Goal: Task Accomplishment & Management: Manage account settings

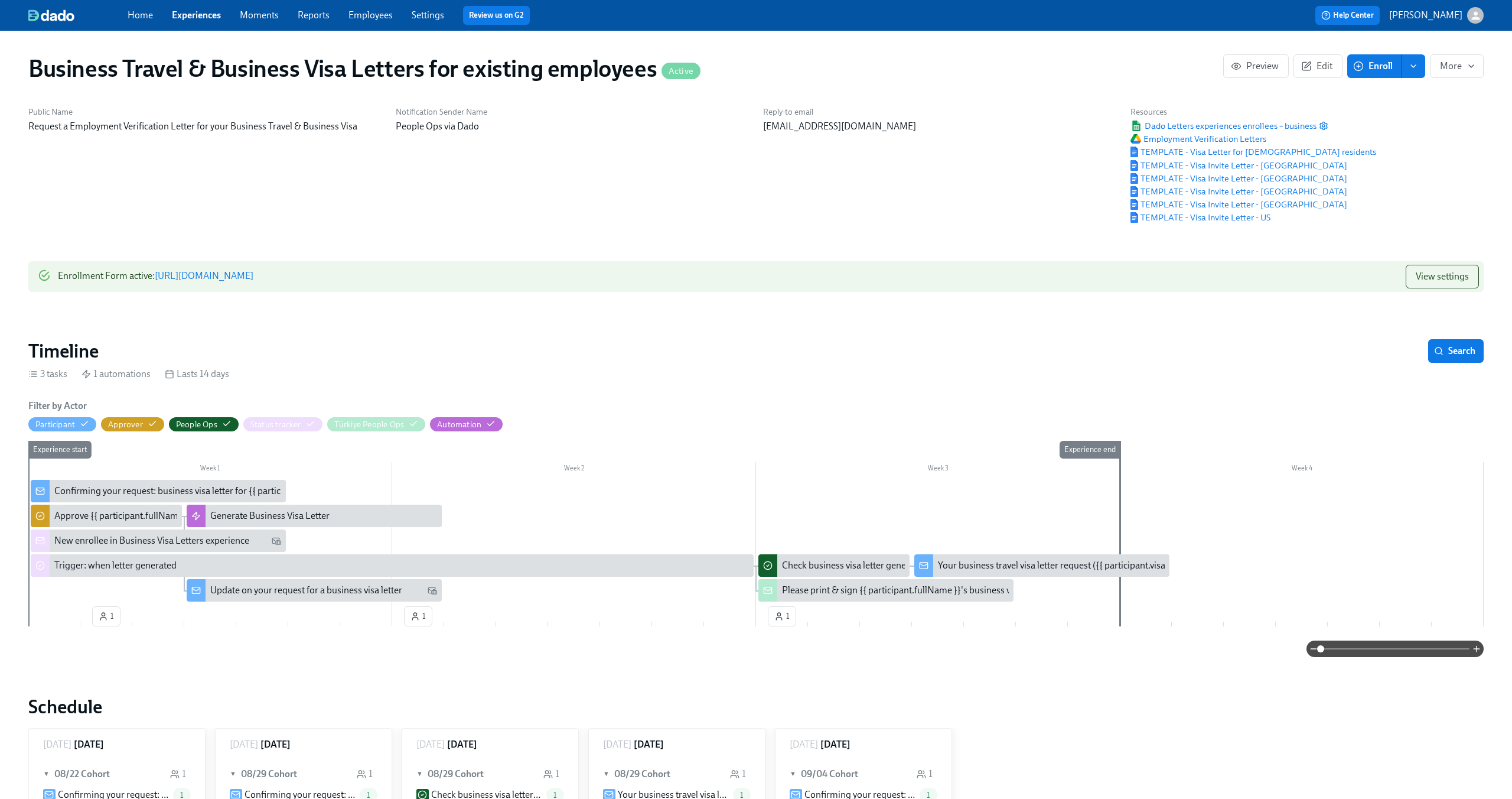
click at [106, 491] on div "Confirming your request: business visa letter for {{ participant.visaLetterDest…" at bounding box center [243, 491] width 376 height 13
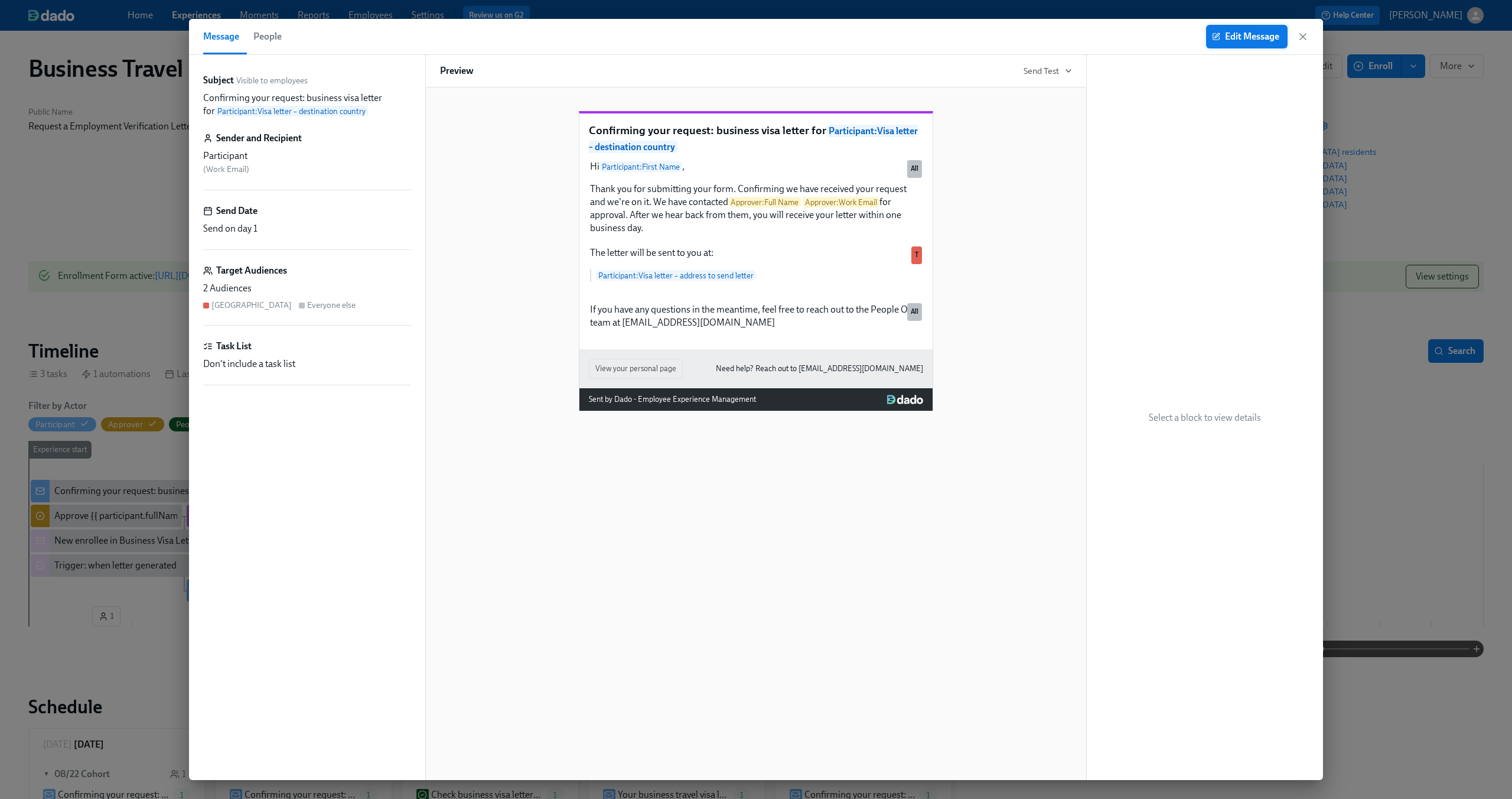
click at [1237, 36] on span "Edit Message" at bounding box center [1247, 36] width 65 height 12
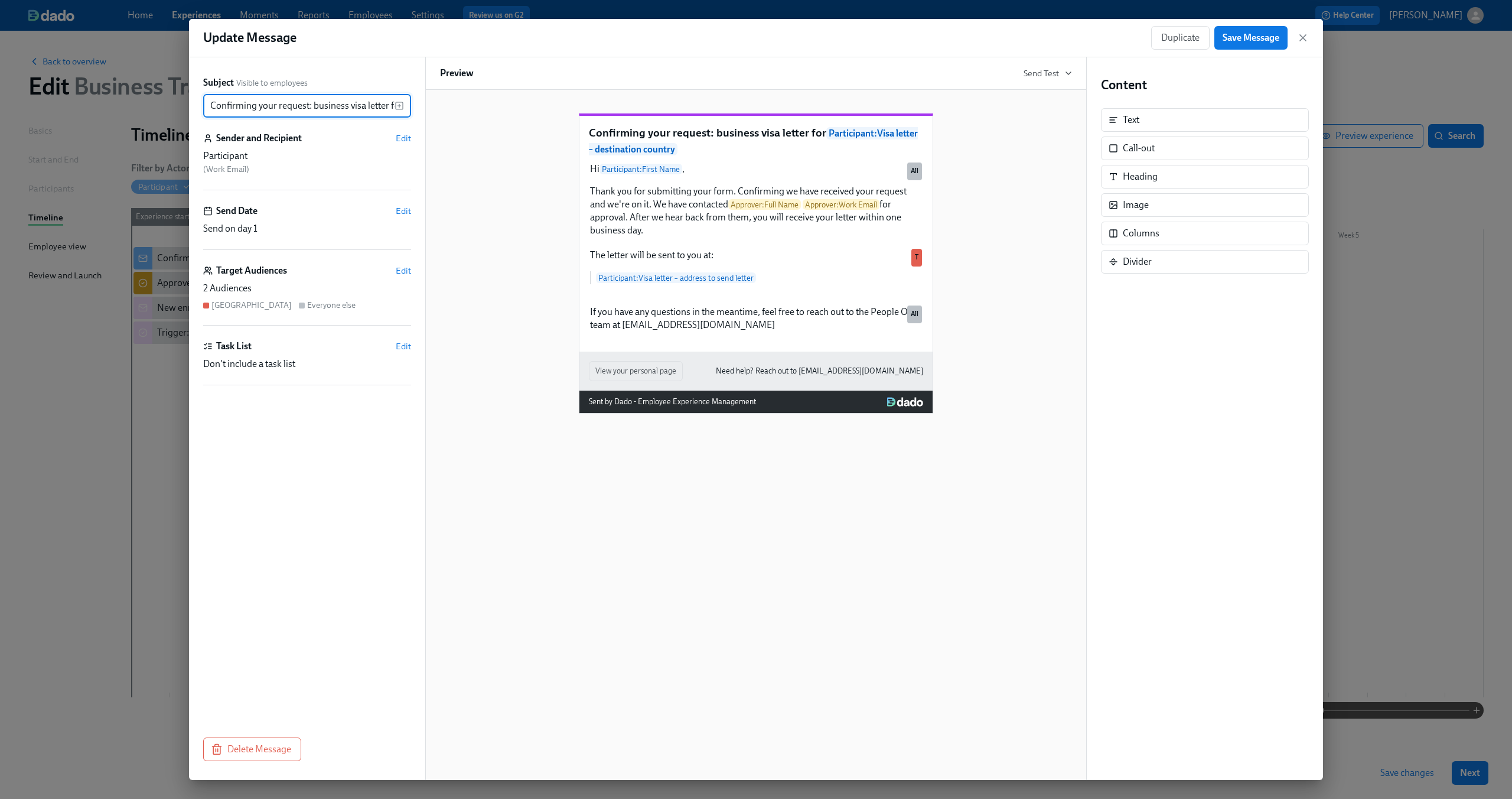
scroll to position [0, 192]
click at [402, 271] on span "Edit" at bounding box center [403, 271] width 16 height 12
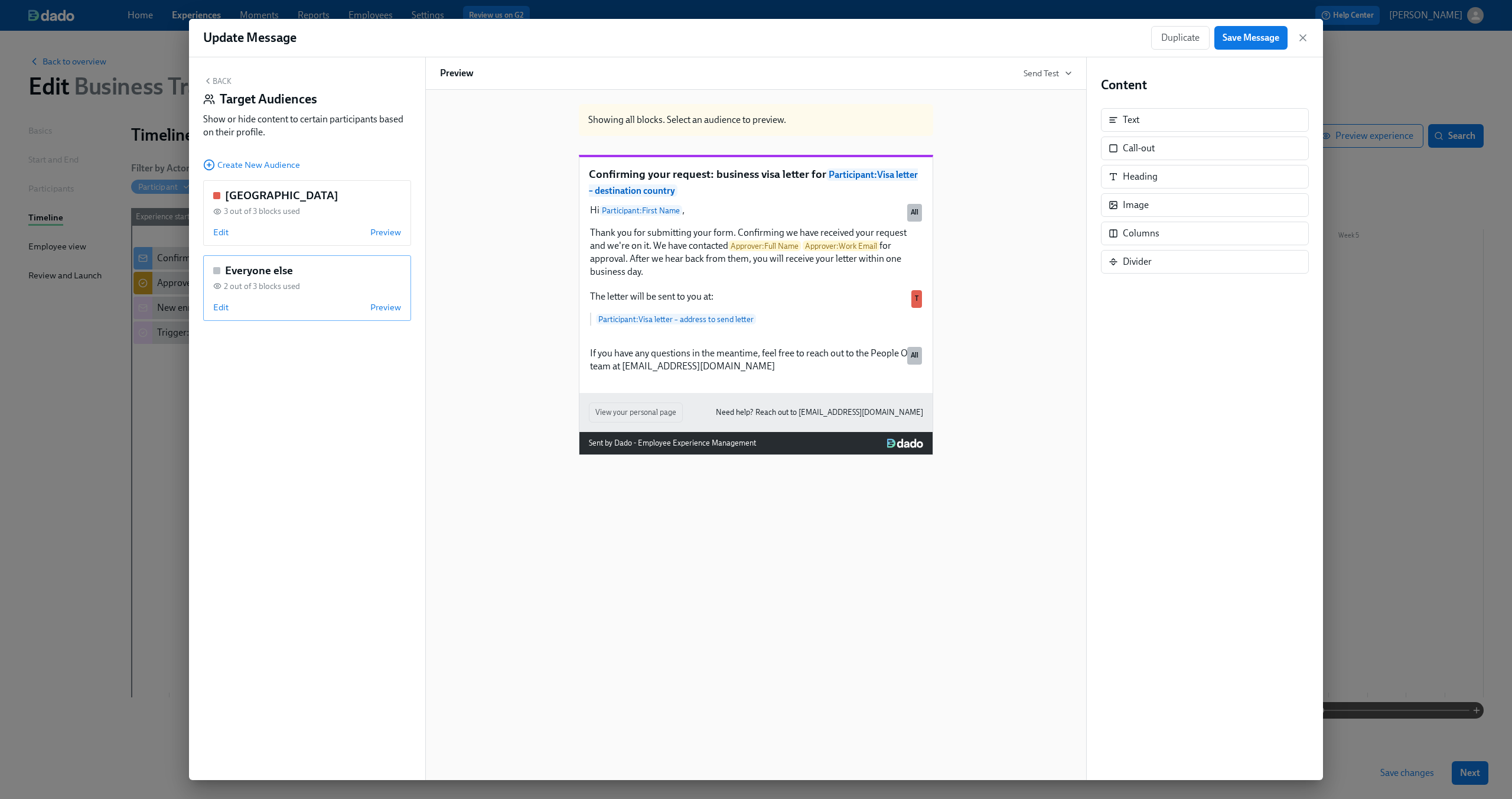
click at [277, 304] on div "Edit Preview" at bounding box center [307, 307] width 188 height 12
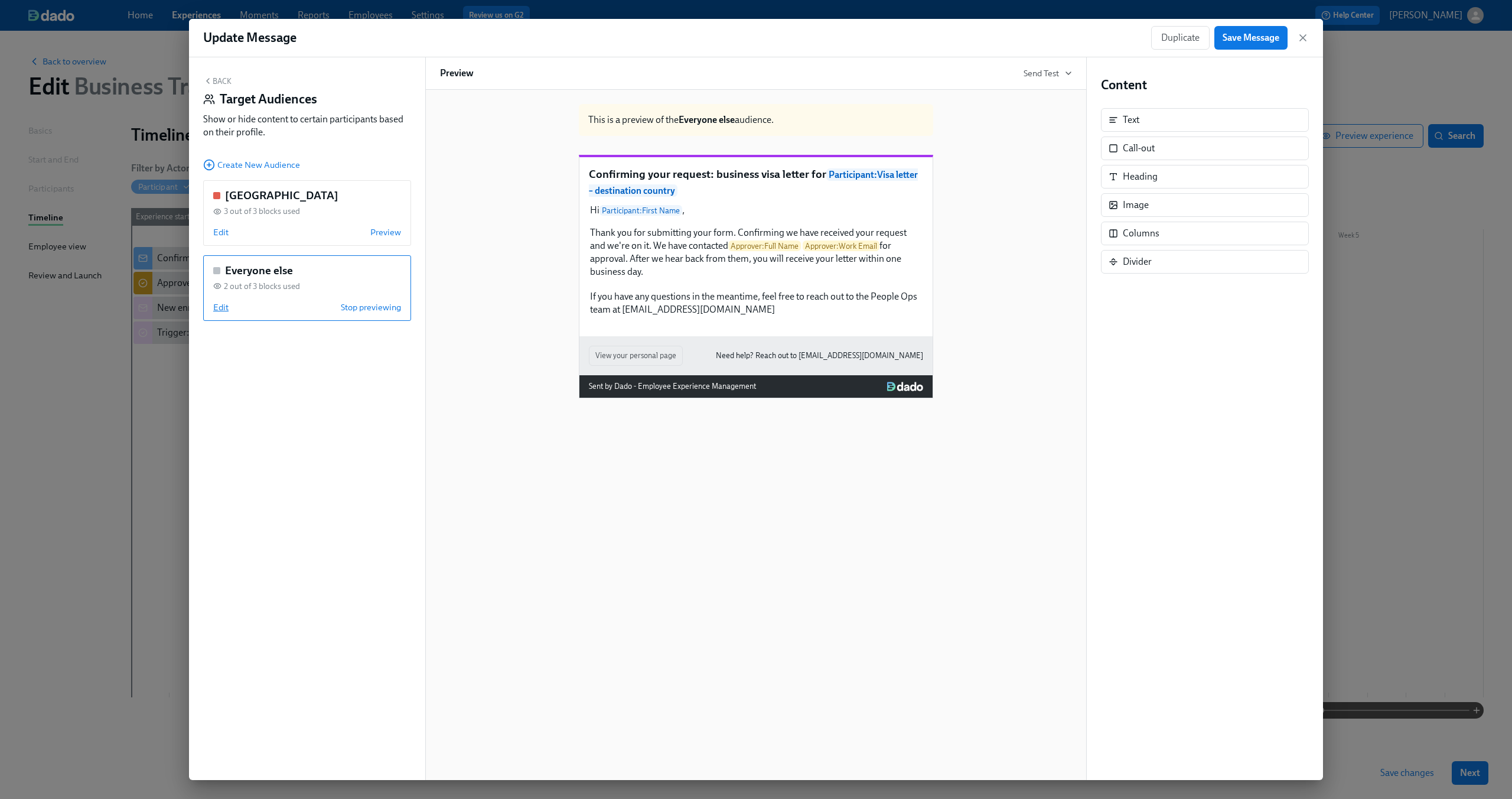
click at [222, 309] on span "Edit" at bounding box center [221, 307] width 16 height 12
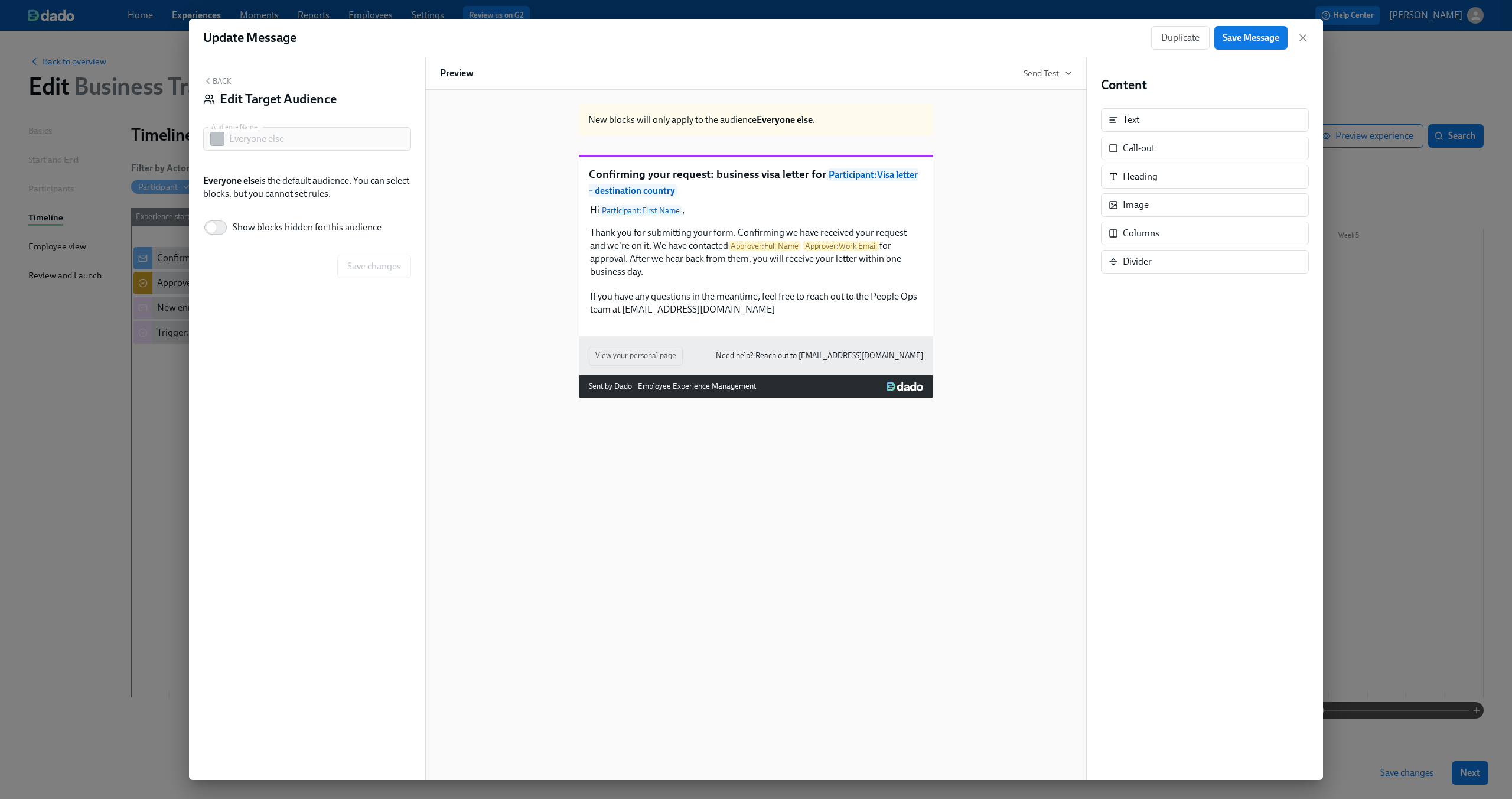
click at [218, 81] on button "Back" at bounding box center [217, 81] width 28 height 10
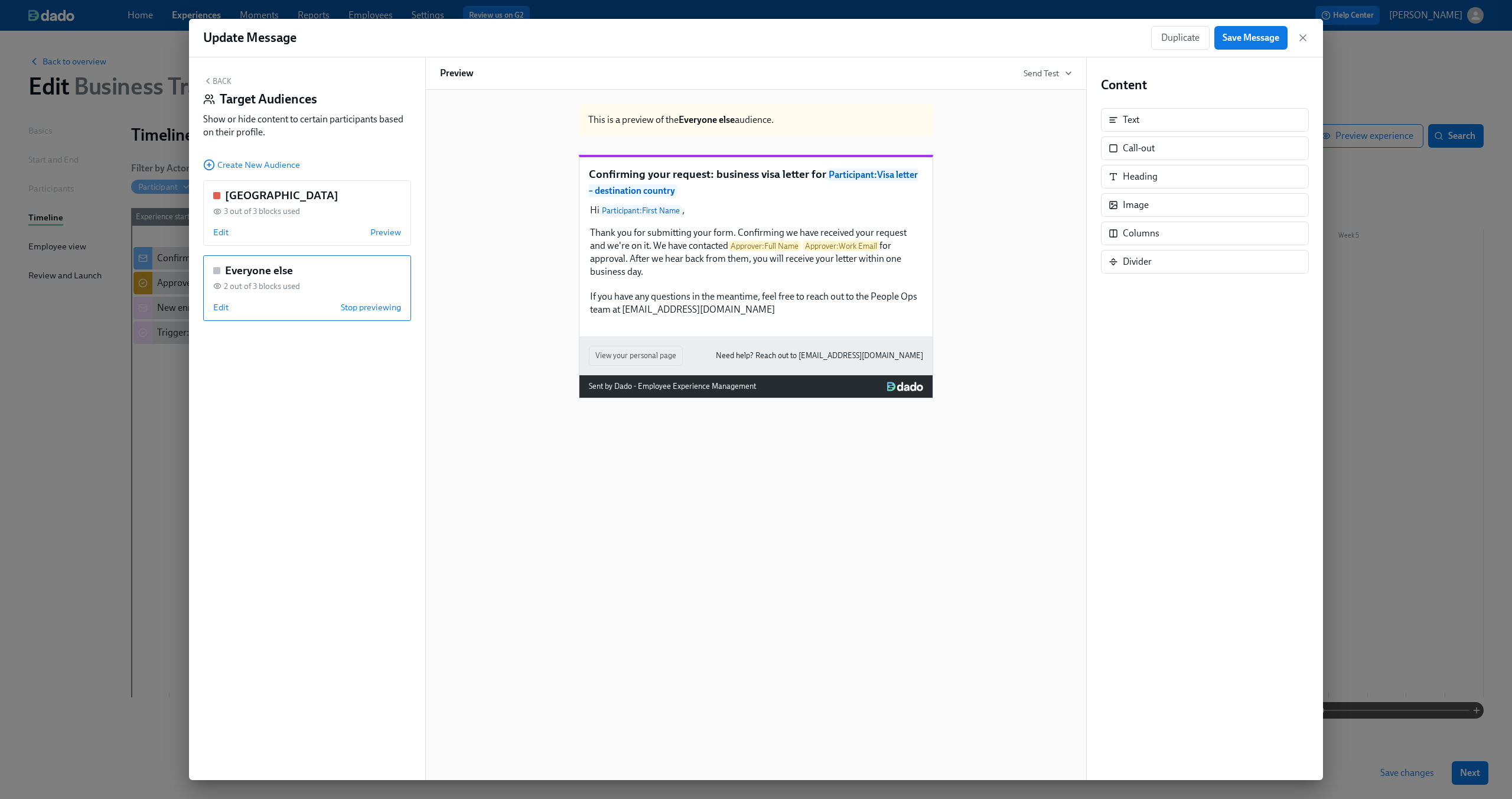
click at [218, 81] on button "Back" at bounding box center [217, 81] width 28 height 10
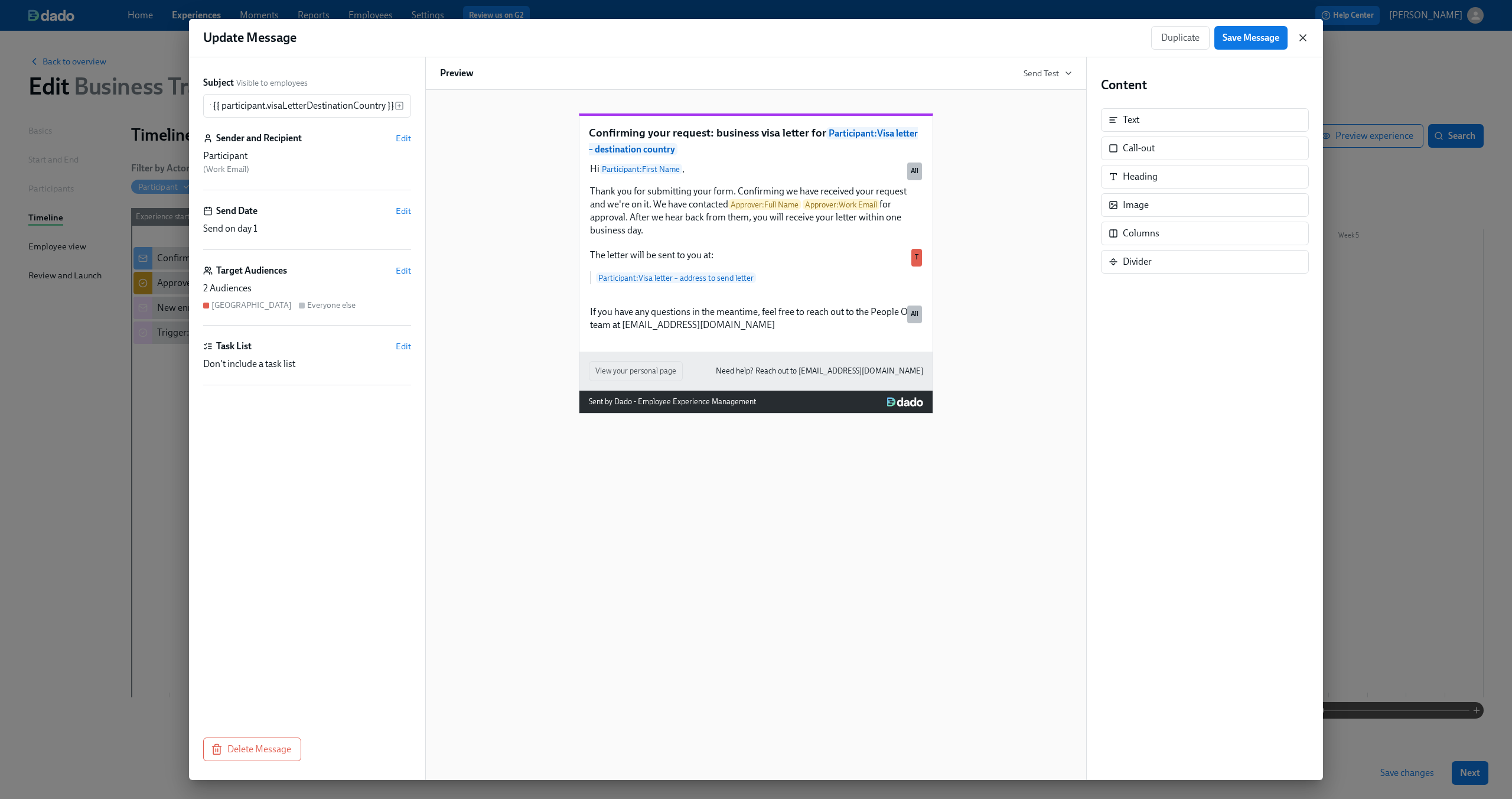
scroll to position [0, 0]
click at [1300, 41] on icon "button" at bounding box center [1303, 38] width 6 height 6
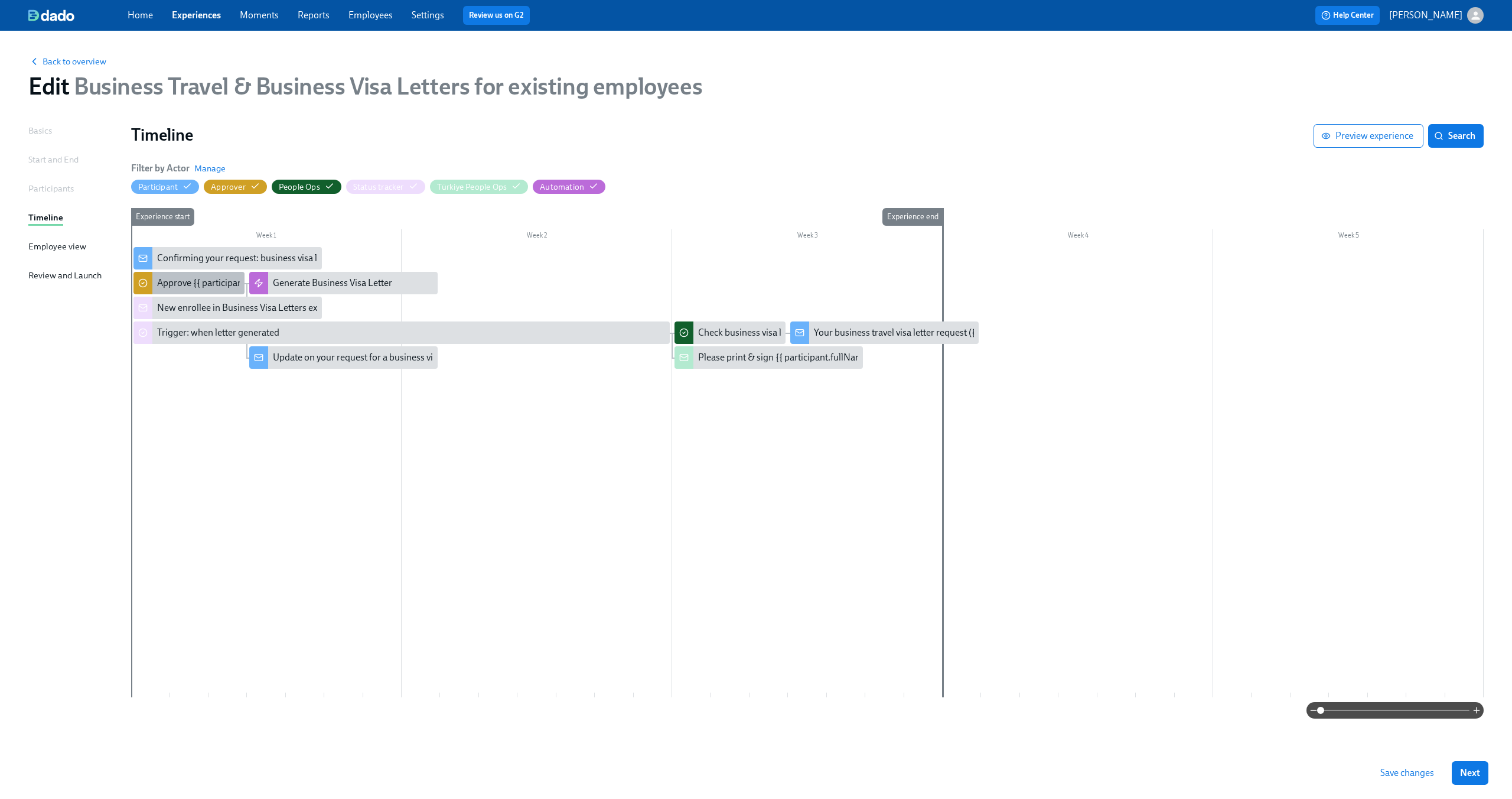
click at [166, 280] on div "Approve {{ participant.fullName }}'s request for a business travel visa letter" at bounding box center [306, 283] width 298 height 13
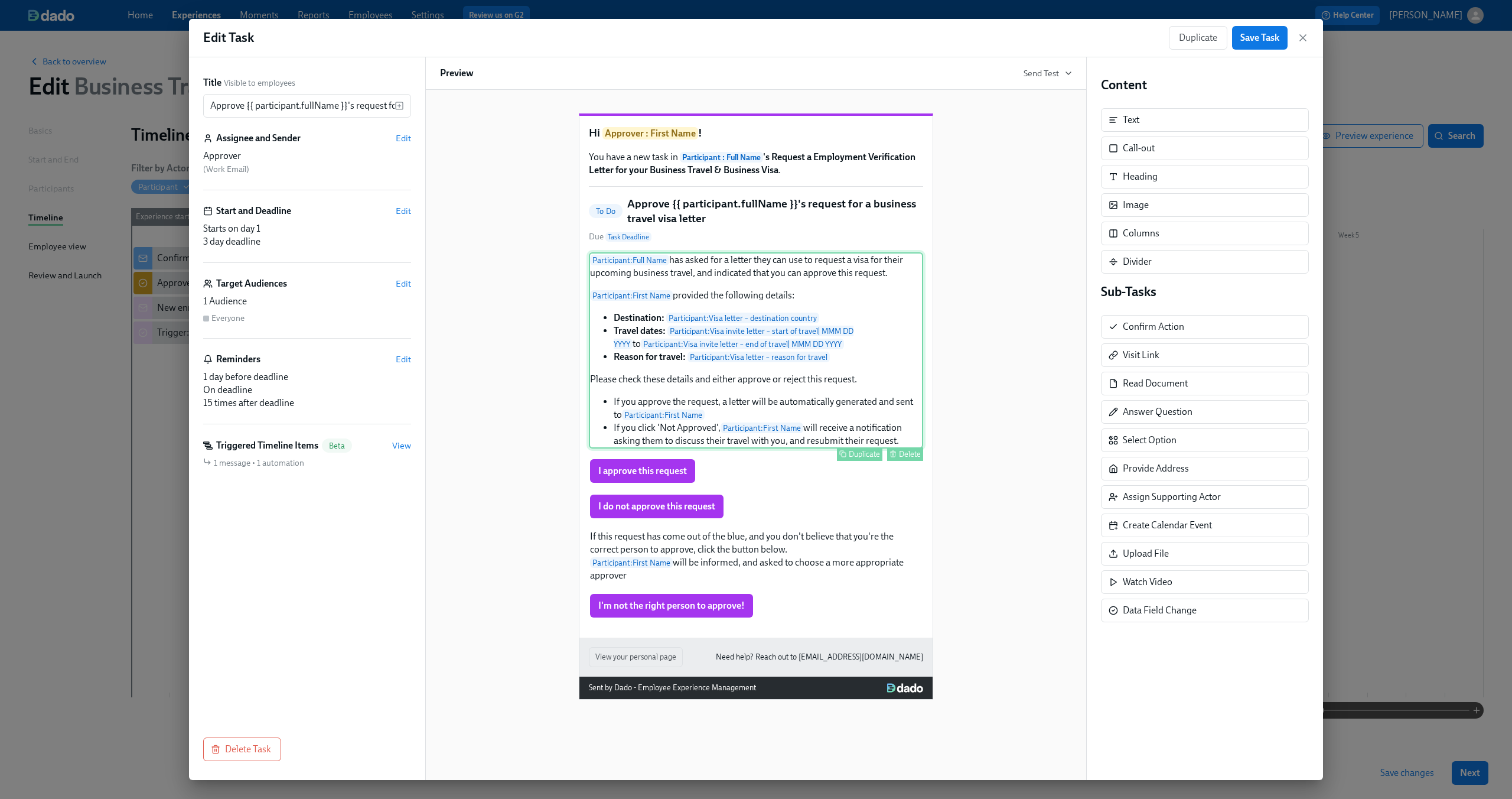
click at [751, 296] on div "Participant : Full Name has asked for a letter they can use to request a visa f…" at bounding box center [756, 350] width 335 height 196
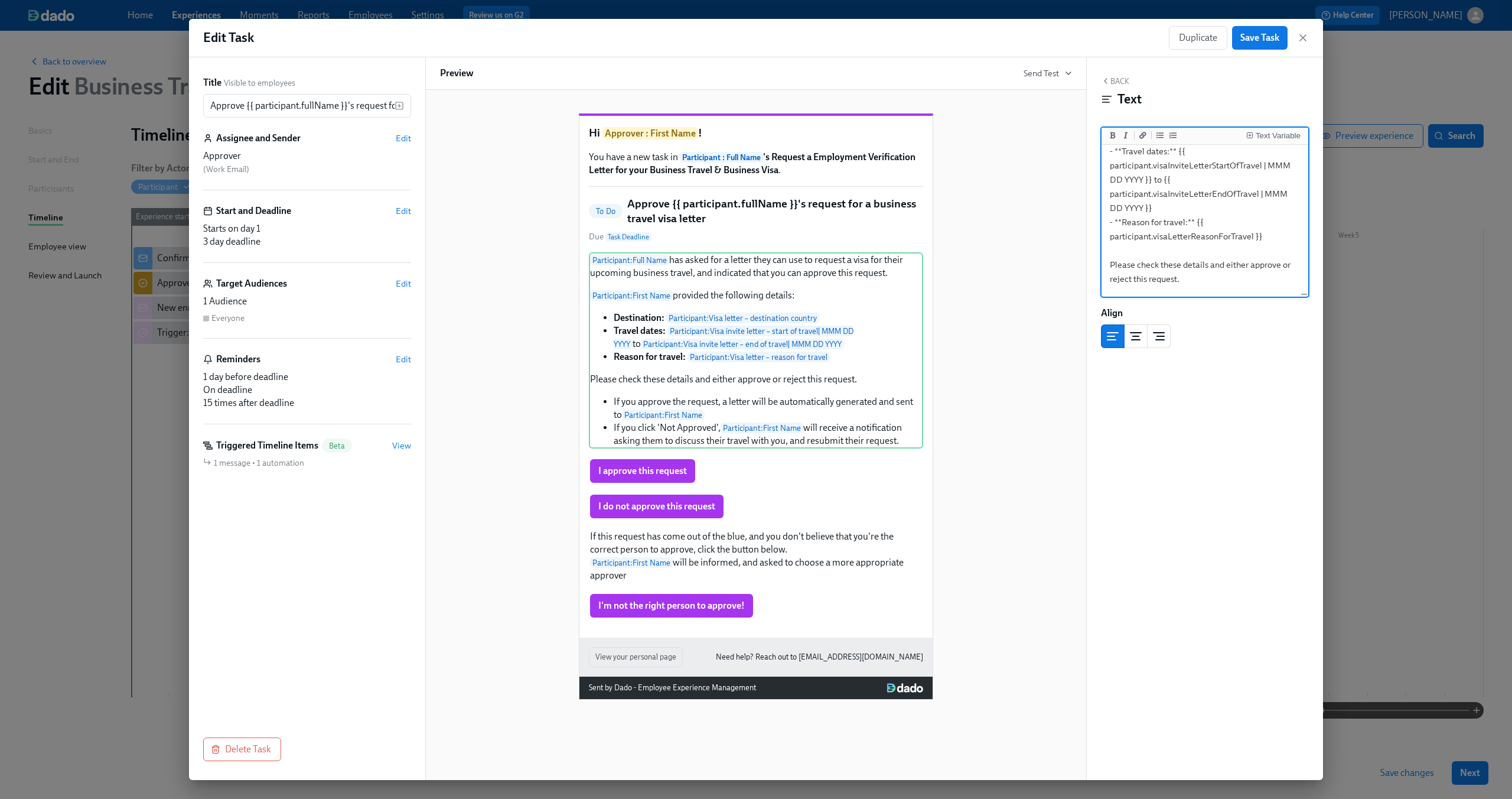
scroll to position [246, 0]
click at [1305, 36] on icon "button" at bounding box center [1303, 38] width 12 height 12
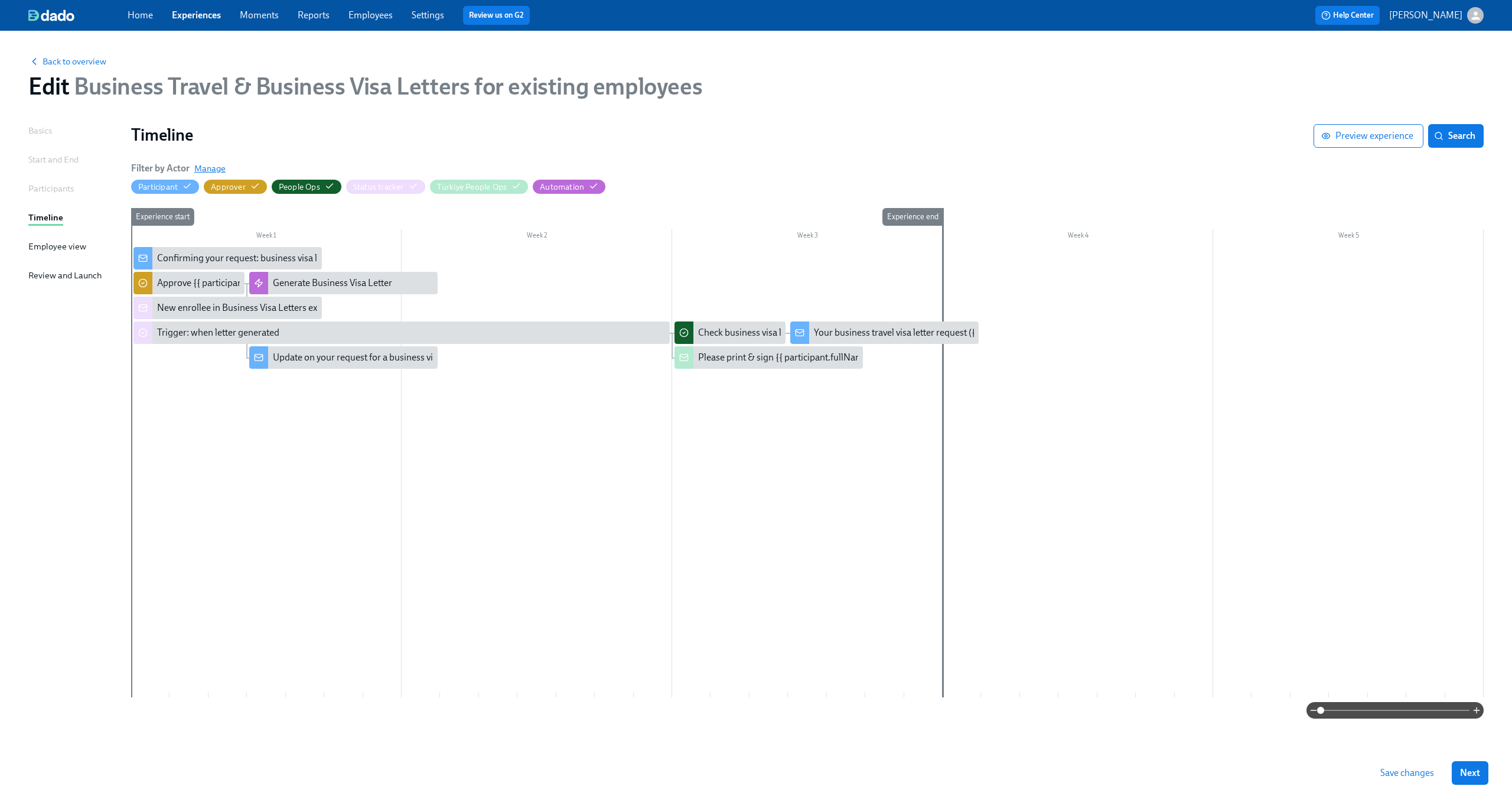
click at [220, 171] on span "Manage" at bounding box center [210, 169] width 31 height 12
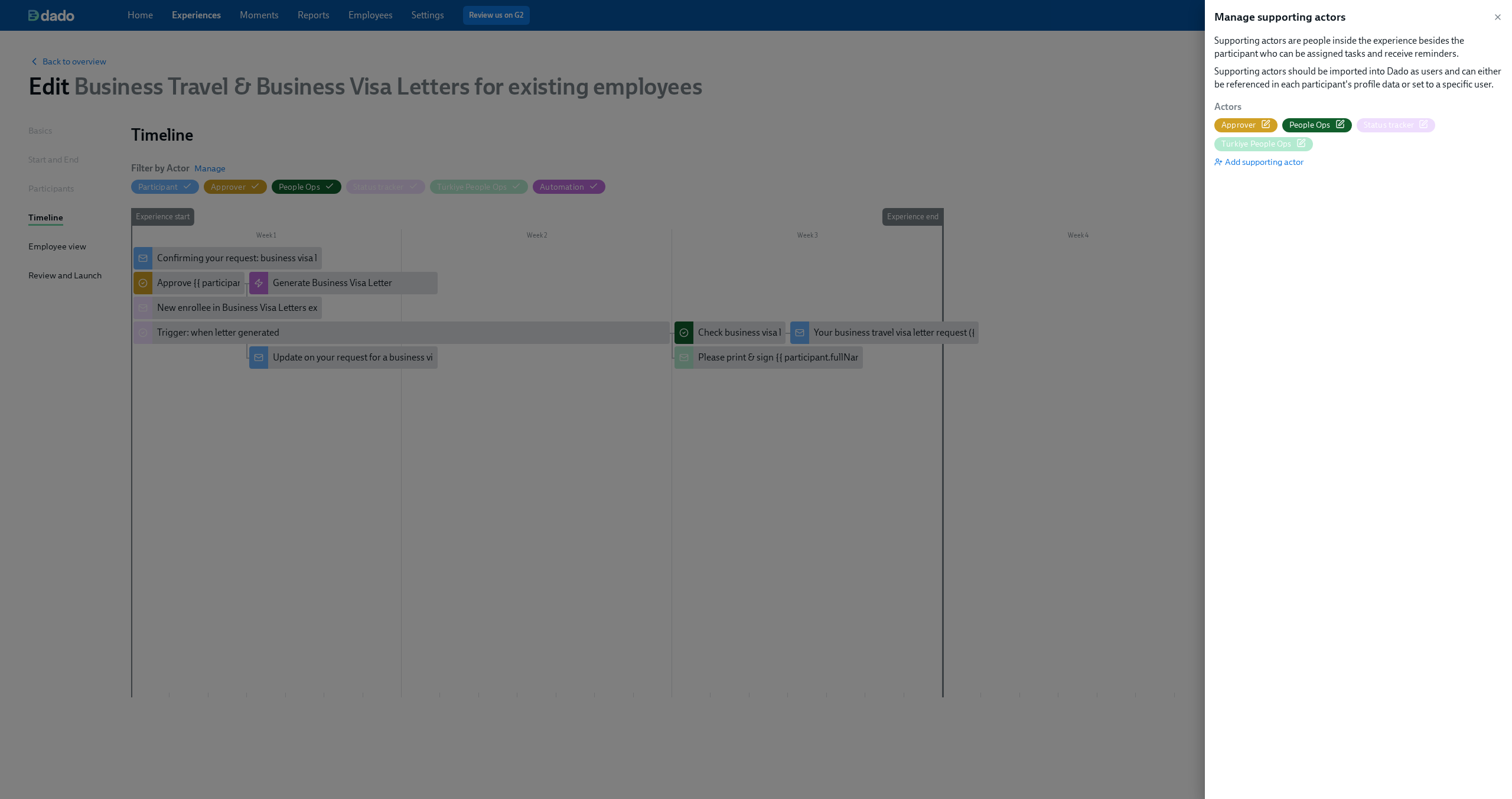
click at [1267, 124] on icon "button" at bounding box center [1266, 124] width 10 height 10
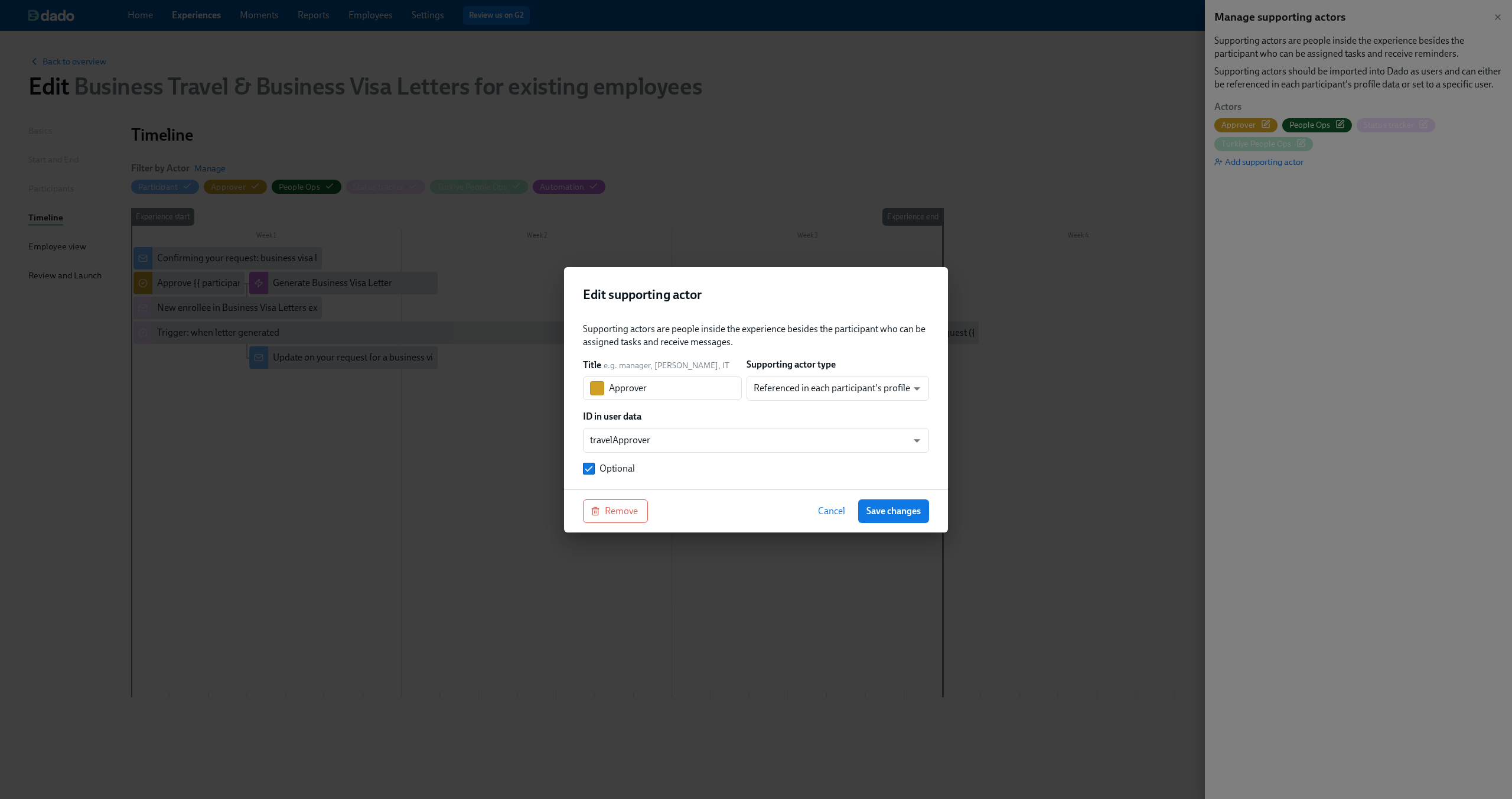
click at [832, 509] on span "Cancel" at bounding box center [831, 511] width 27 height 12
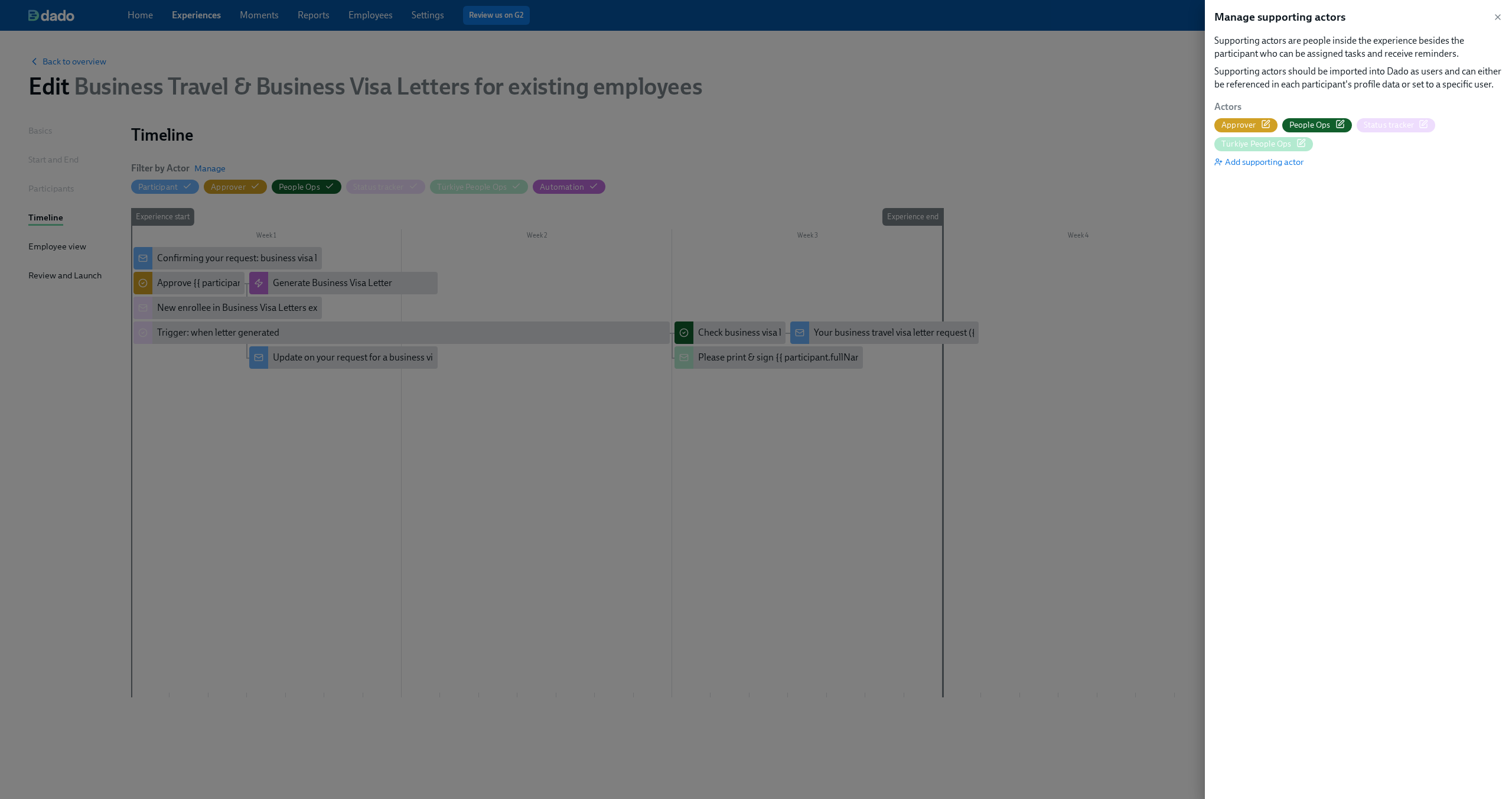
click at [1502, 12] on div "Manage supporting actors Supporting actors are people inside the experience bes…" at bounding box center [1358, 399] width 307 height 799
click at [1499, 17] on icon "button" at bounding box center [1498, 17] width 10 height 10
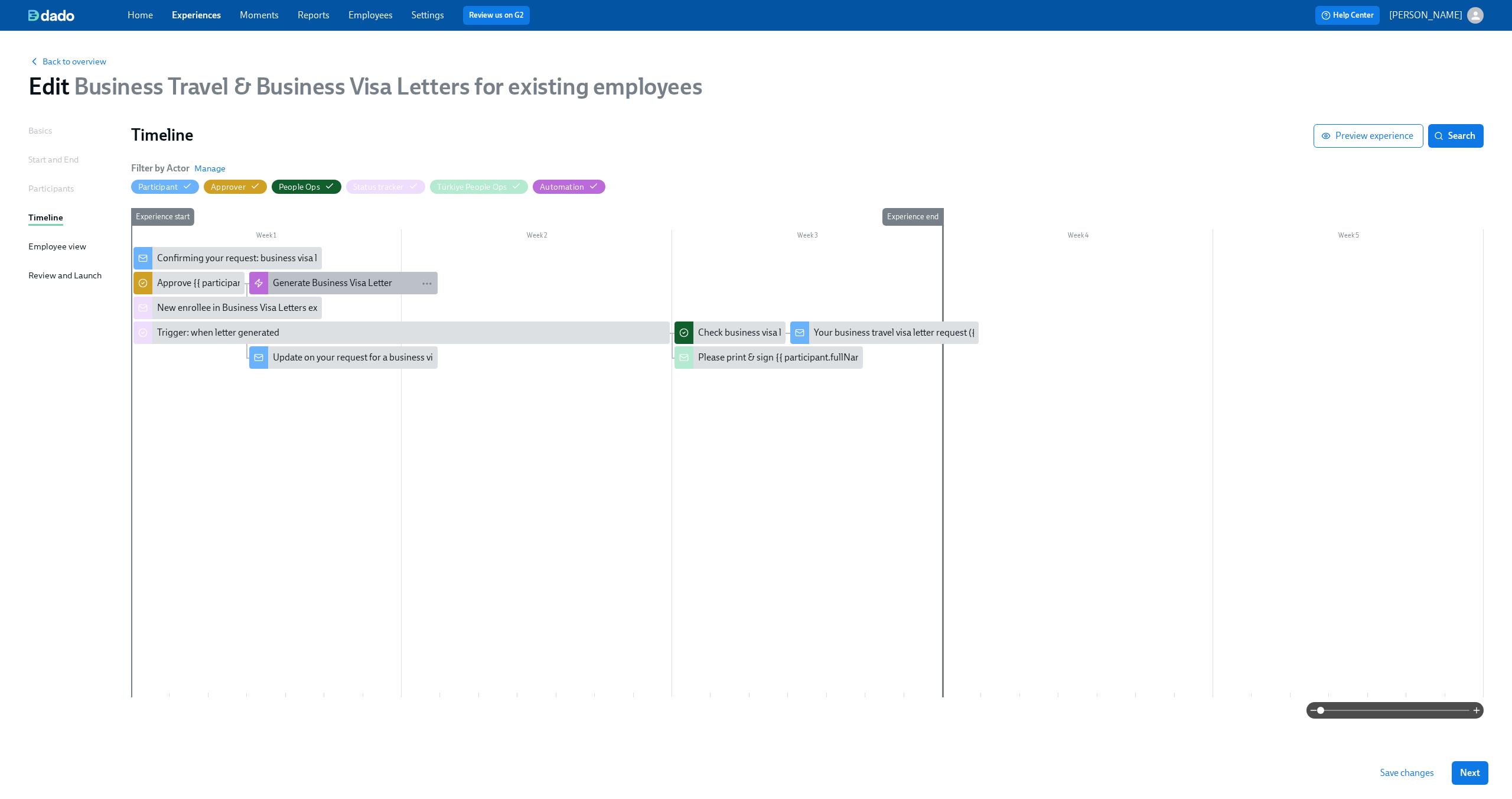
click at [300, 277] on div "Generate Business Visa Letter" at bounding box center [333, 283] width 119 height 13
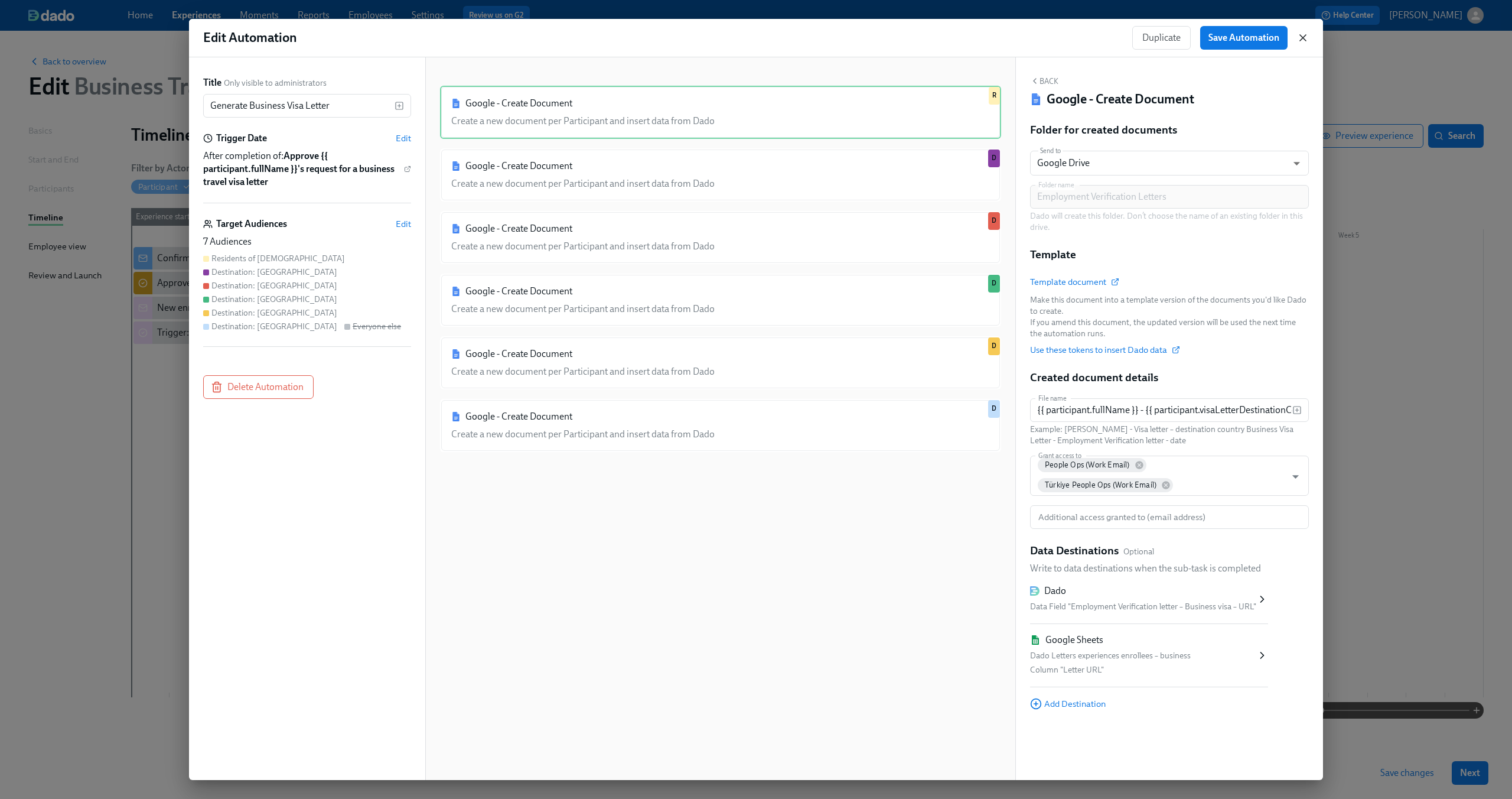
click at [1301, 33] on icon "button" at bounding box center [1303, 38] width 12 height 12
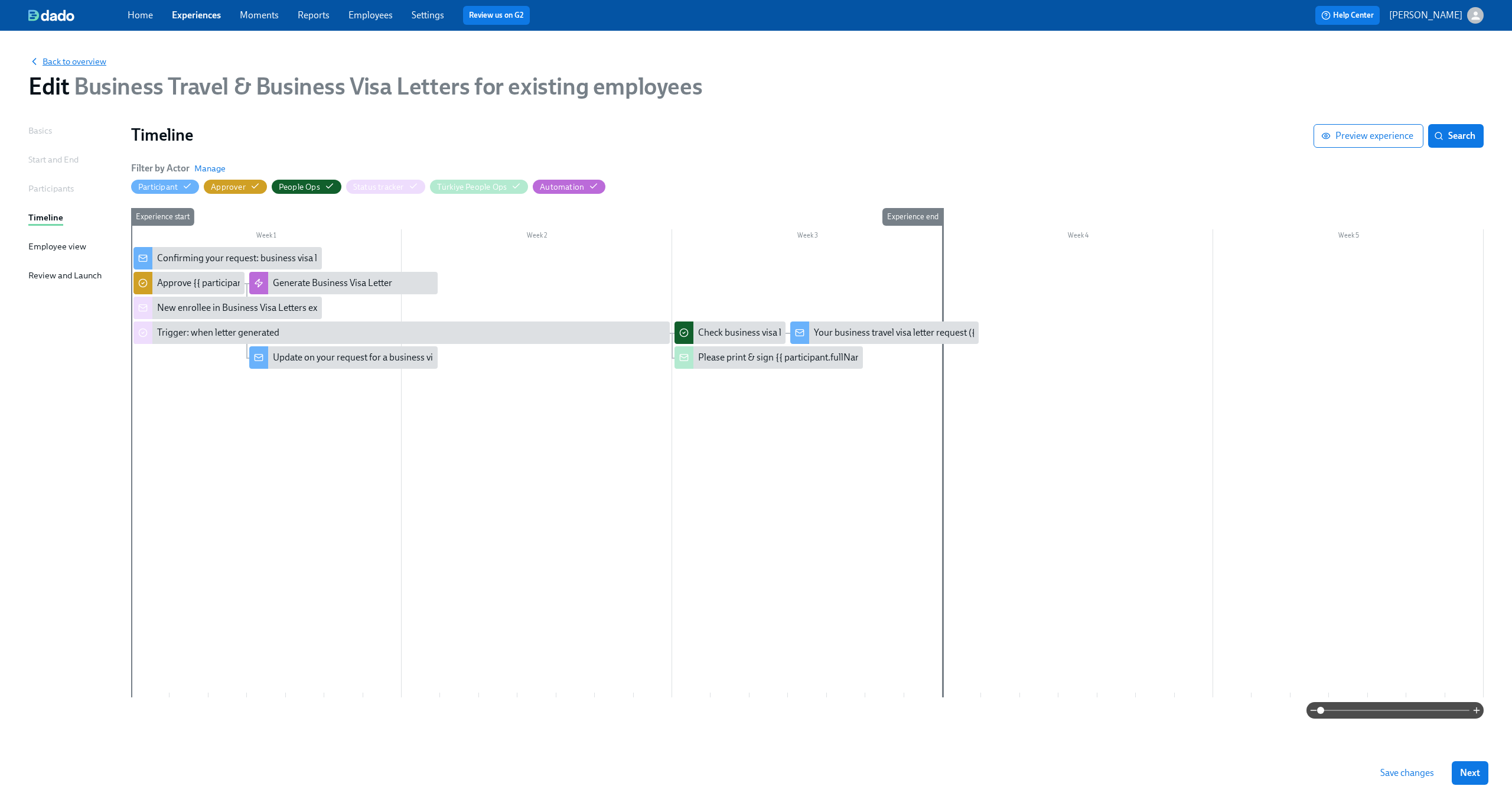
click at [85, 60] on span "Back to overview" at bounding box center [67, 62] width 78 height 12
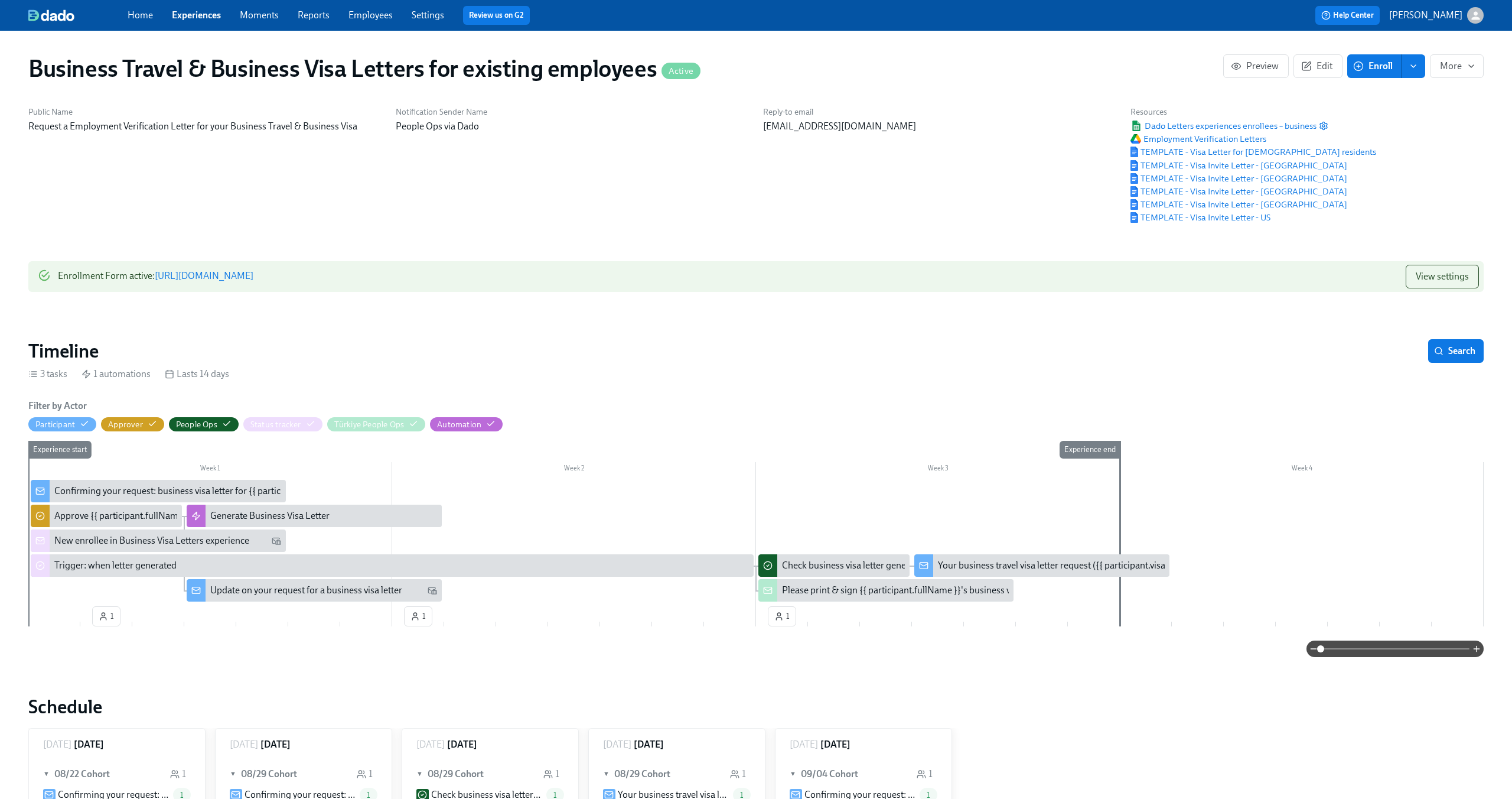
click at [253, 278] on link "[URL][DOMAIN_NAME]" at bounding box center [204, 275] width 99 height 11
click at [1459, 280] on span "View settings" at bounding box center [1442, 277] width 53 height 12
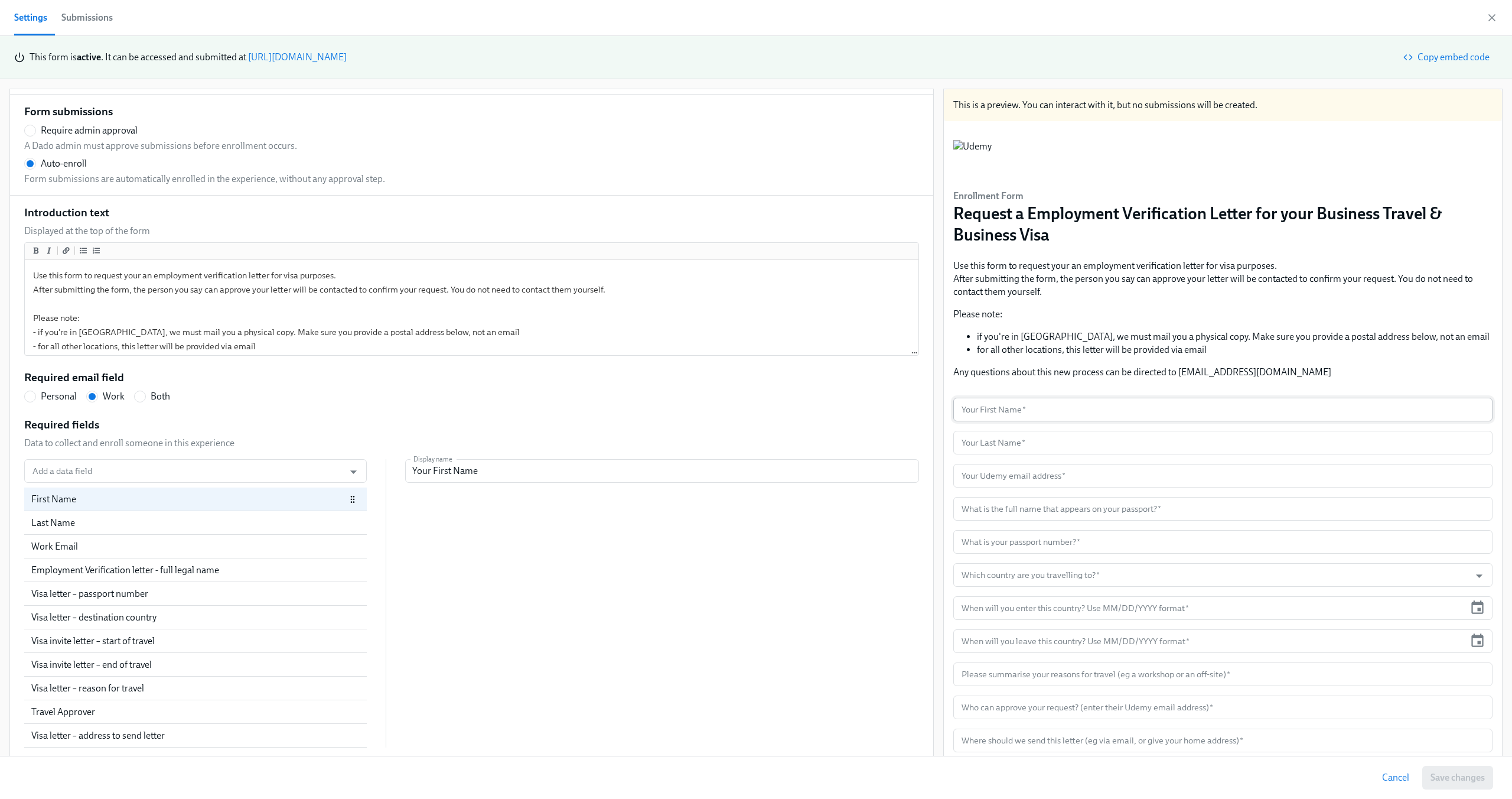
scroll to position [85, 0]
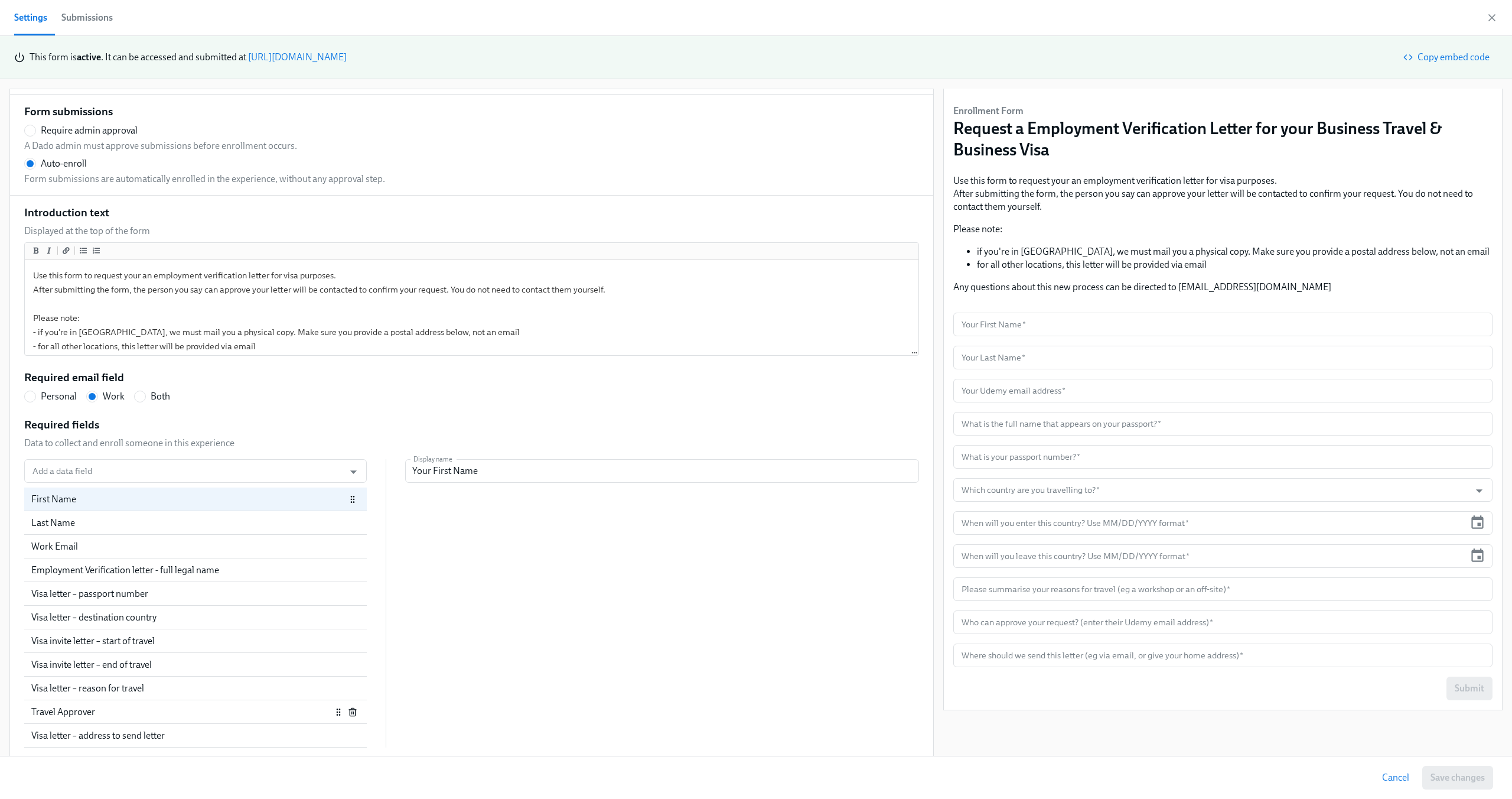
click at [87, 717] on div "Travel Approver" at bounding box center [181, 712] width 300 height 13
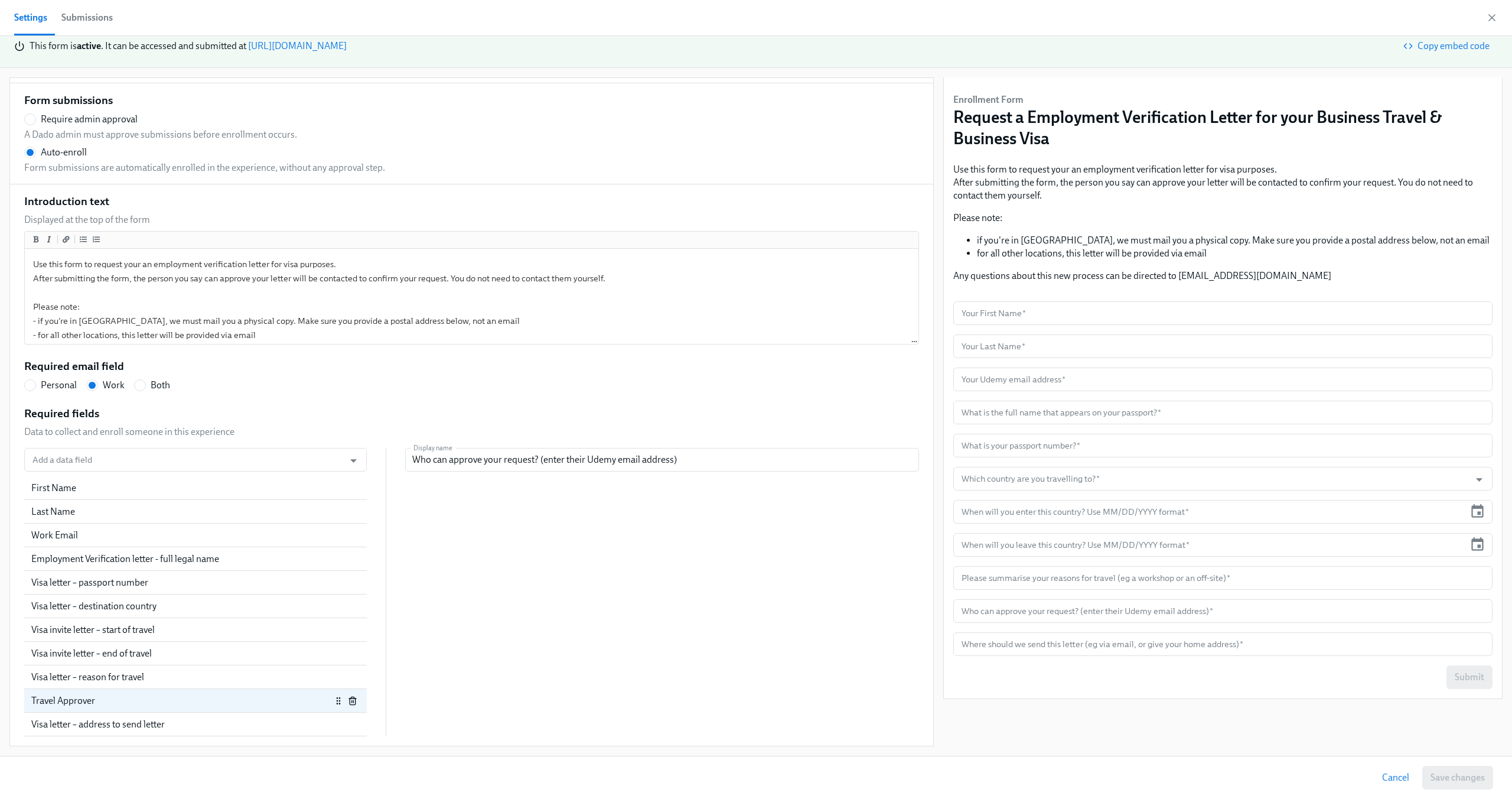
scroll to position [262, 0]
click at [78, 610] on div "Visa letter – destination country" at bounding box center [181, 606] width 300 height 13
radio input "false"
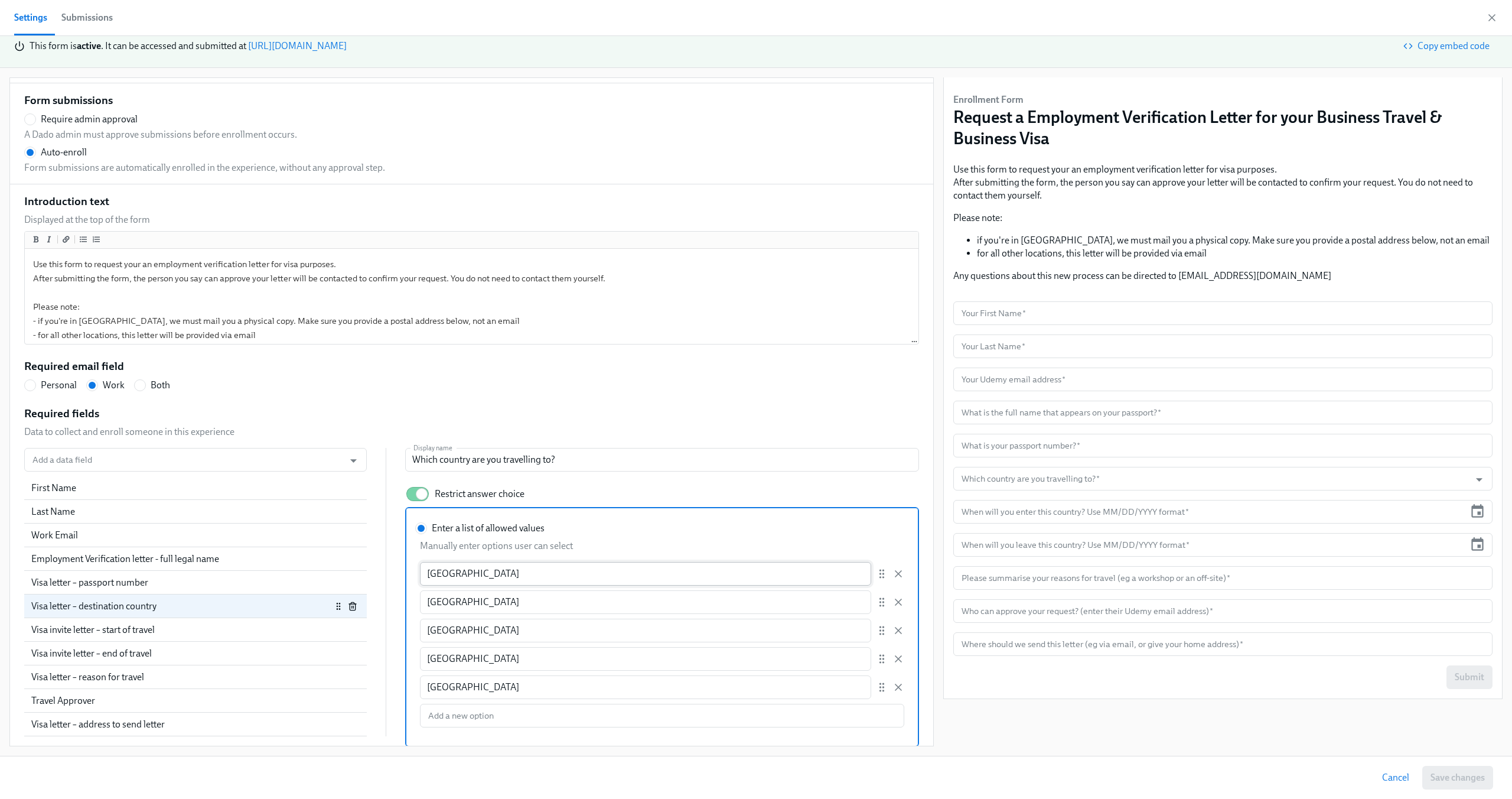
scroll to position [41, 0]
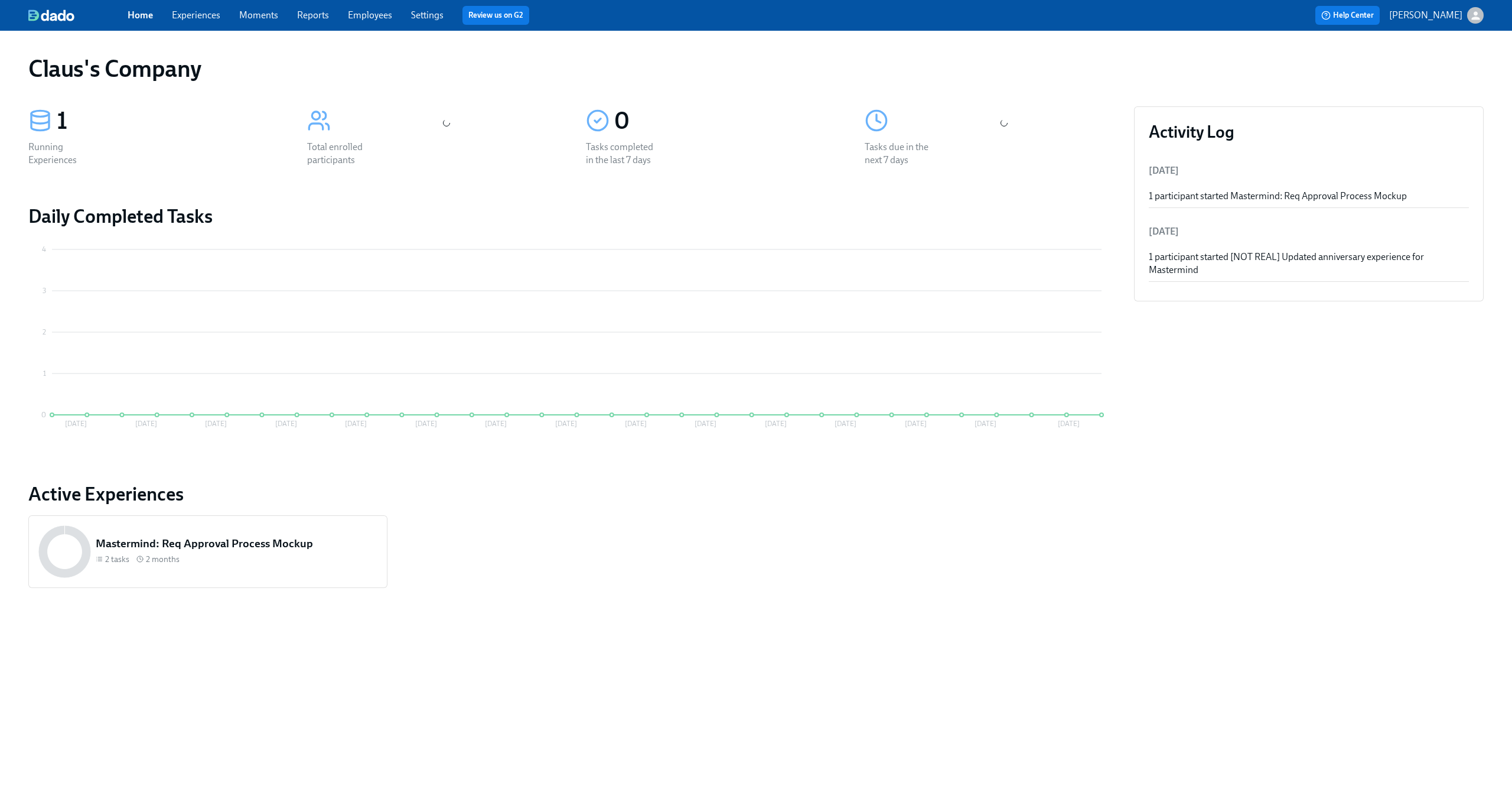
click at [1476, 17] on icon "button" at bounding box center [1476, 16] width 8 height 8
click at [1432, 73] on span "Switch organization..." at bounding box center [1419, 69] width 111 height 13
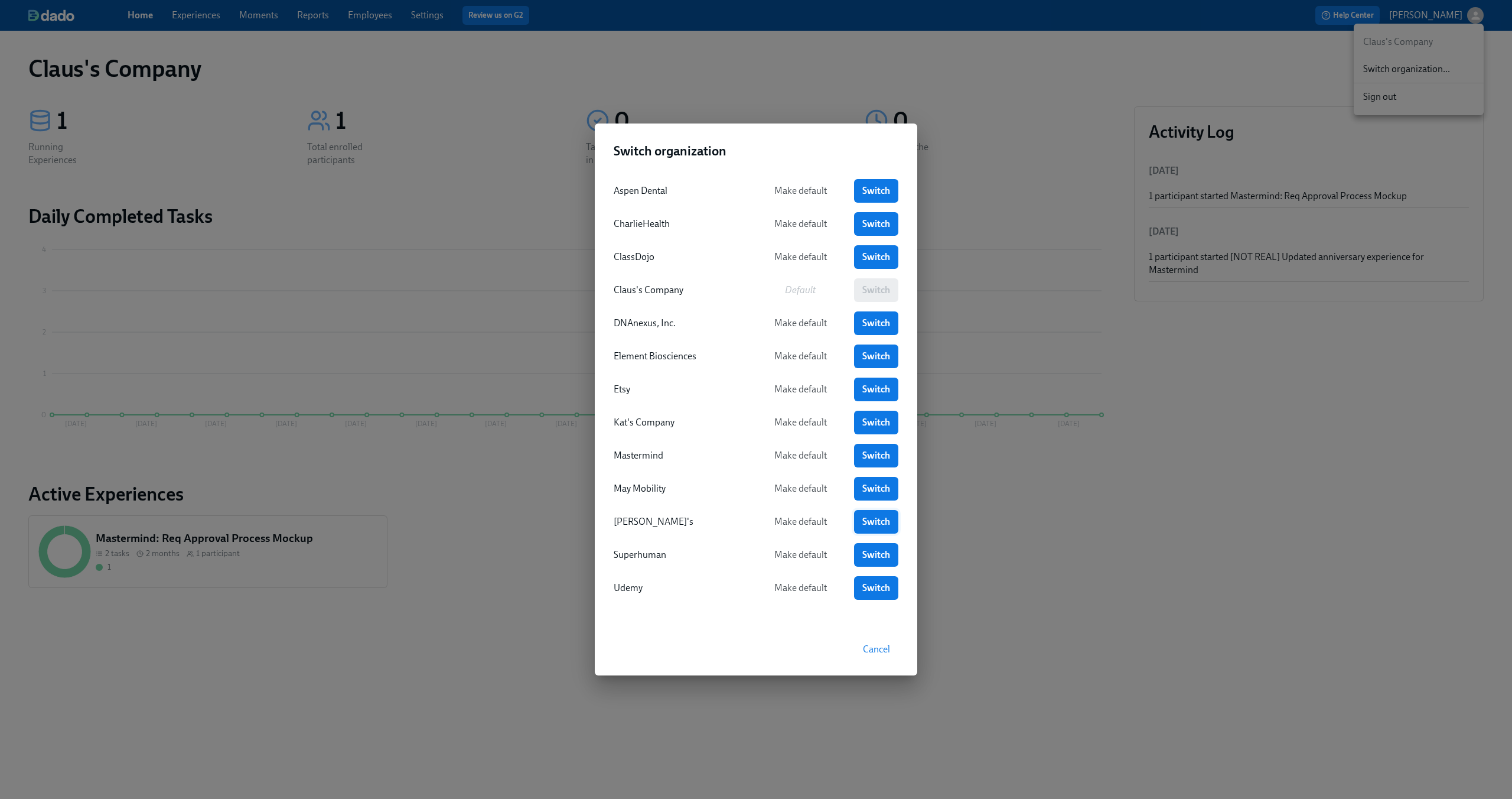
click at [864, 519] on span "Switch" at bounding box center [876, 522] width 27 height 12
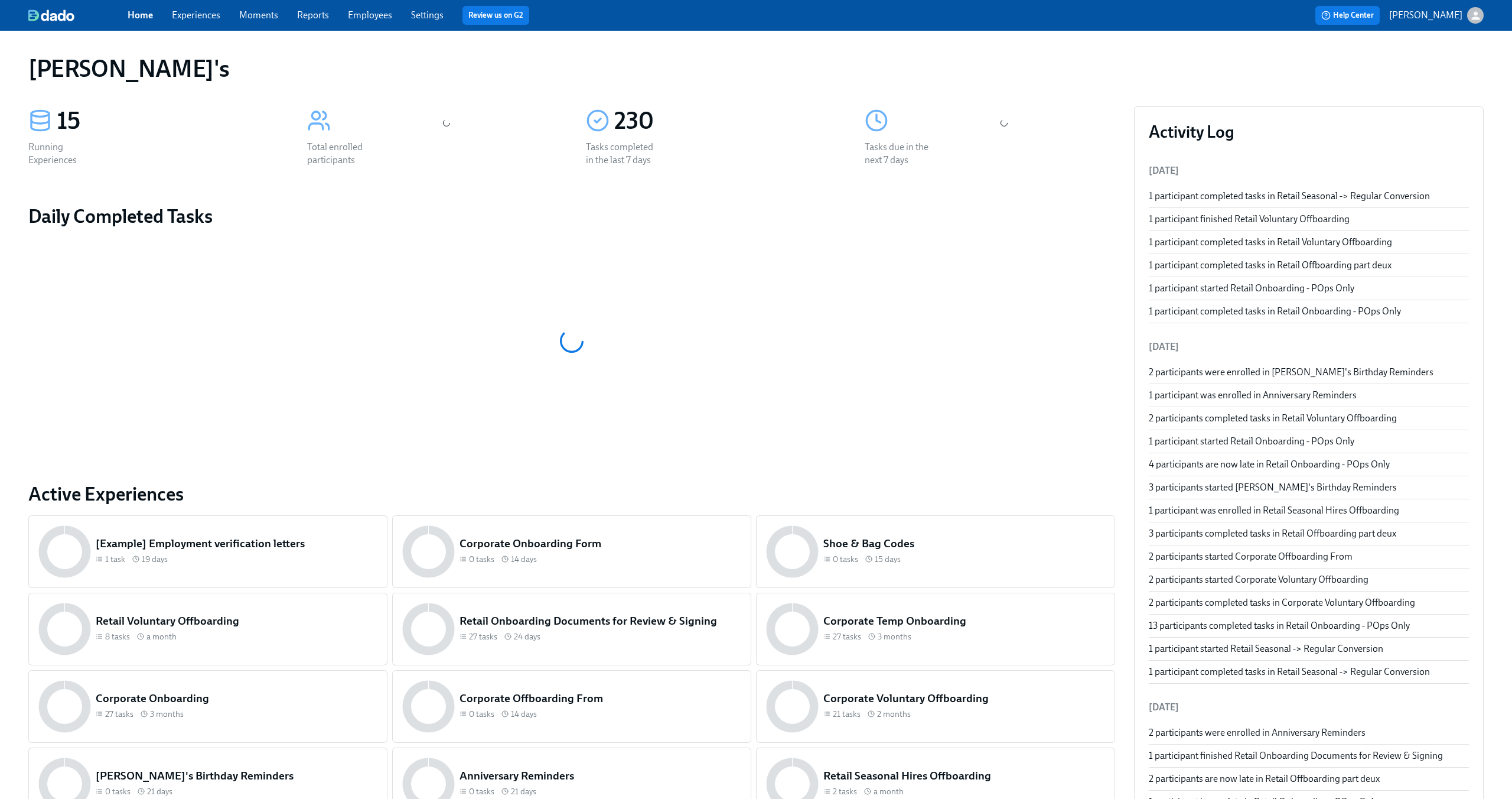
click at [265, 11] on link "Moments" at bounding box center [258, 15] width 39 height 11
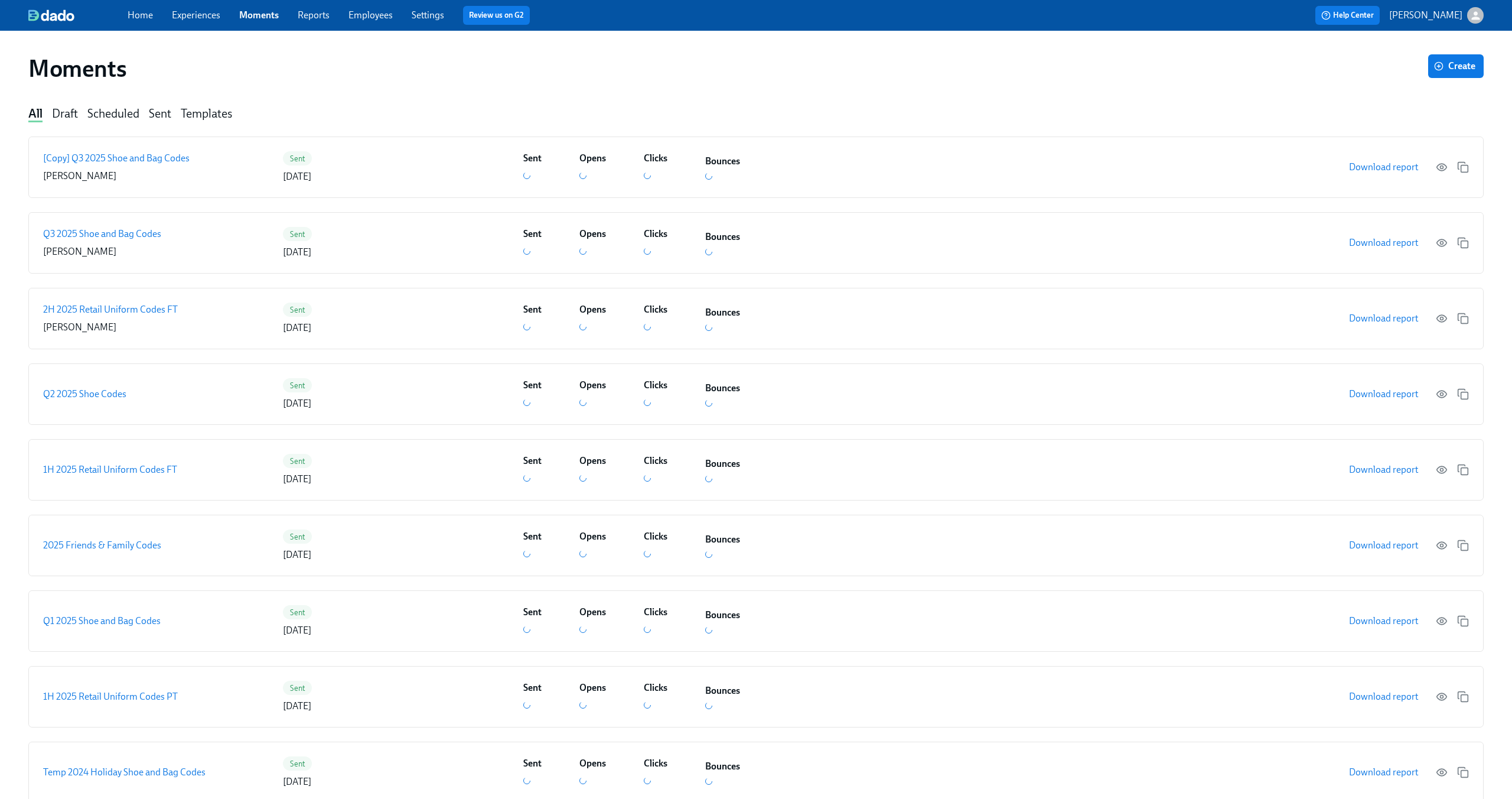
click at [192, 17] on link "Experiences" at bounding box center [196, 15] width 48 height 11
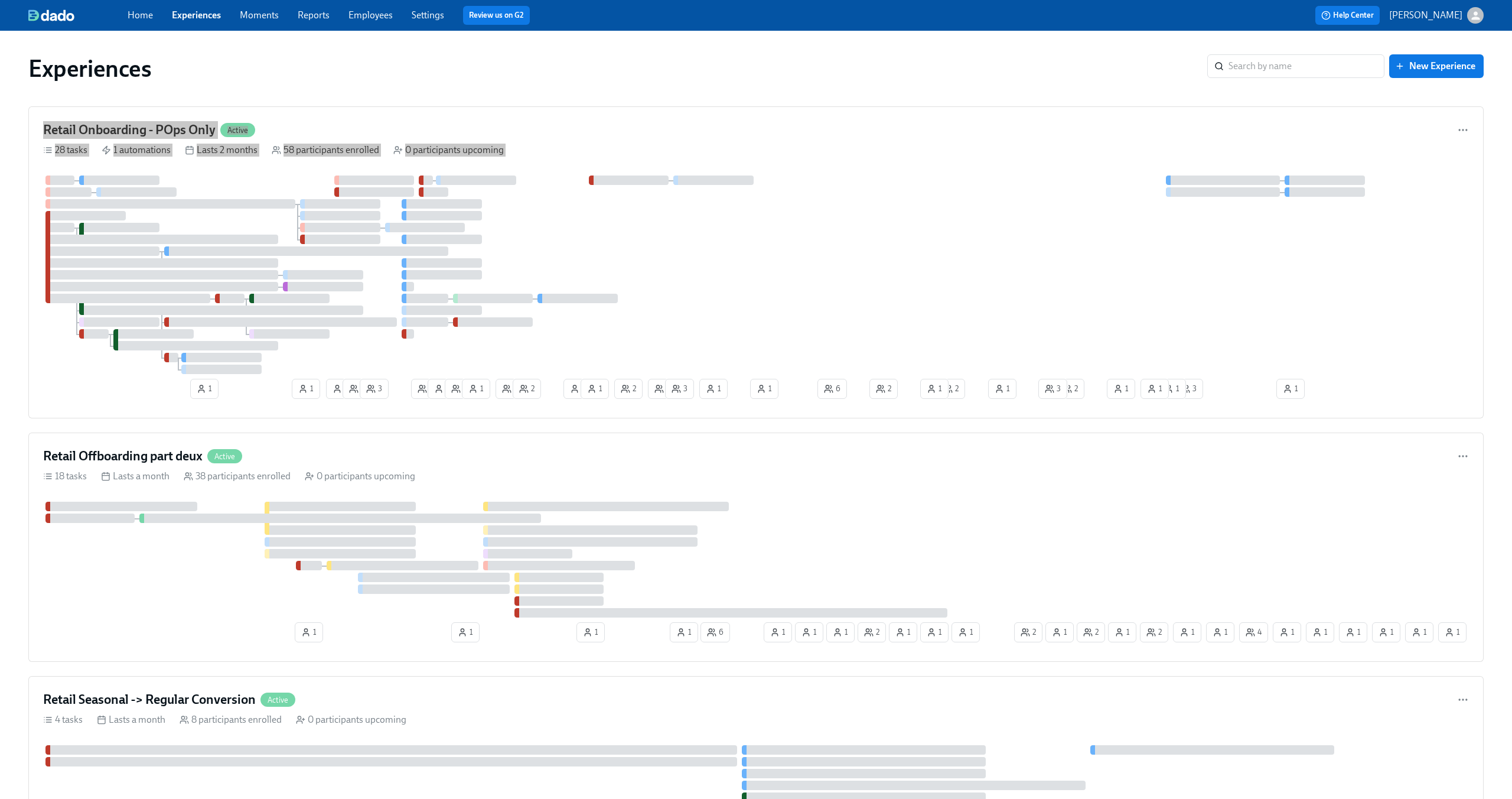
drag, startPoint x: 869, startPoint y: 464, endPoint x: 1054, endPoint y: 2, distance: 497.7
click at [423, 16] on link "Settings" at bounding box center [428, 15] width 32 height 11
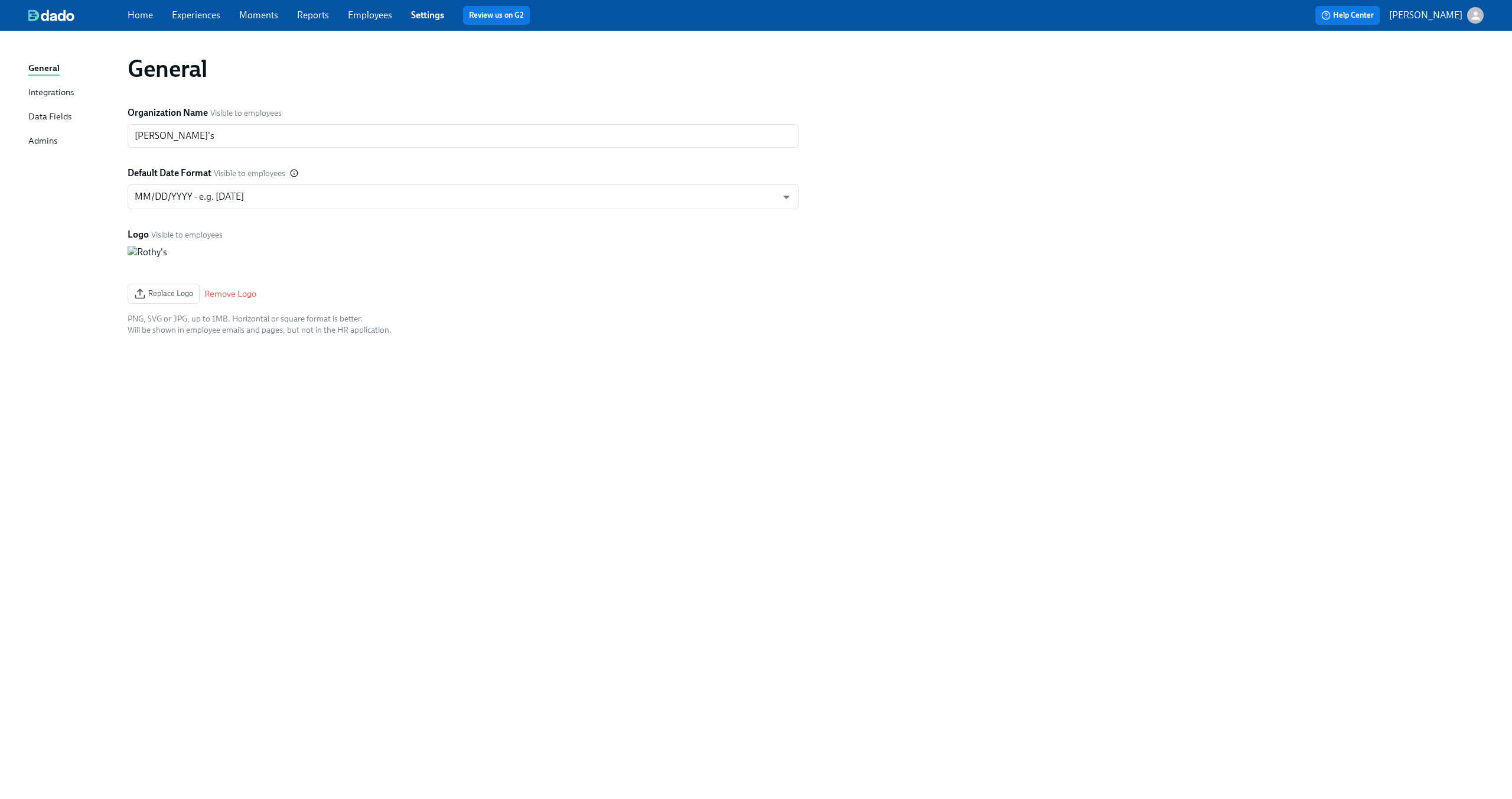
click at [372, 16] on link "Employees" at bounding box center [370, 15] width 44 height 11
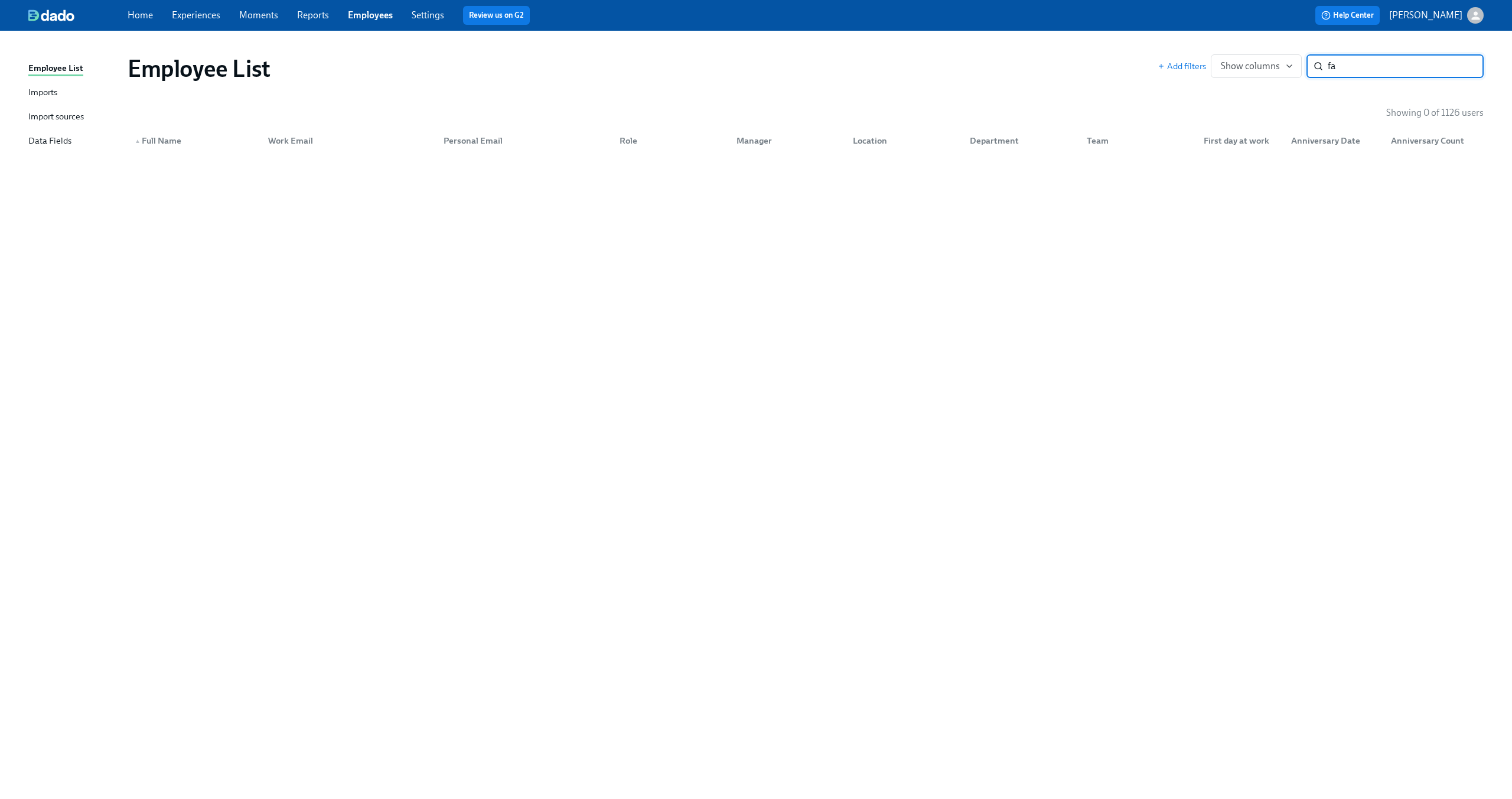
type input "f"
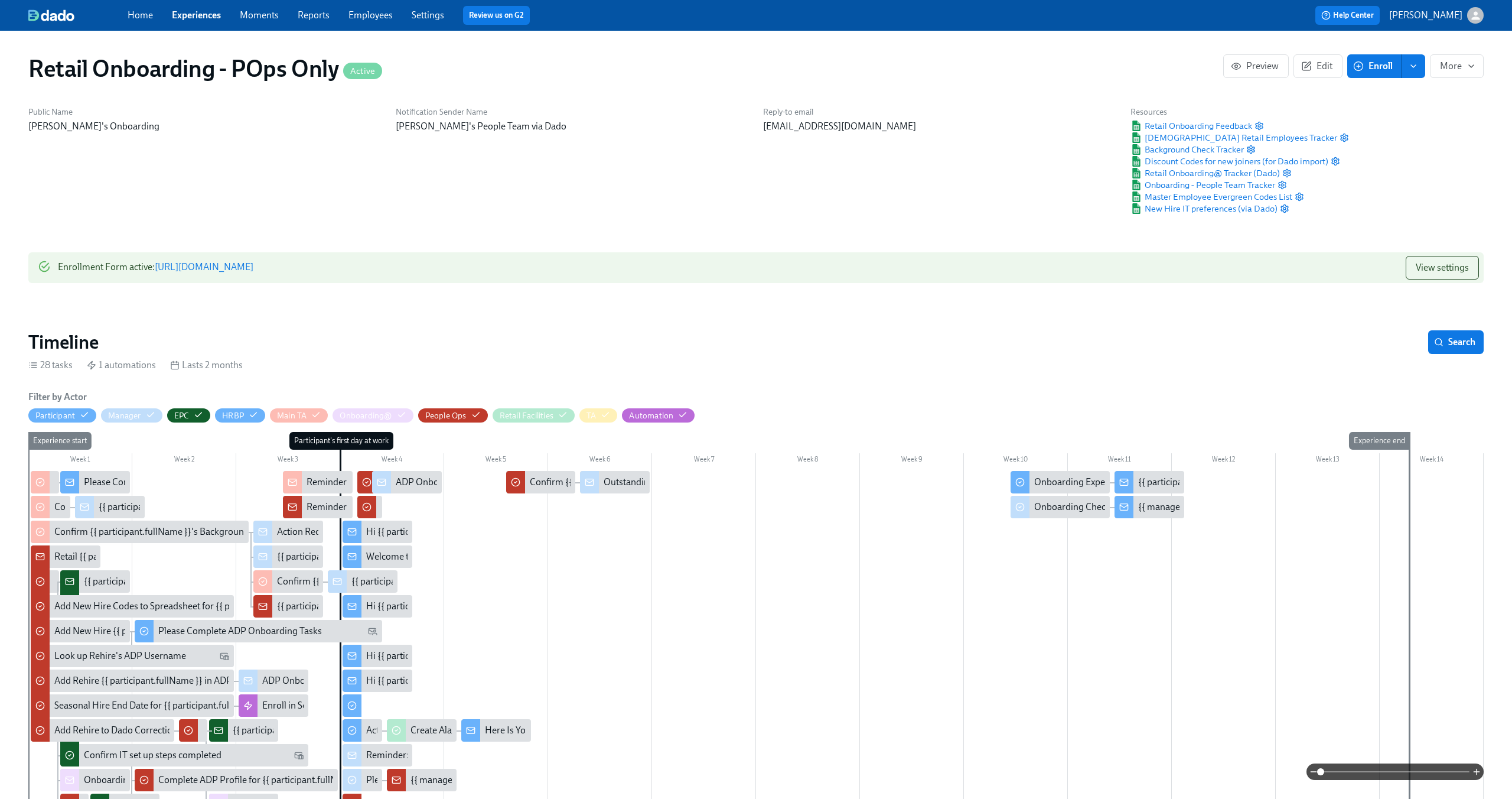
scroll to position [0, 11939]
click at [563, 417] on icon "button" at bounding box center [562, 414] width 8 height 5
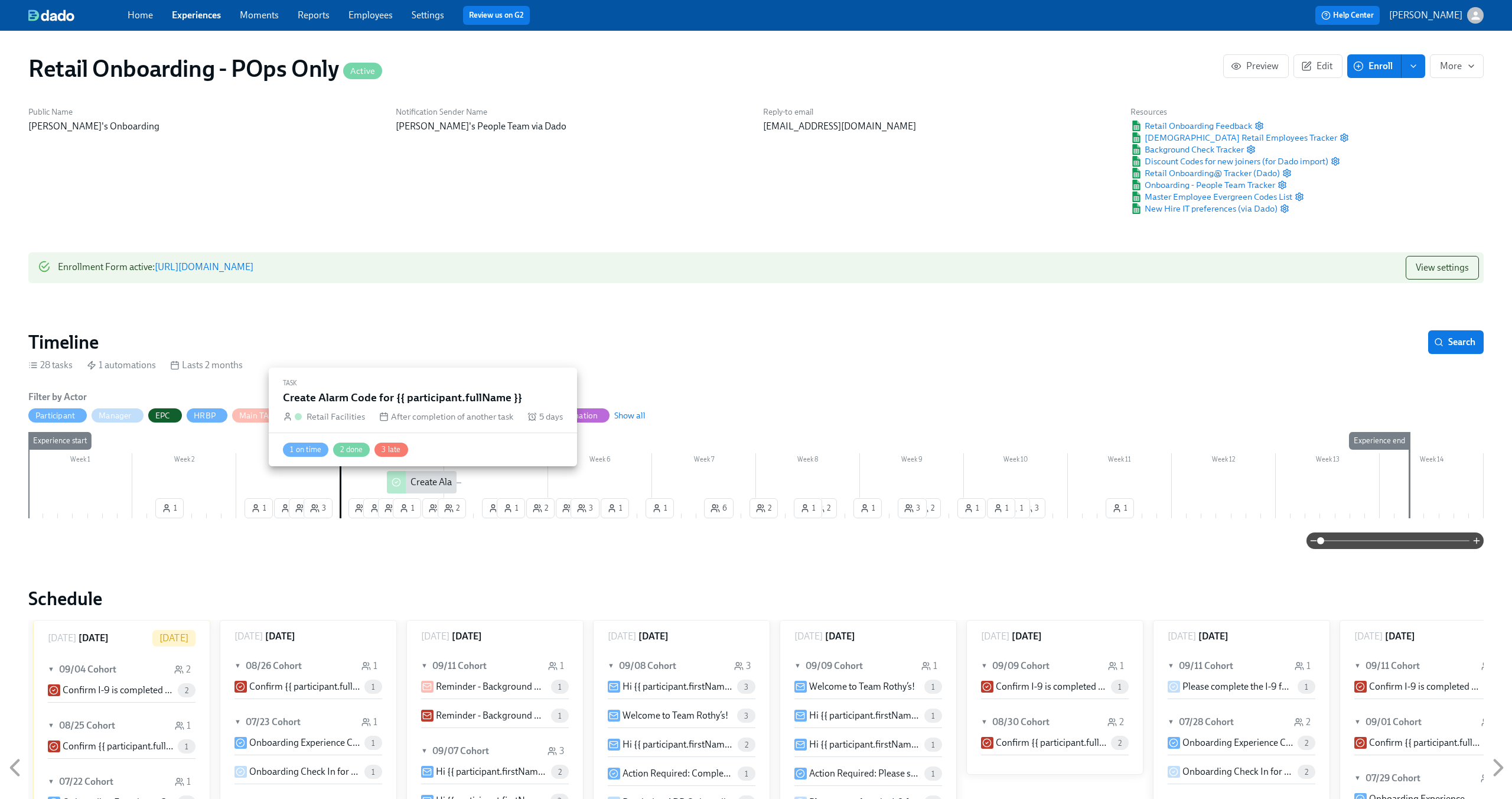
click at [419, 484] on div "Create Alarm Code for {{ participant.fullName }}" at bounding box center [507, 482] width 193 height 13
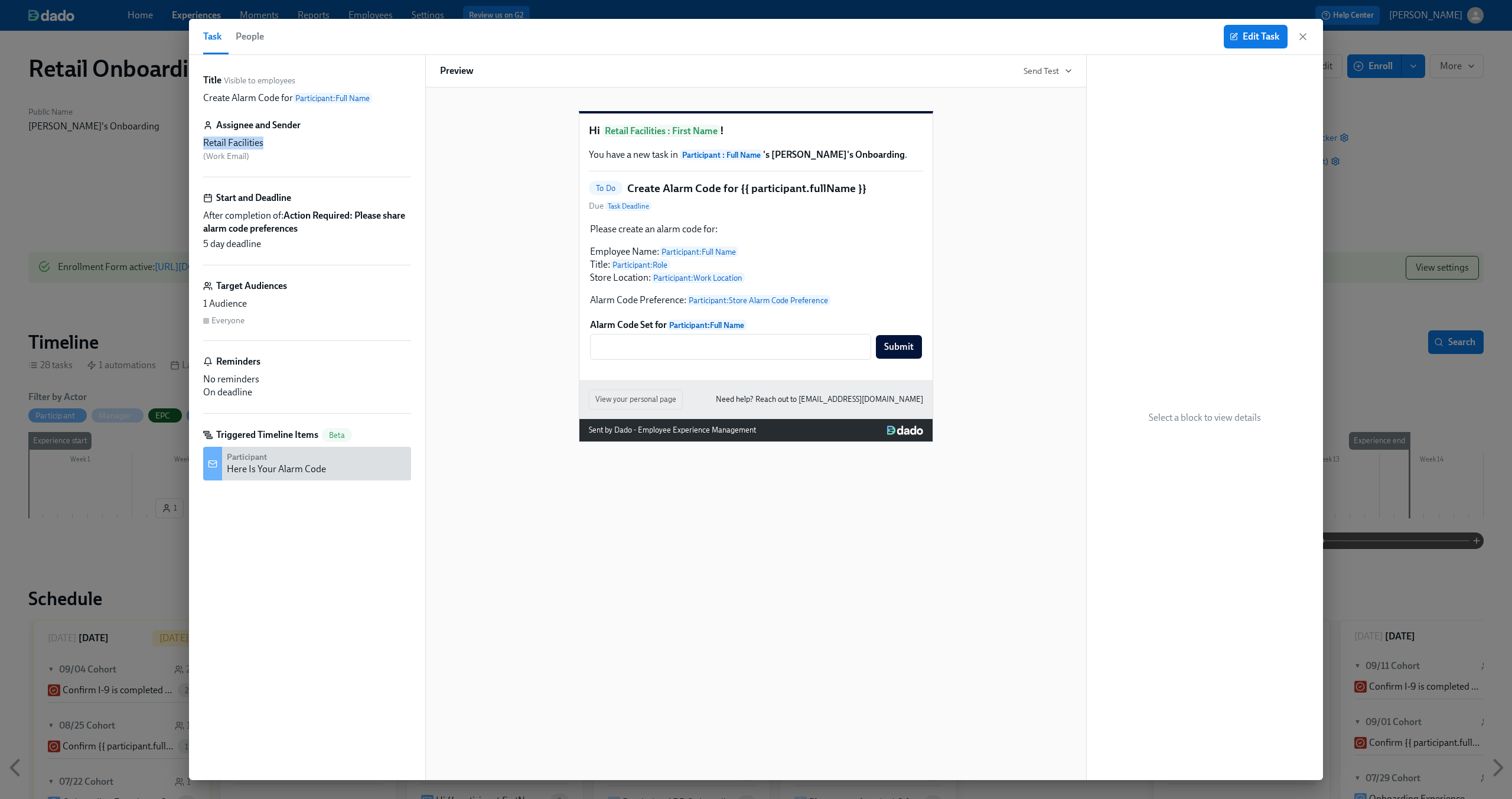
drag, startPoint x: 201, startPoint y: 146, endPoint x: 268, endPoint y: 142, distance: 67.1
click at [268, 142] on div "Title Visible to employees Create Alarm Code for Participant : Full Name Assign…" at bounding box center [306, 417] width 236 height 725
click at [268, 142] on div "Retail Facilities" at bounding box center [307, 143] width 208 height 13
click at [1299, 30] on icon "button" at bounding box center [1303, 36] width 12 height 12
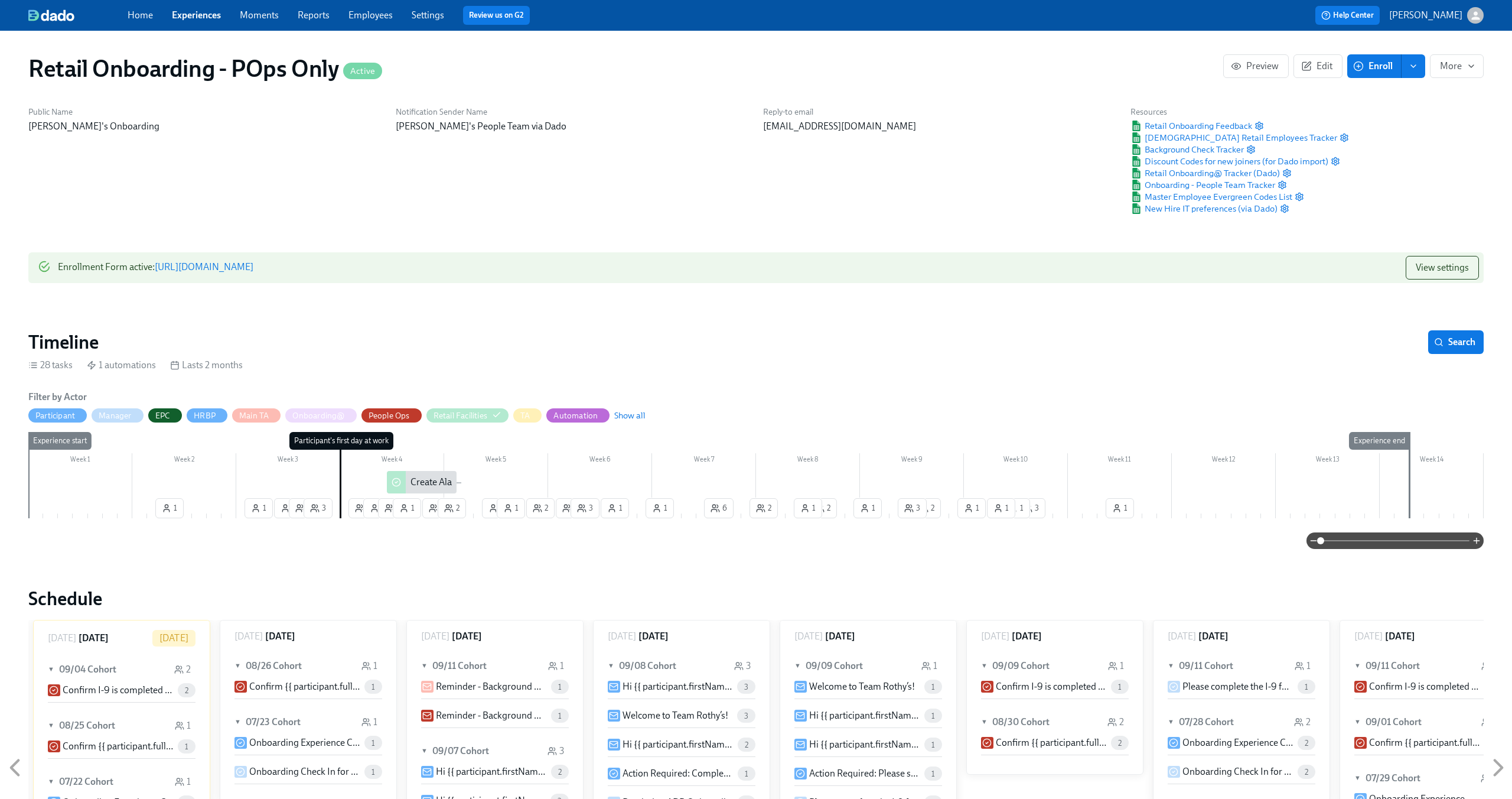
scroll to position [22, 1]
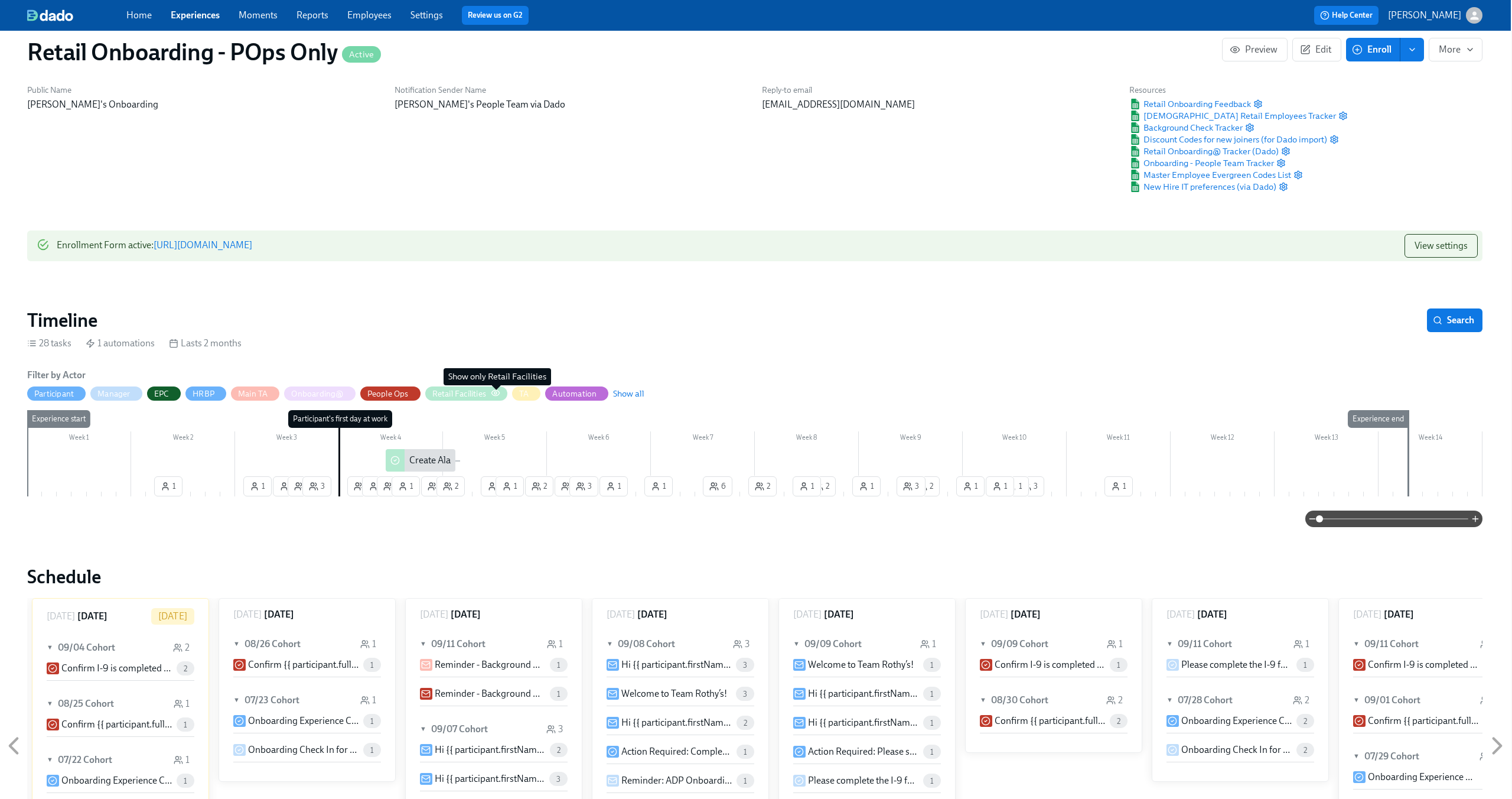
click at [497, 394] on icon "button" at bounding box center [496, 393] width 10 height 10
click at [470, 388] on div "Retail Facilities" at bounding box center [459, 394] width 54 height 11
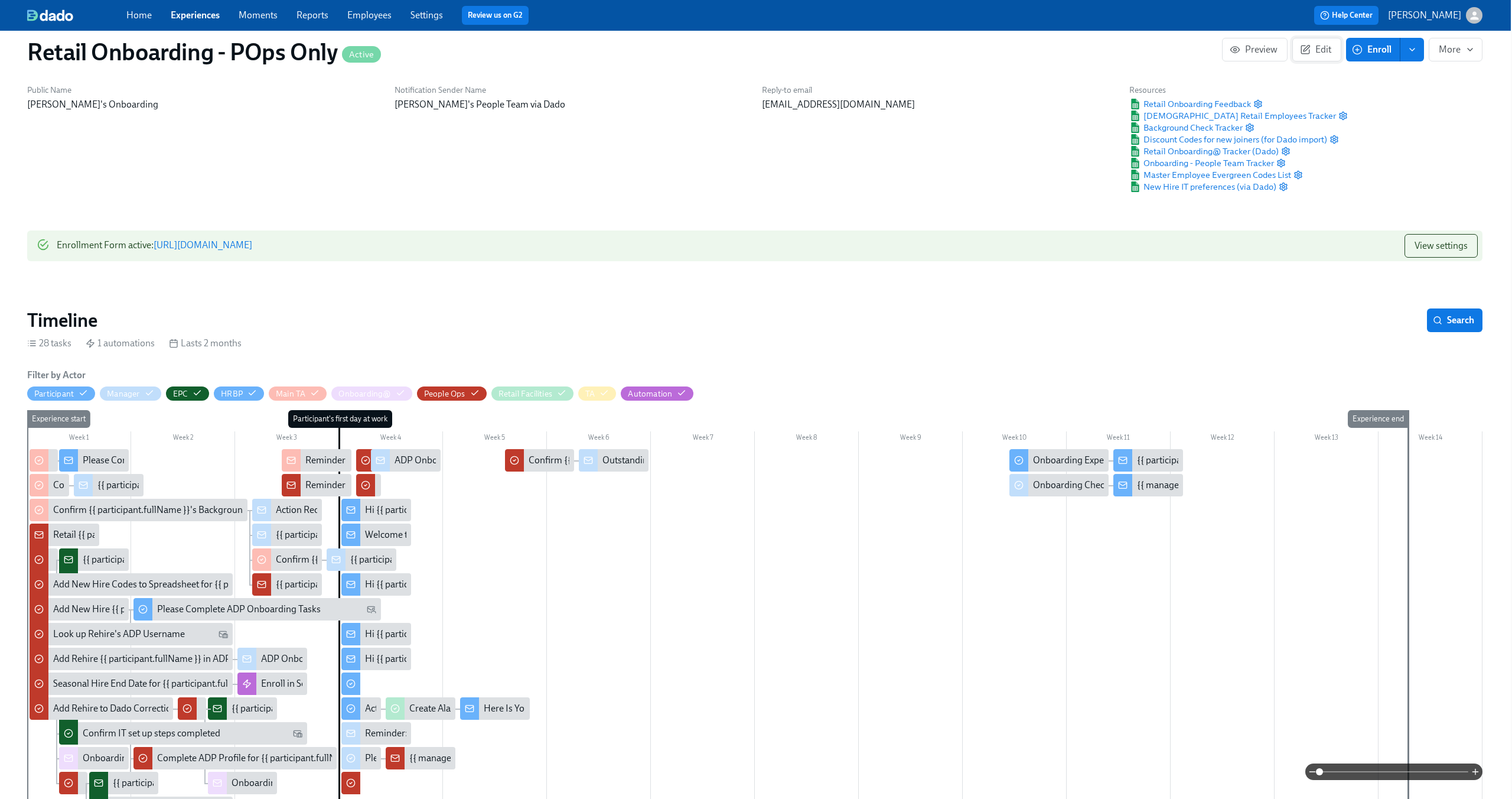
click at [1315, 41] on button "Edit" at bounding box center [1317, 50] width 49 height 24
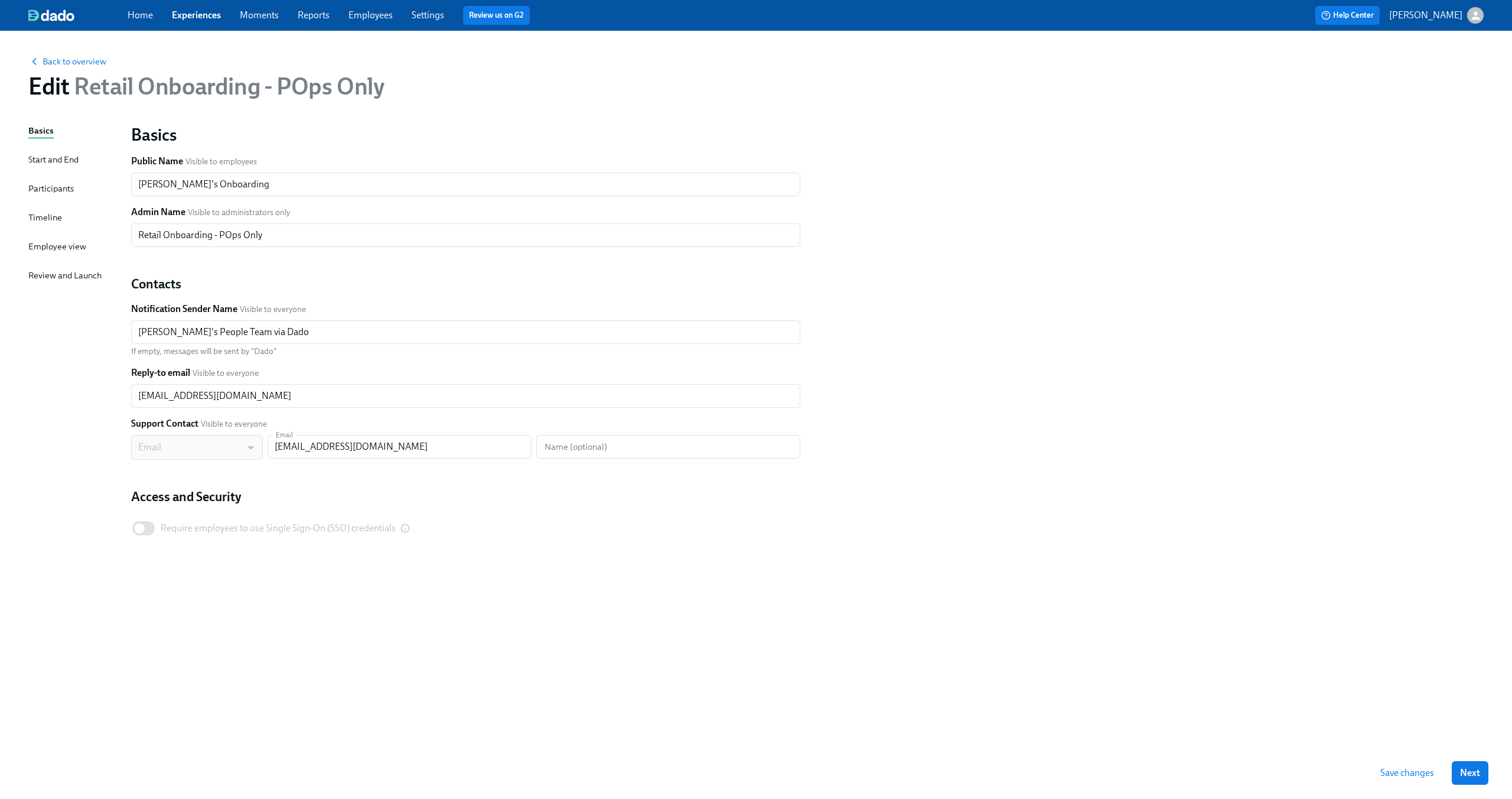
click at [41, 210] on div "Basics Start and End Participants Timeline Employee view Review and Launch" at bounding box center [72, 436] width 88 height 623
click at [41, 218] on div "Timeline" at bounding box center [45, 218] width 33 height 13
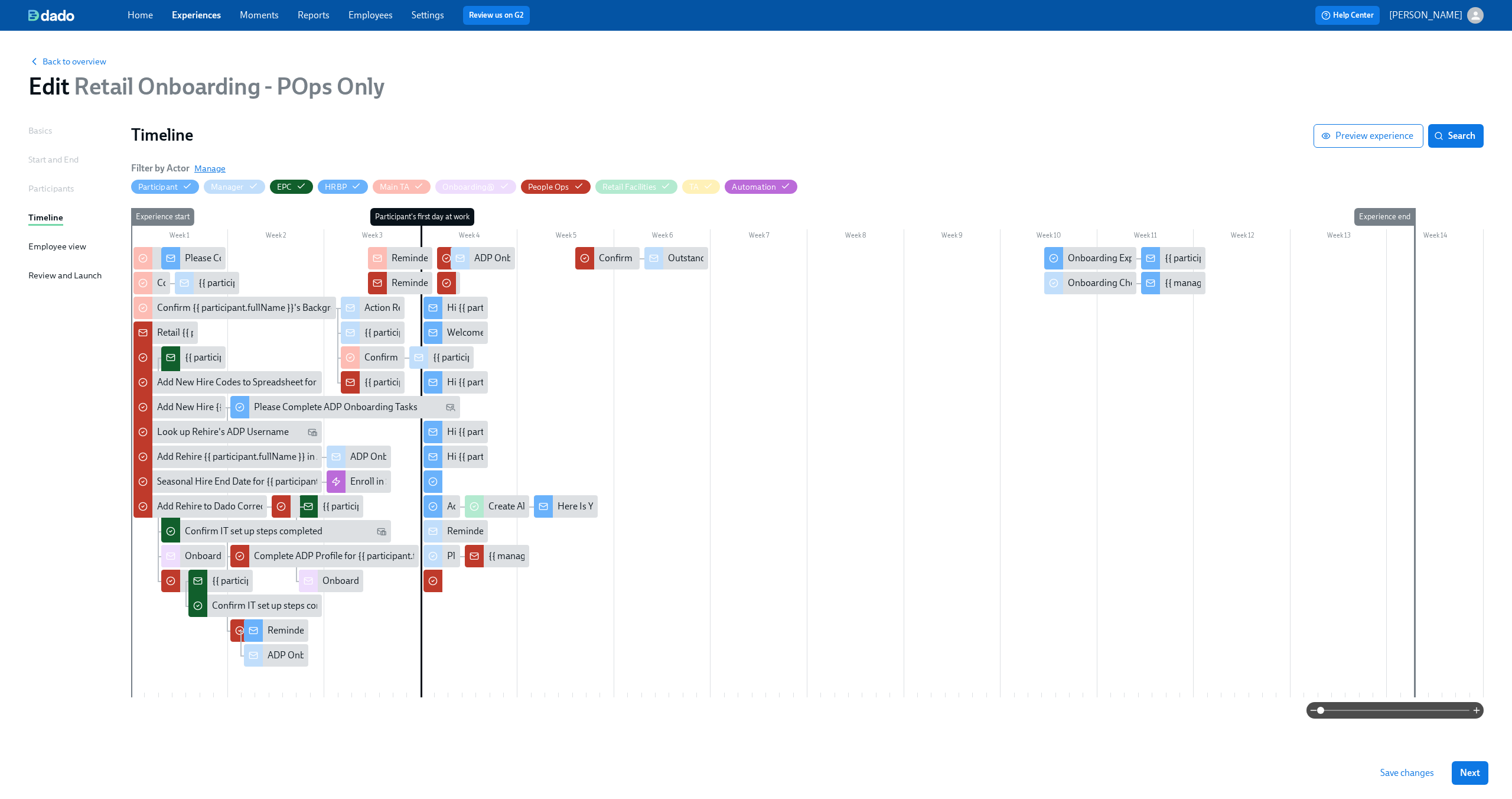
click at [217, 170] on span "Manage" at bounding box center [210, 169] width 31 height 12
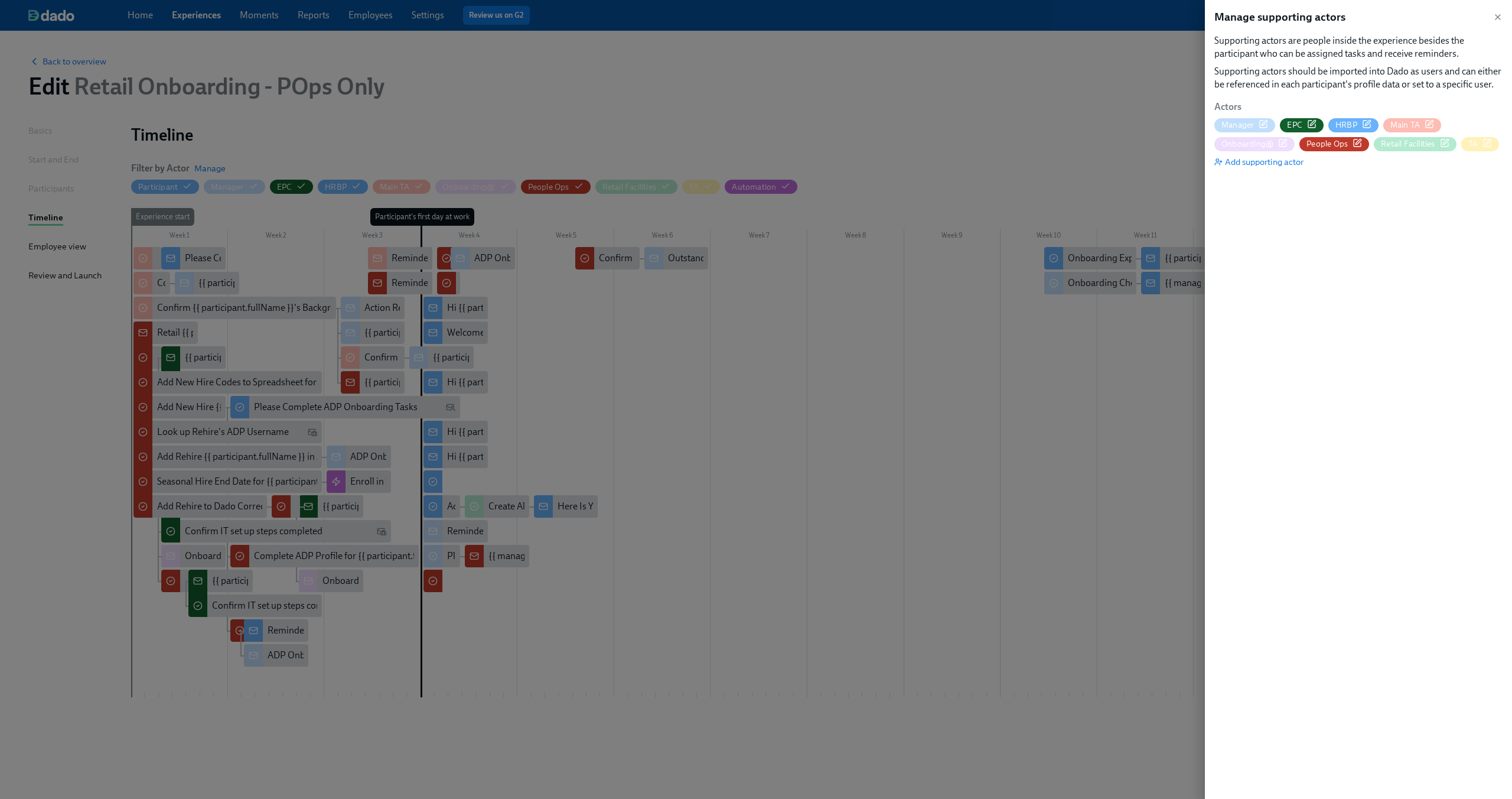
click at [1449, 142] on icon "button" at bounding box center [1444, 143] width 10 height 10
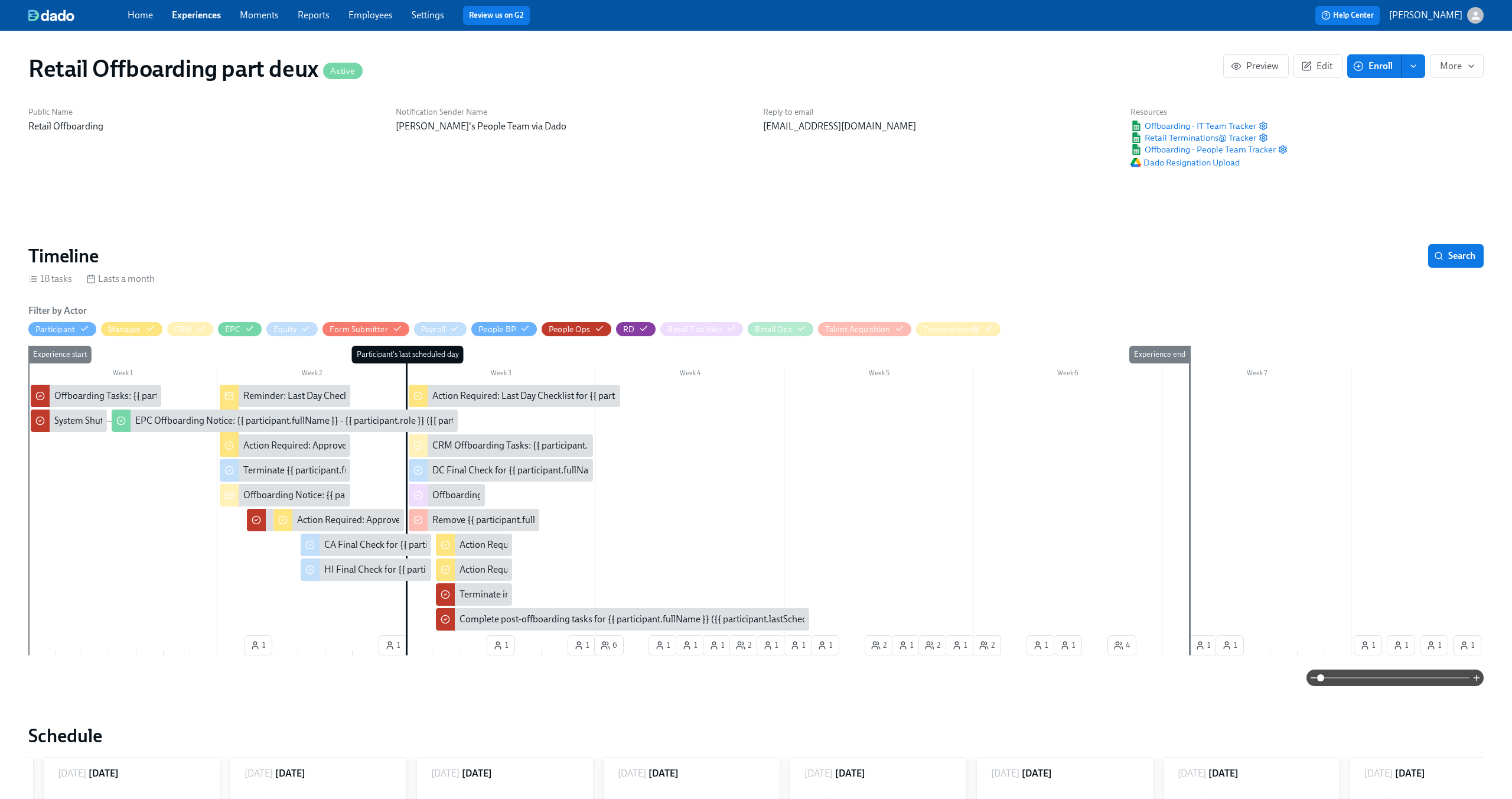
scroll to position [0, 6560]
click at [1312, 57] on button "Edit" at bounding box center [1318, 66] width 49 height 24
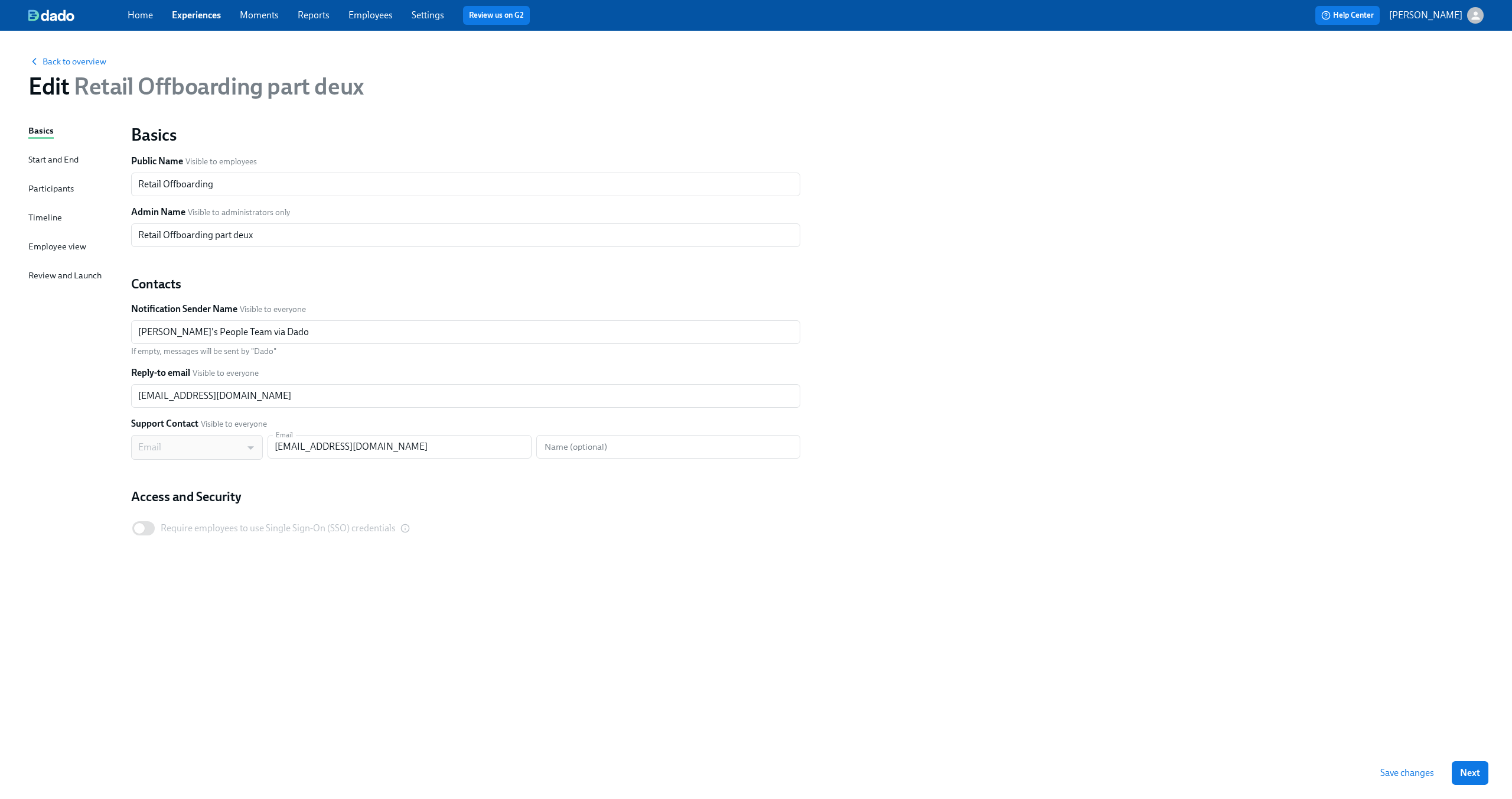
click at [87, 214] on div "Basics Start and End Participants Timeline Employee view Review and Launch" at bounding box center [72, 436] width 88 height 623
click at [61, 219] on div "Basics Start and End Participants Timeline Employee view Review and Launch" at bounding box center [72, 436] width 88 height 623
click at [45, 216] on div "Timeline" at bounding box center [45, 218] width 33 height 13
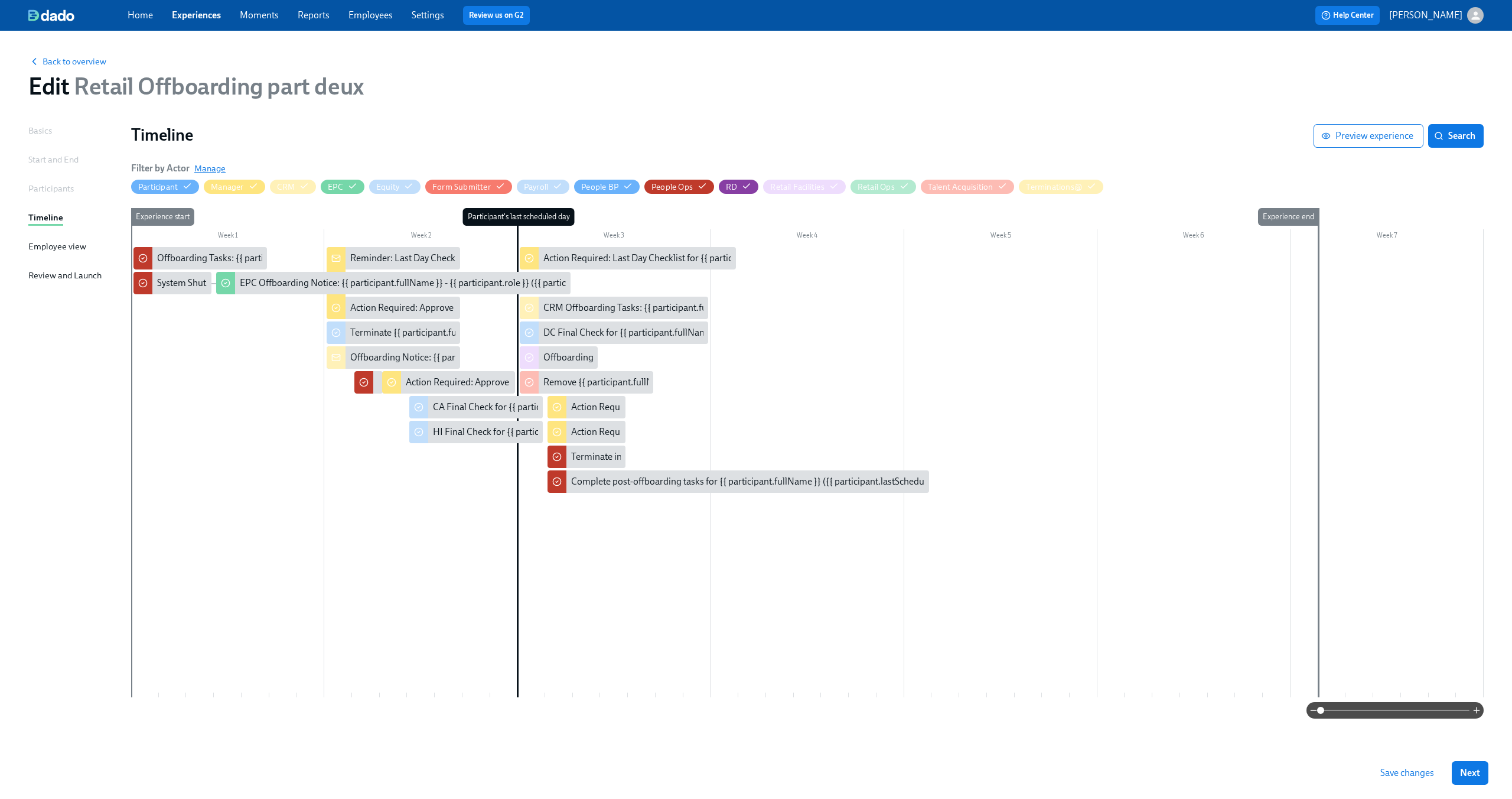
click at [216, 172] on span "Manage" at bounding box center [210, 169] width 31 height 12
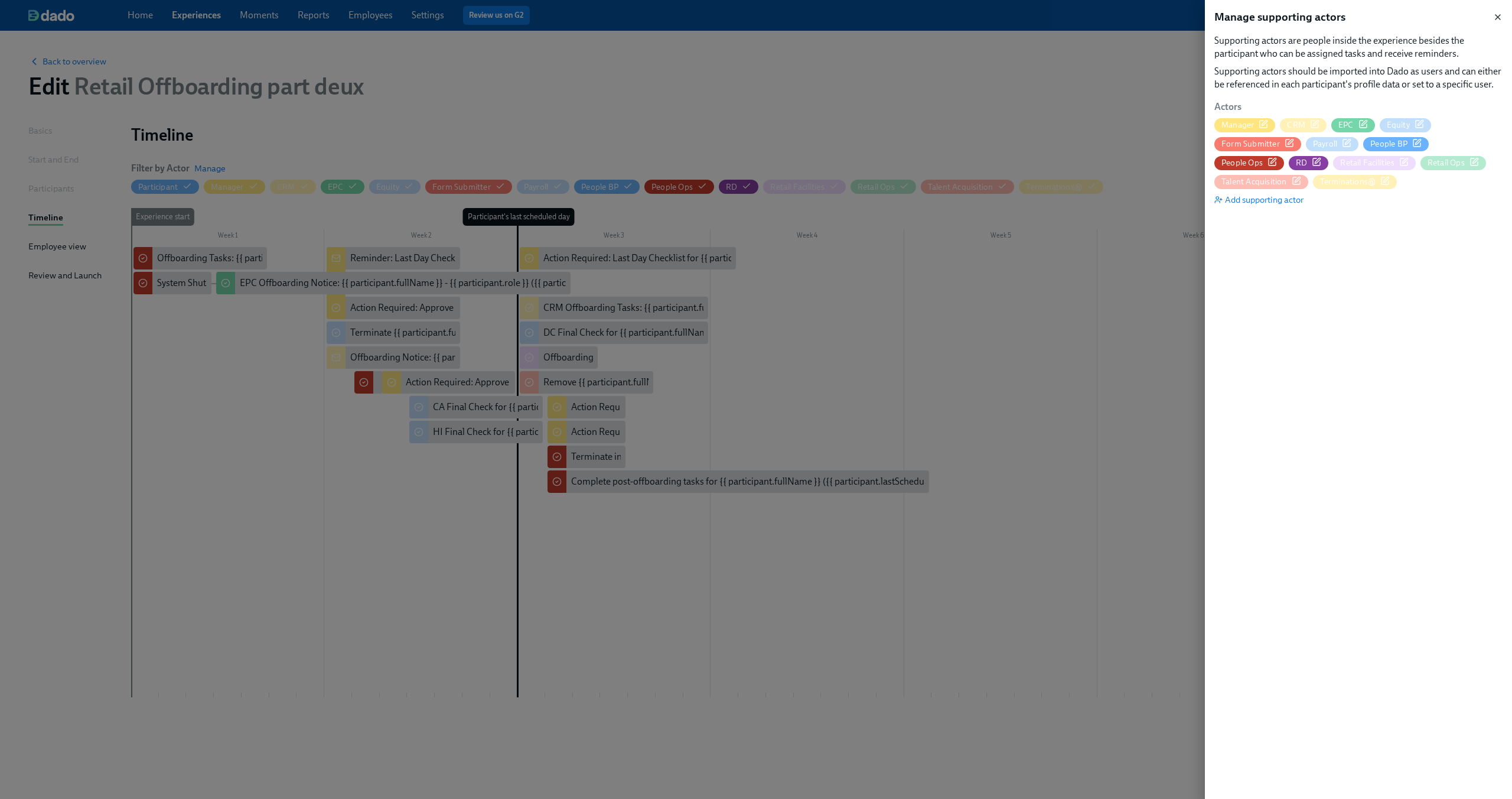
click at [1500, 15] on icon "button" at bounding box center [1498, 17] width 5 height 5
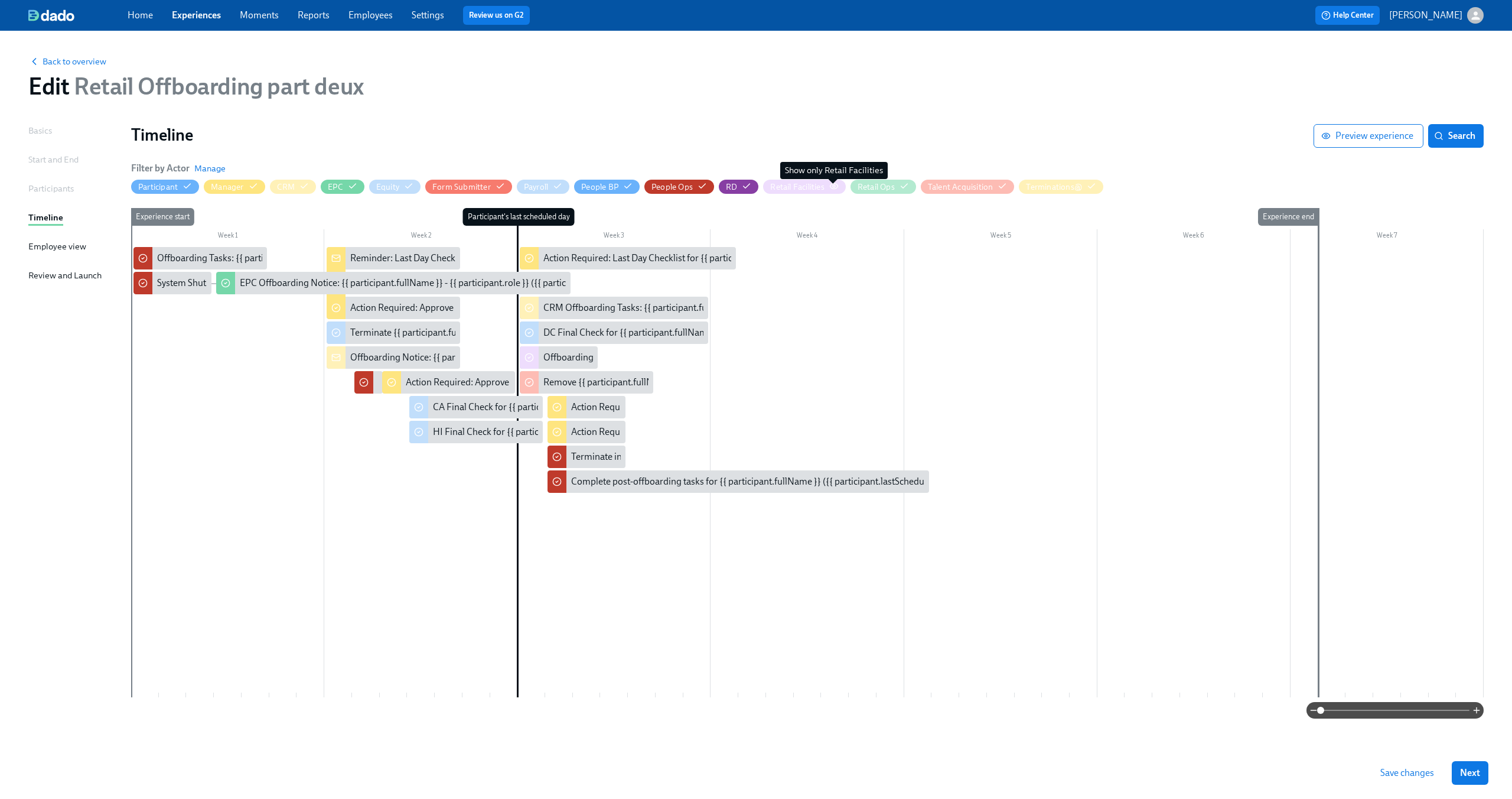
click at [835, 186] on circle "button" at bounding box center [834, 186] width 2 height 2
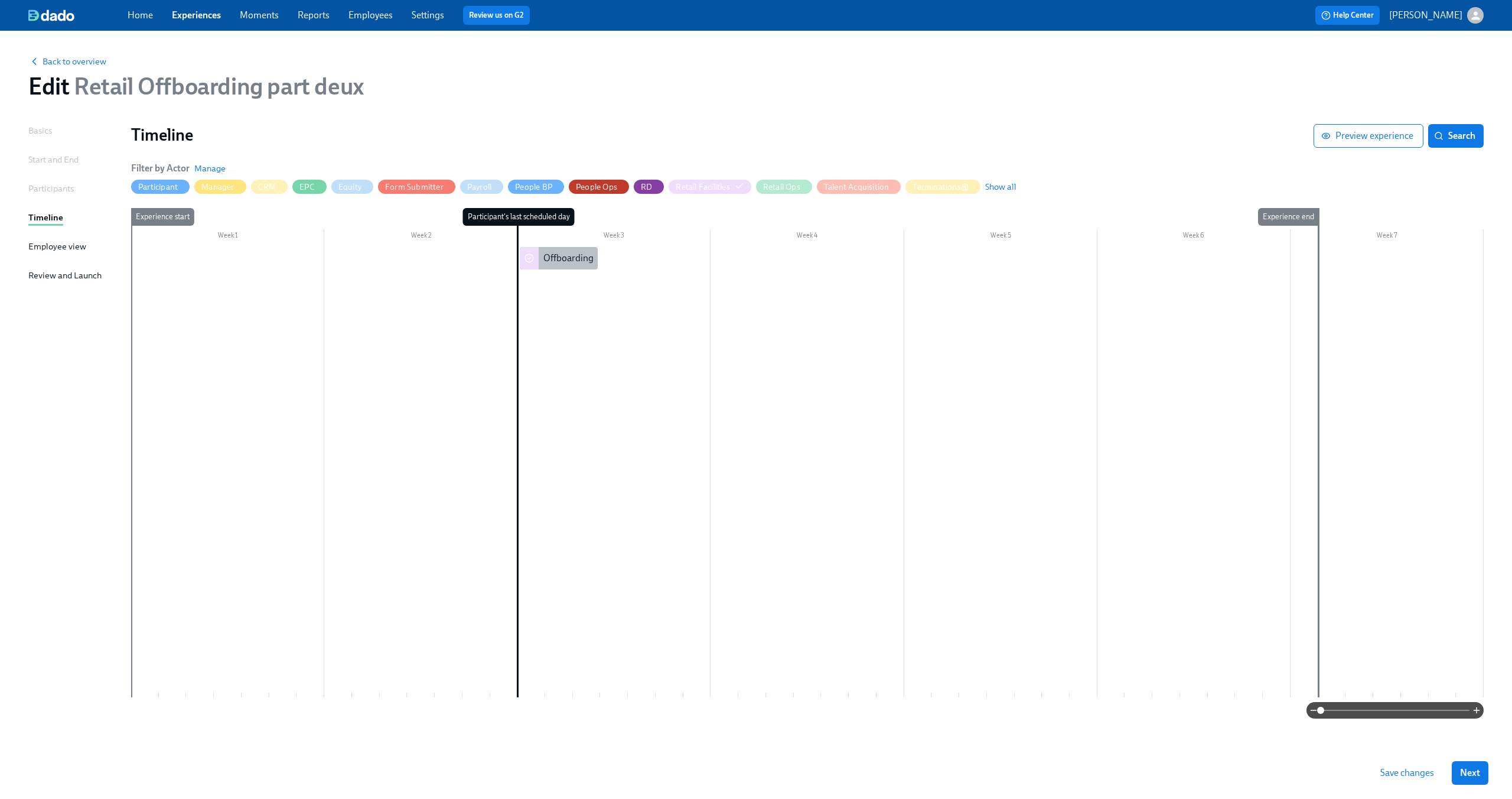
click at [554, 257] on div "Offboarding Notice: {{ participant.fullName }}" at bounding box center [636, 258] width 184 height 13
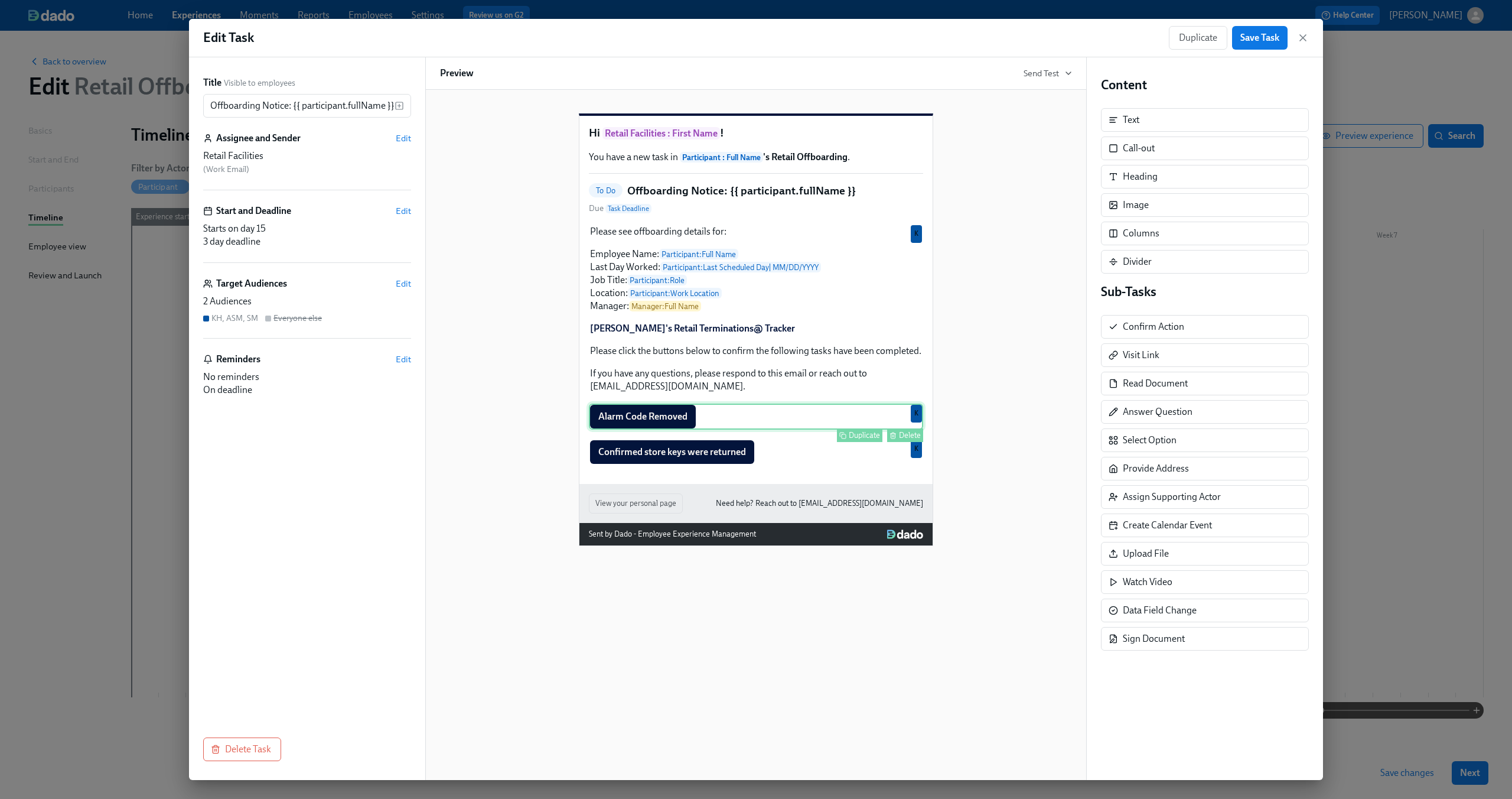
click at [739, 430] on div "Alarm Code Removed Duplicate Delete K" at bounding box center [756, 416] width 335 height 26
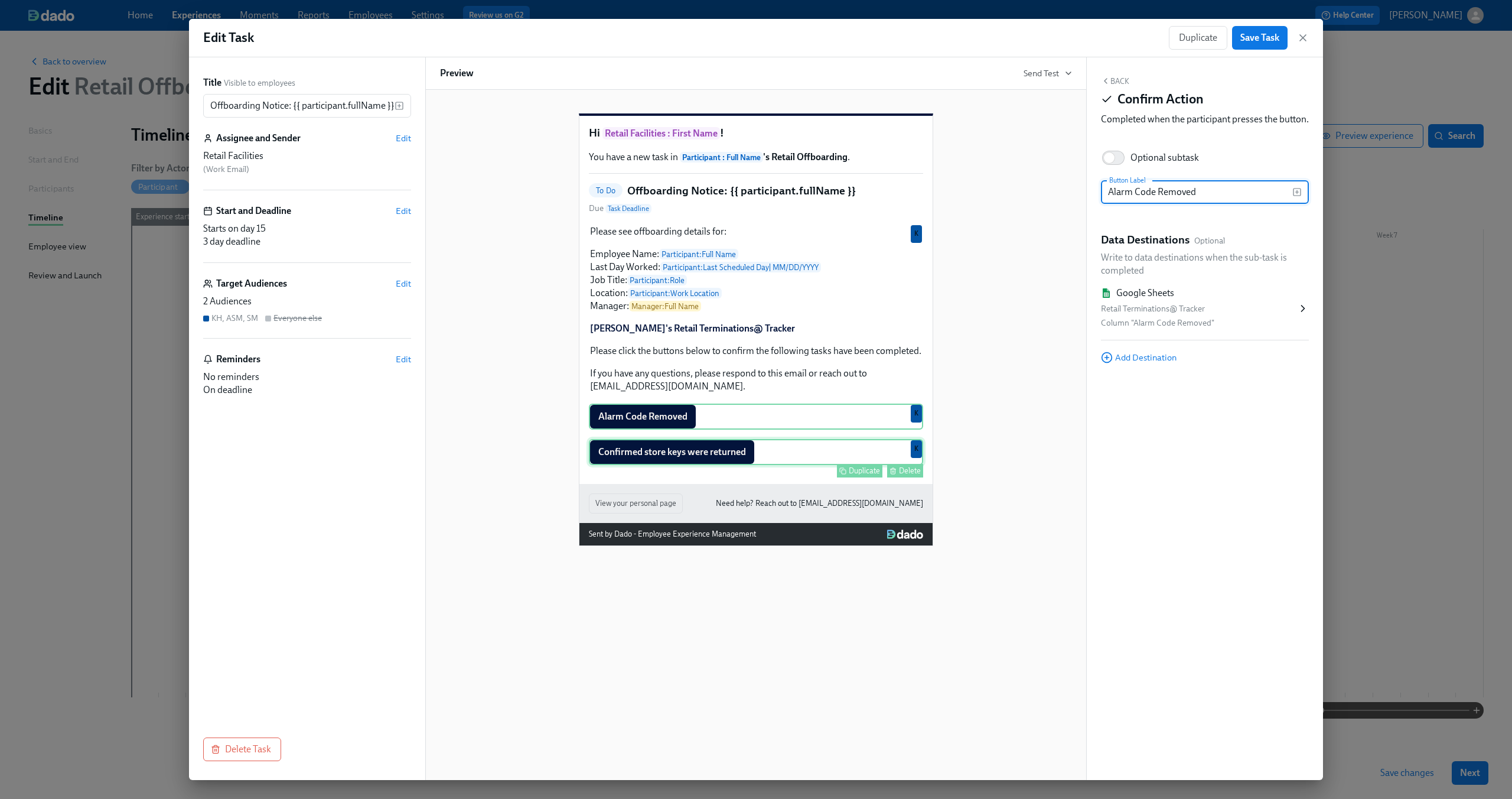
click at [780, 465] on div "Confirmed store keys were returned Duplicate Delete K" at bounding box center [756, 452] width 335 height 26
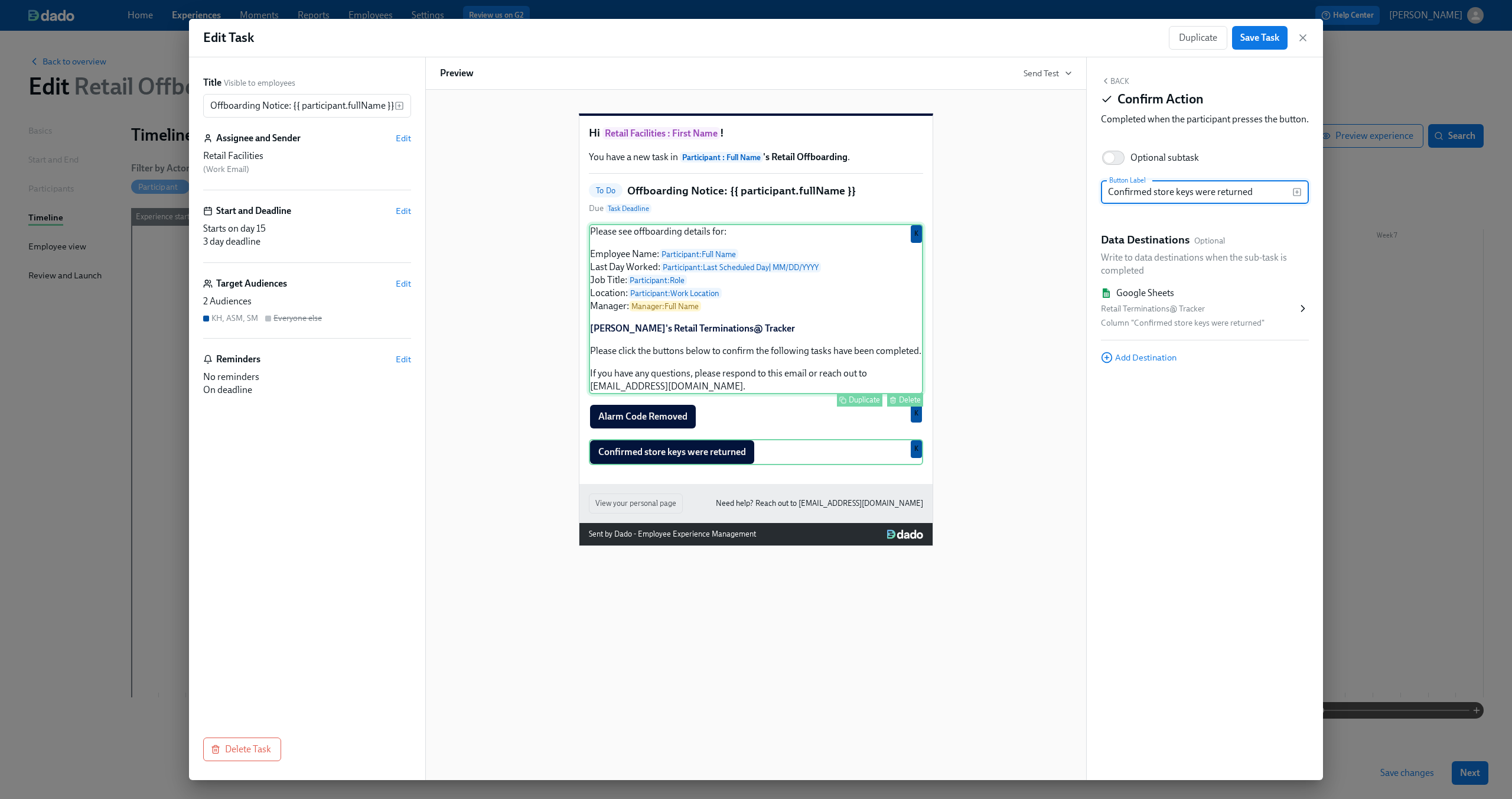
click at [775, 264] on div "Please see offboarding details for: Employee Name: Participant : Full Name Last…" at bounding box center [756, 309] width 335 height 170
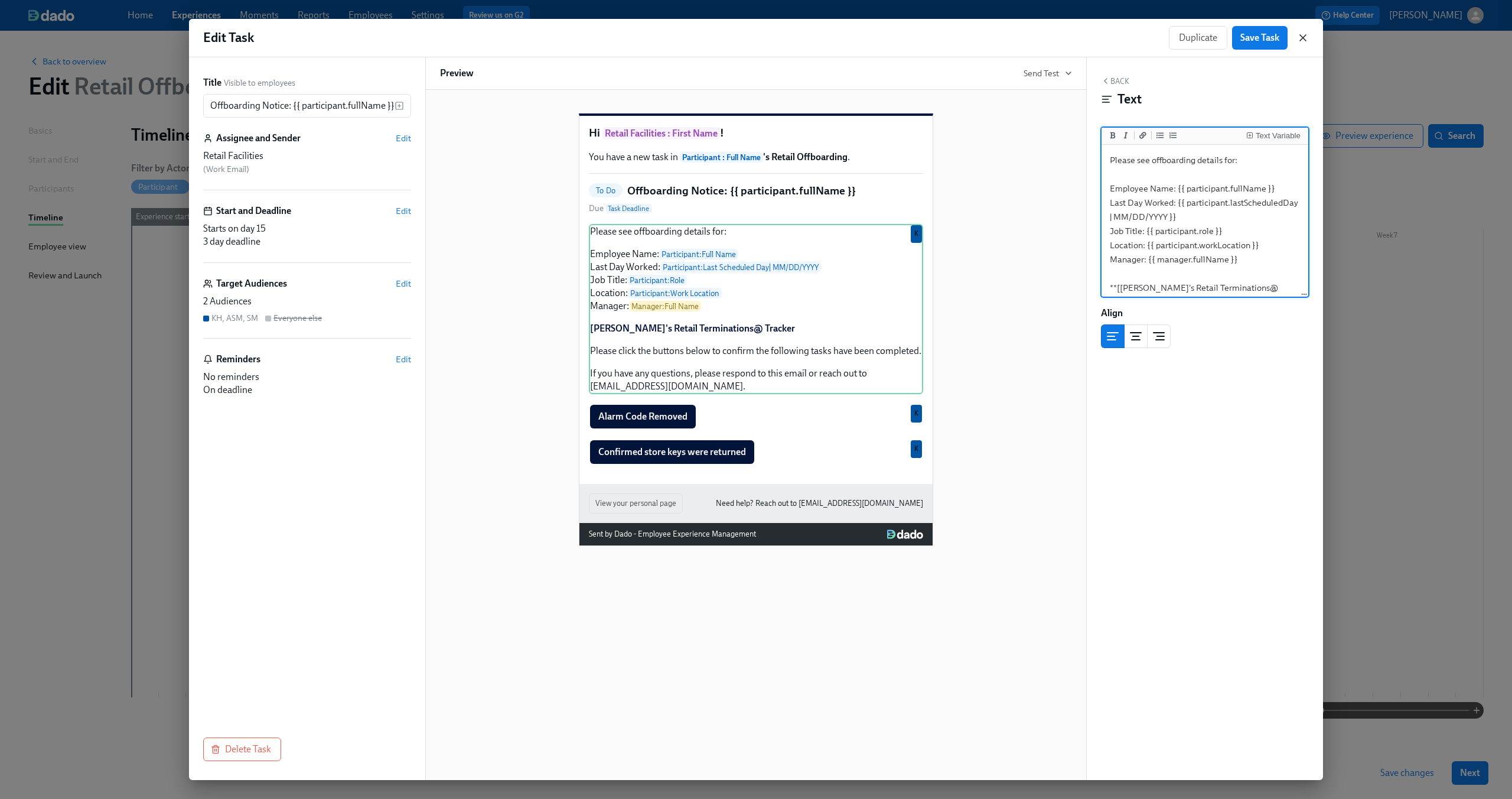
click at [1304, 35] on icon "button" at bounding box center [1303, 38] width 6 height 6
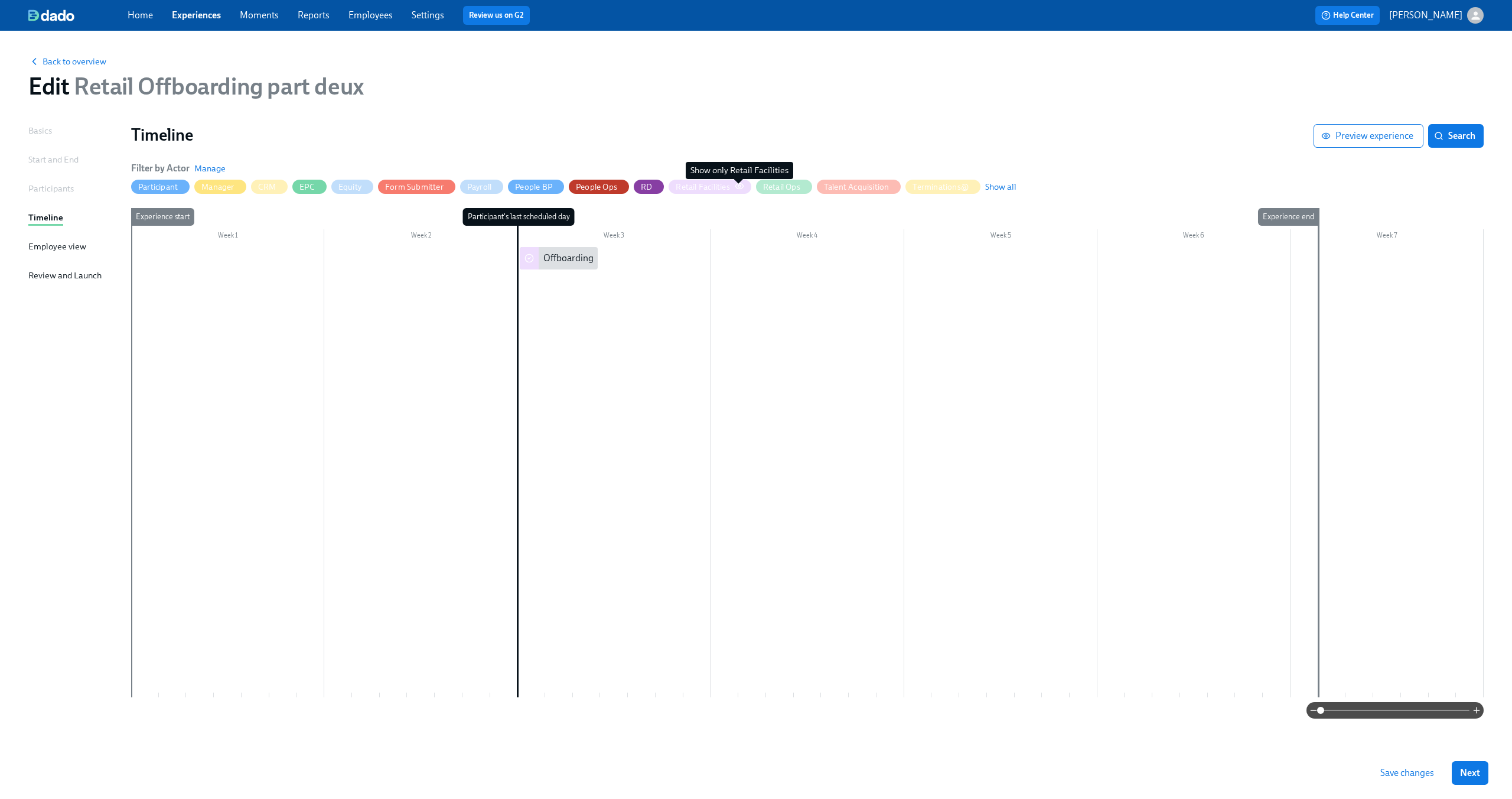
click at [740, 188] on icon "button" at bounding box center [739, 185] width 8 height 5
click at [740, 185] on icon "button" at bounding box center [740, 186] width 10 height 10
click at [206, 169] on span "Manage" at bounding box center [210, 169] width 31 height 12
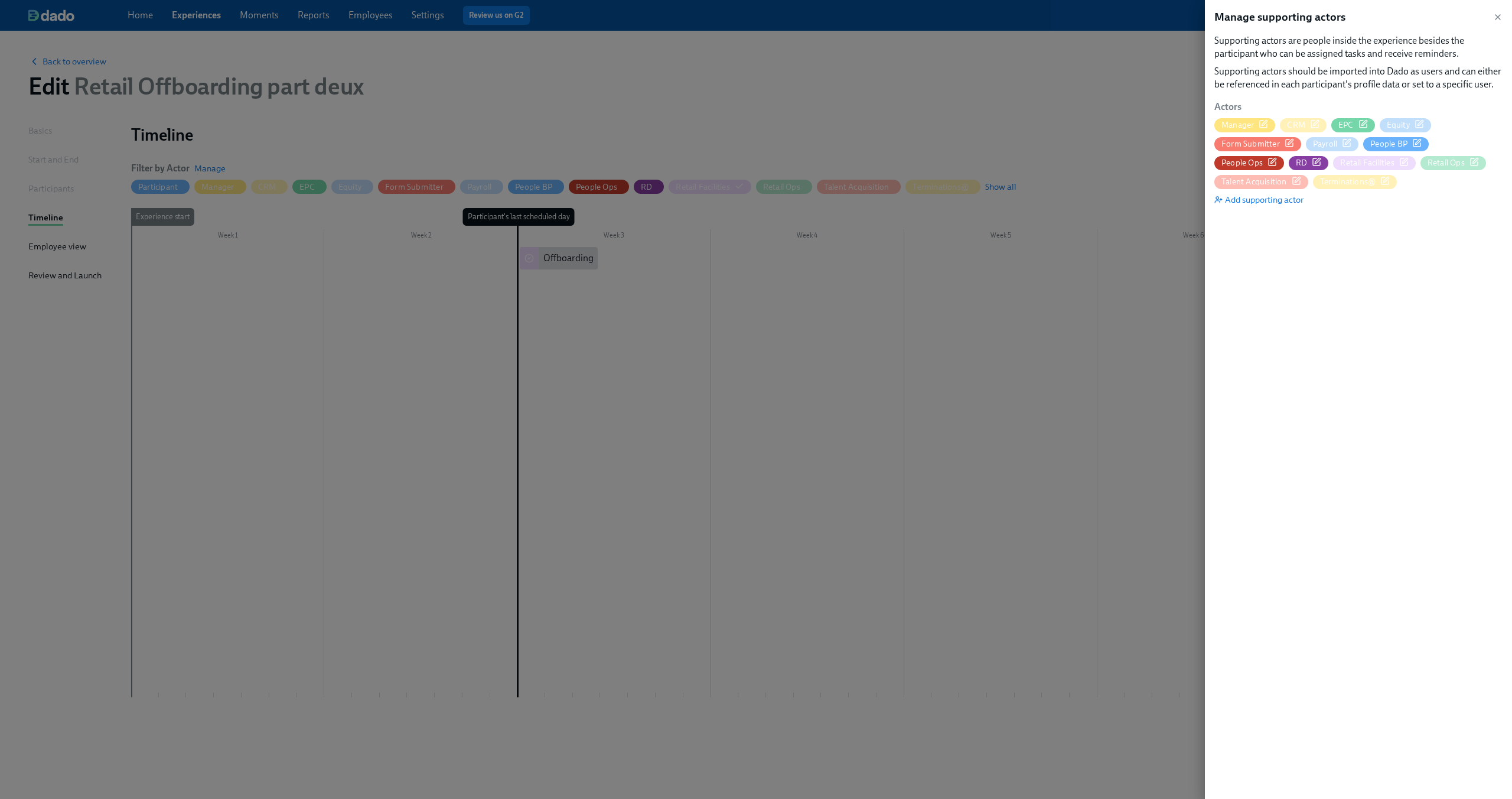
click at [1399, 161] on icon "button" at bounding box center [1404, 162] width 10 height 10
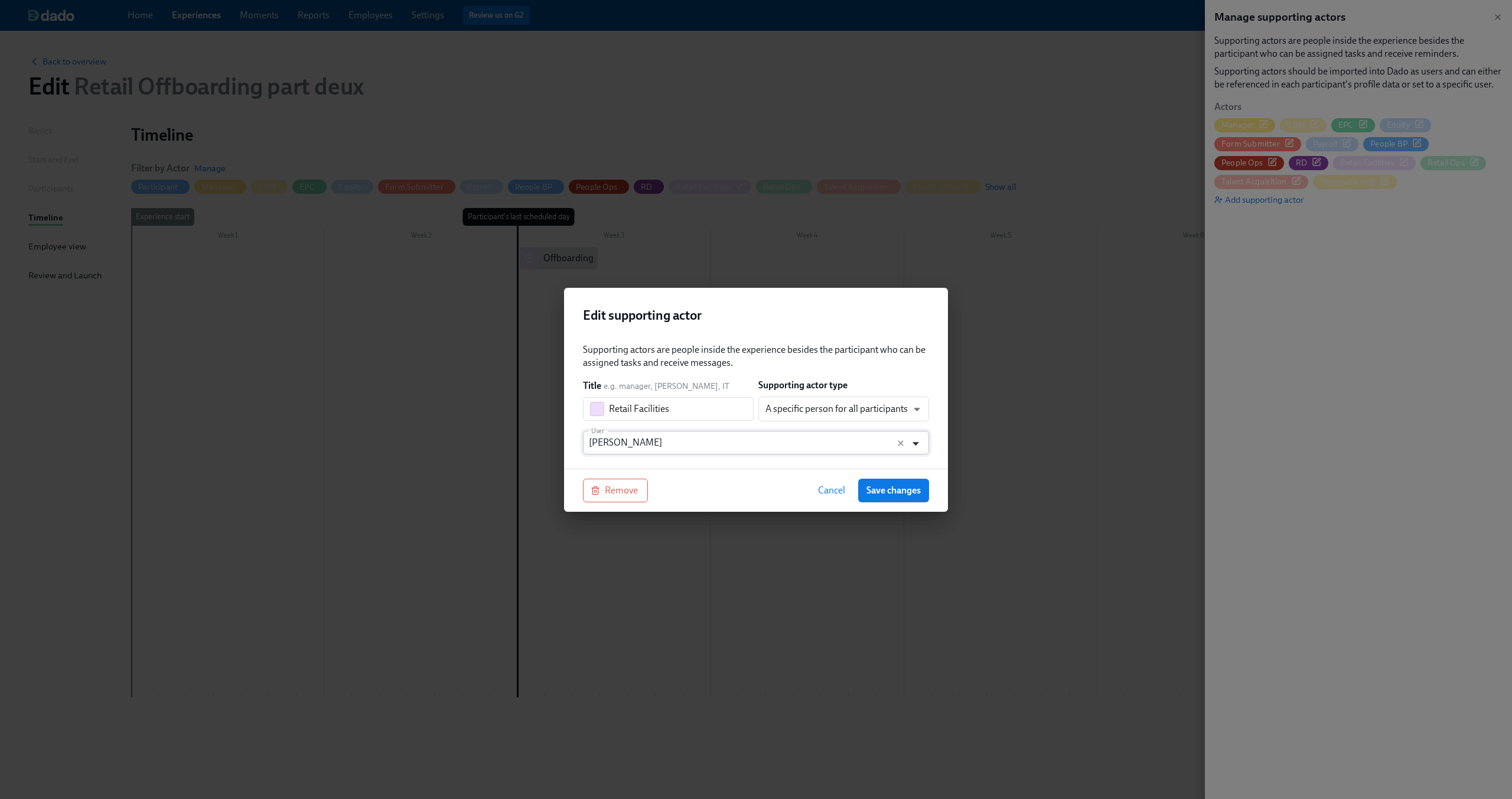
click at [916, 445] on icon "Open" at bounding box center [915, 443] width 16 height 16
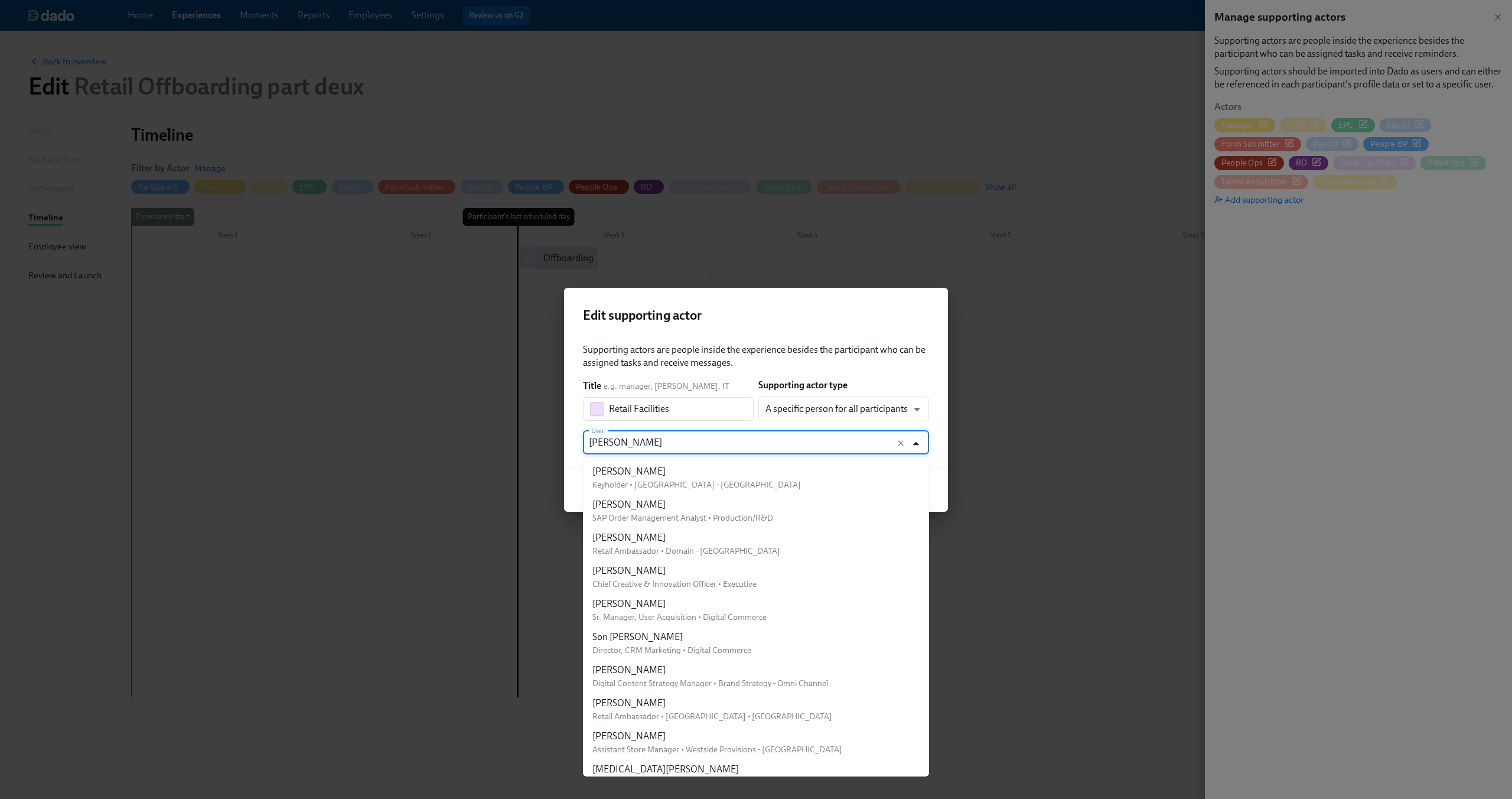
scroll to position [22327, 0]
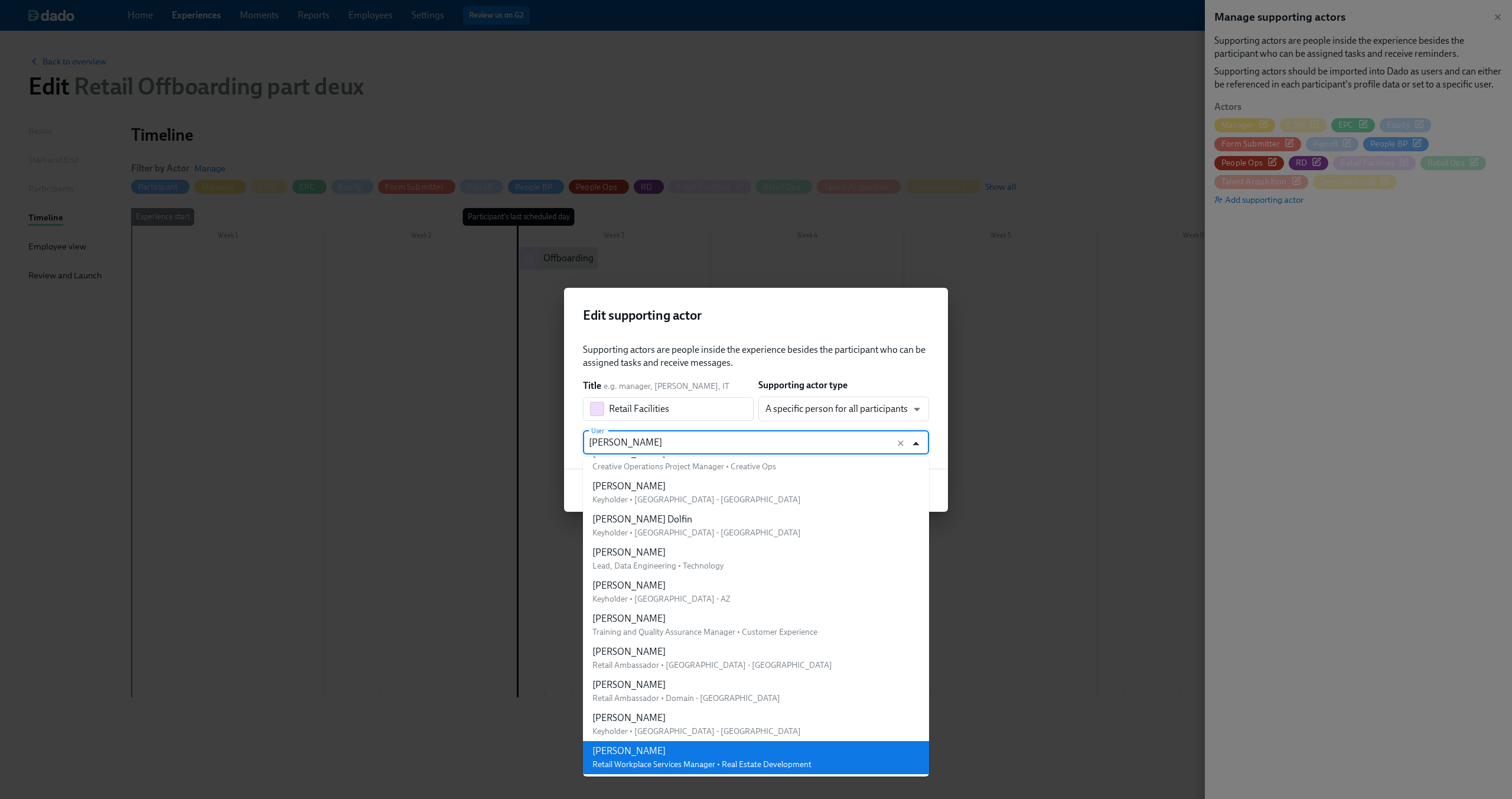
click at [916, 445] on icon "Close" at bounding box center [915, 443] width 16 height 16
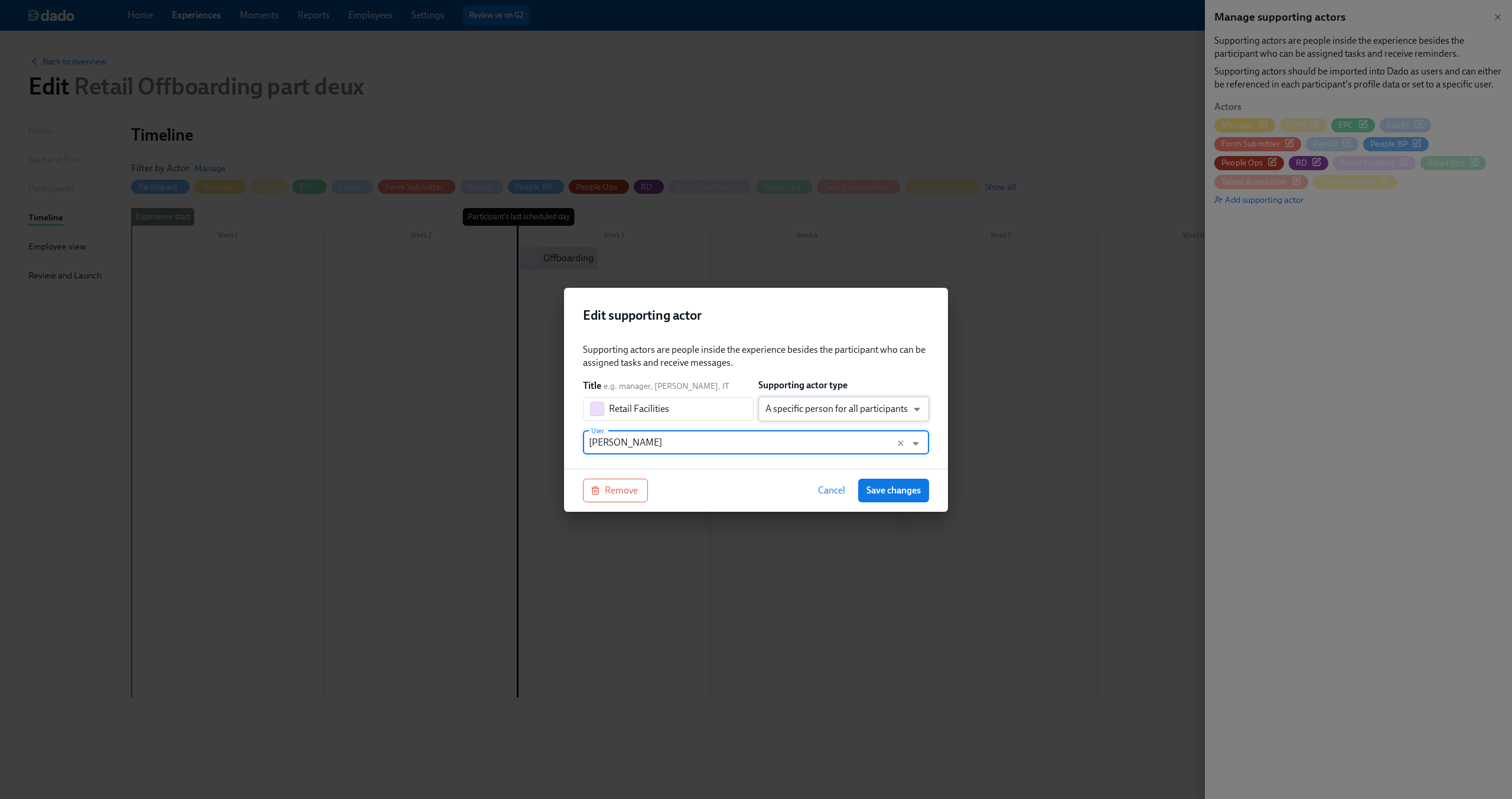
click at [915, 411] on body "Home Experiences Moments Reports Employees Settings Review us on G2 Help Center…" at bounding box center [756, 399] width 1512 height 799
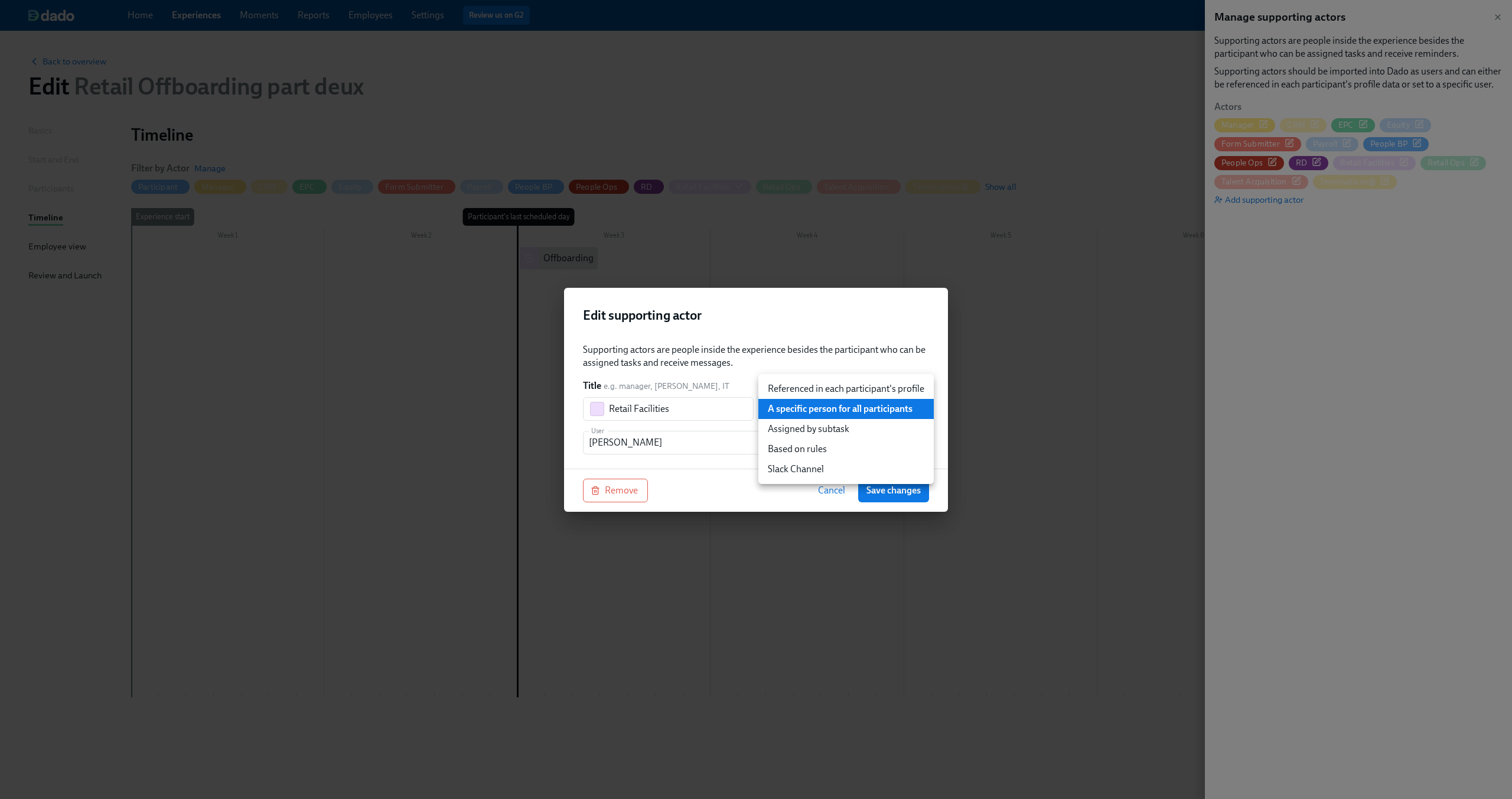
click at [917, 308] on div at bounding box center [756, 399] width 1512 height 799
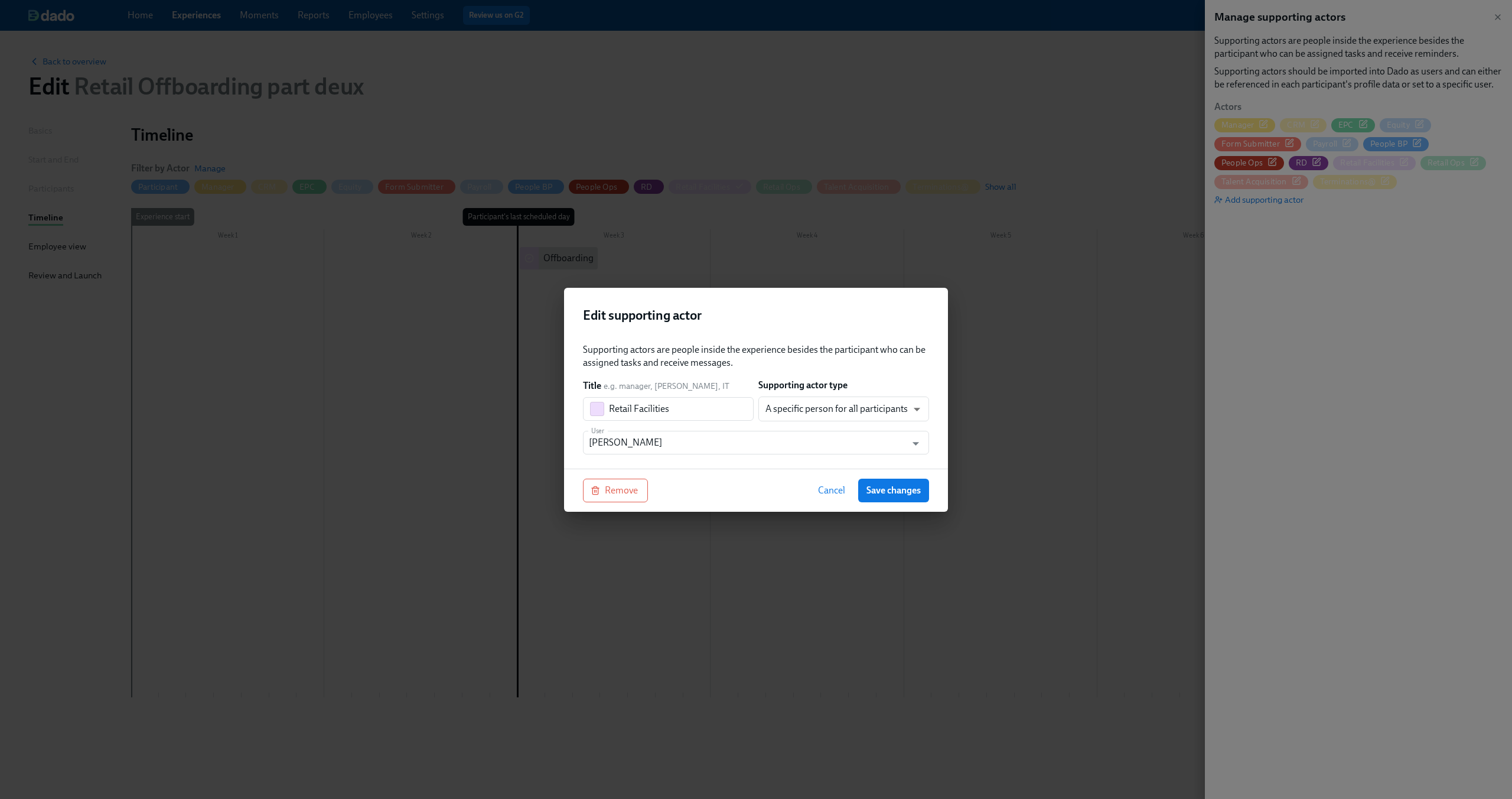
click at [836, 488] on span "Cancel" at bounding box center [831, 491] width 27 height 12
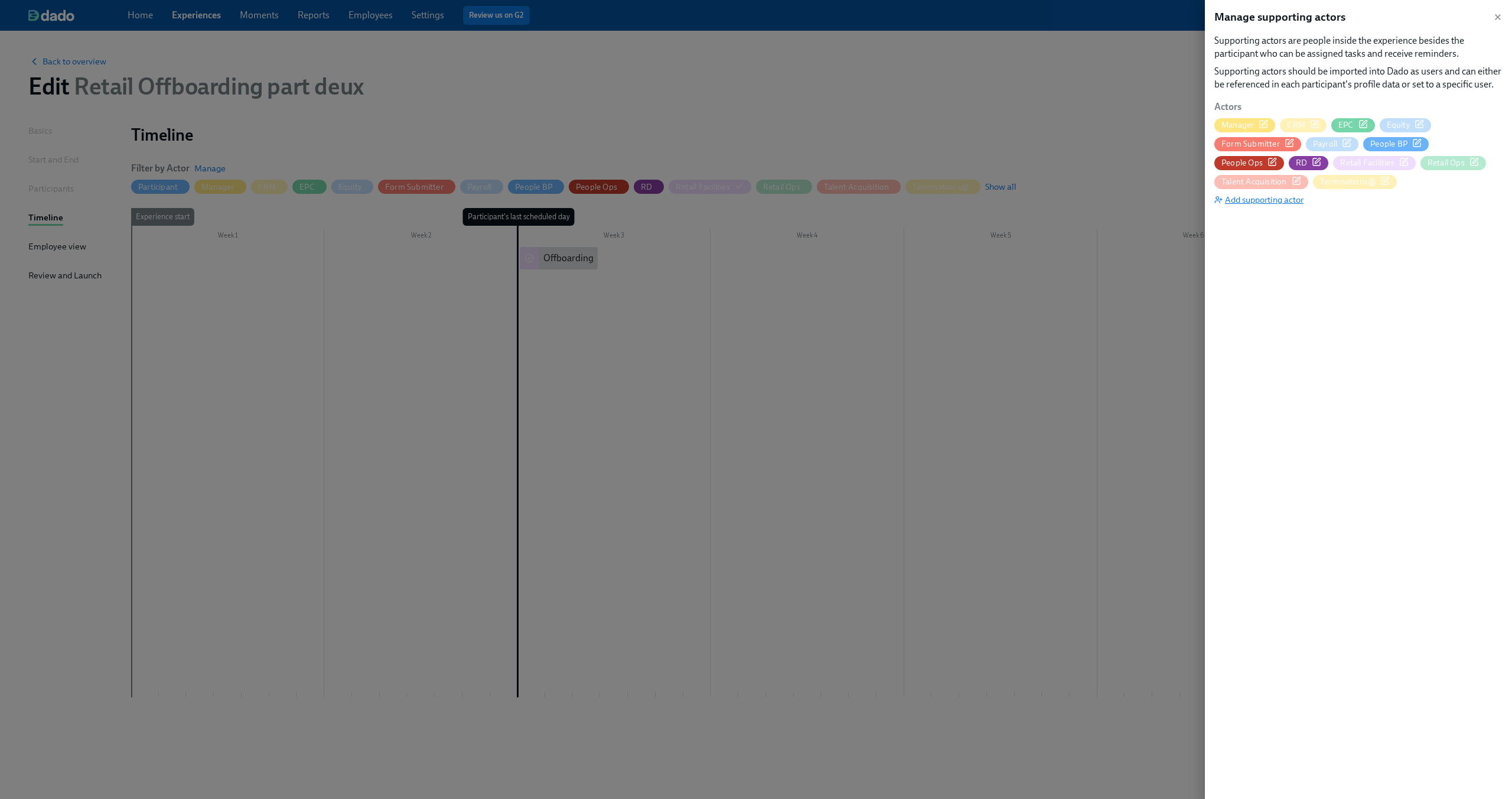
click at [1293, 203] on span "Add supporting actor" at bounding box center [1259, 200] width 89 height 12
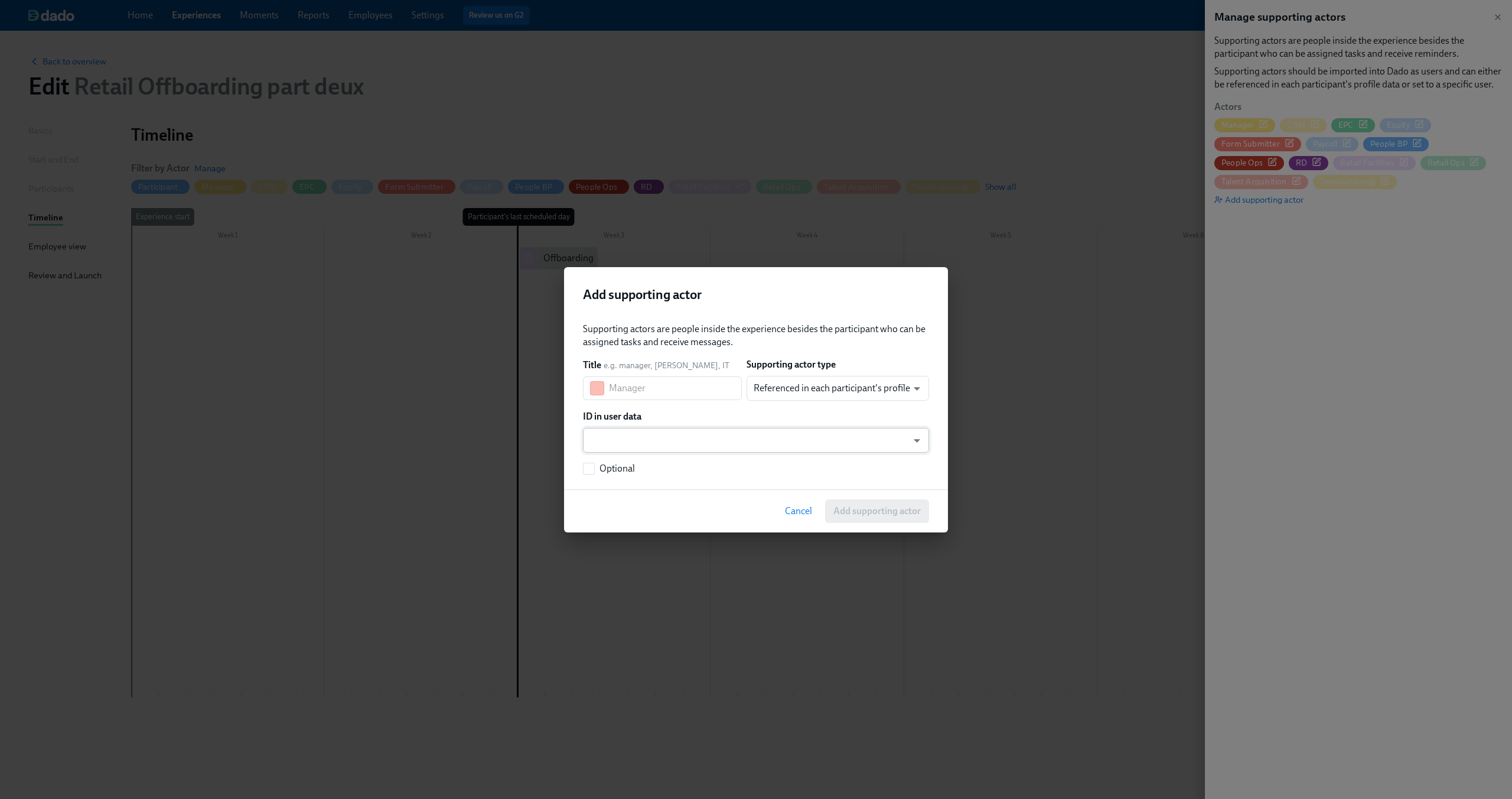
click at [918, 437] on body "Home Experiences Moments Reports Employees Settings Review us on G2 Help Center…" at bounding box center [756, 399] width 1512 height 799
click at [912, 412] on div at bounding box center [756, 399] width 1512 height 799
click at [911, 388] on body "Home Experiences Moments Reports Employees Settings Review us on G2 Help Center…" at bounding box center [756, 399] width 1512 height 799
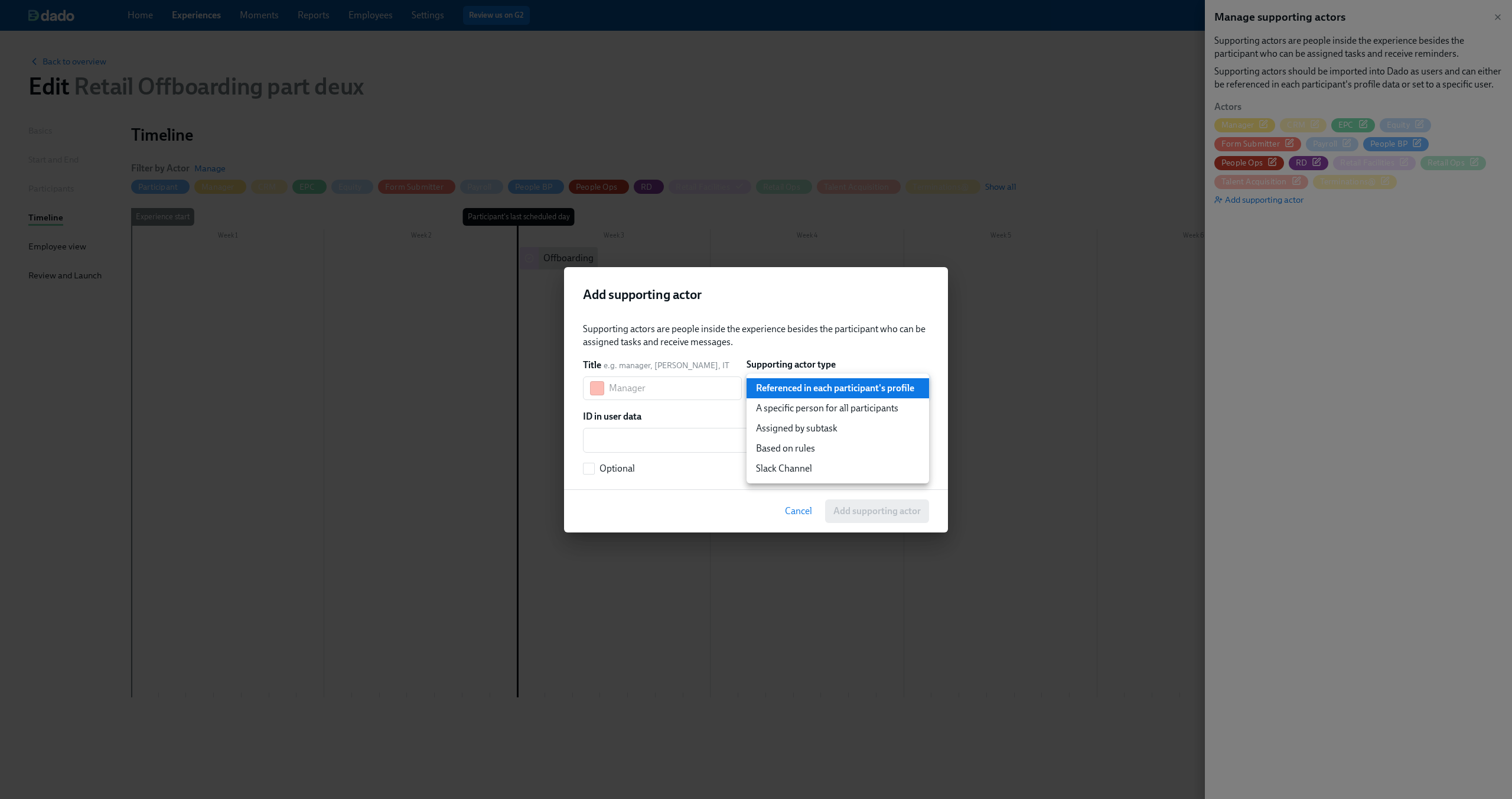
click at [903, 411] on li "A specific person for all participants" at bounding box center [838, 408] width 182 height 20
type input "staticUser"
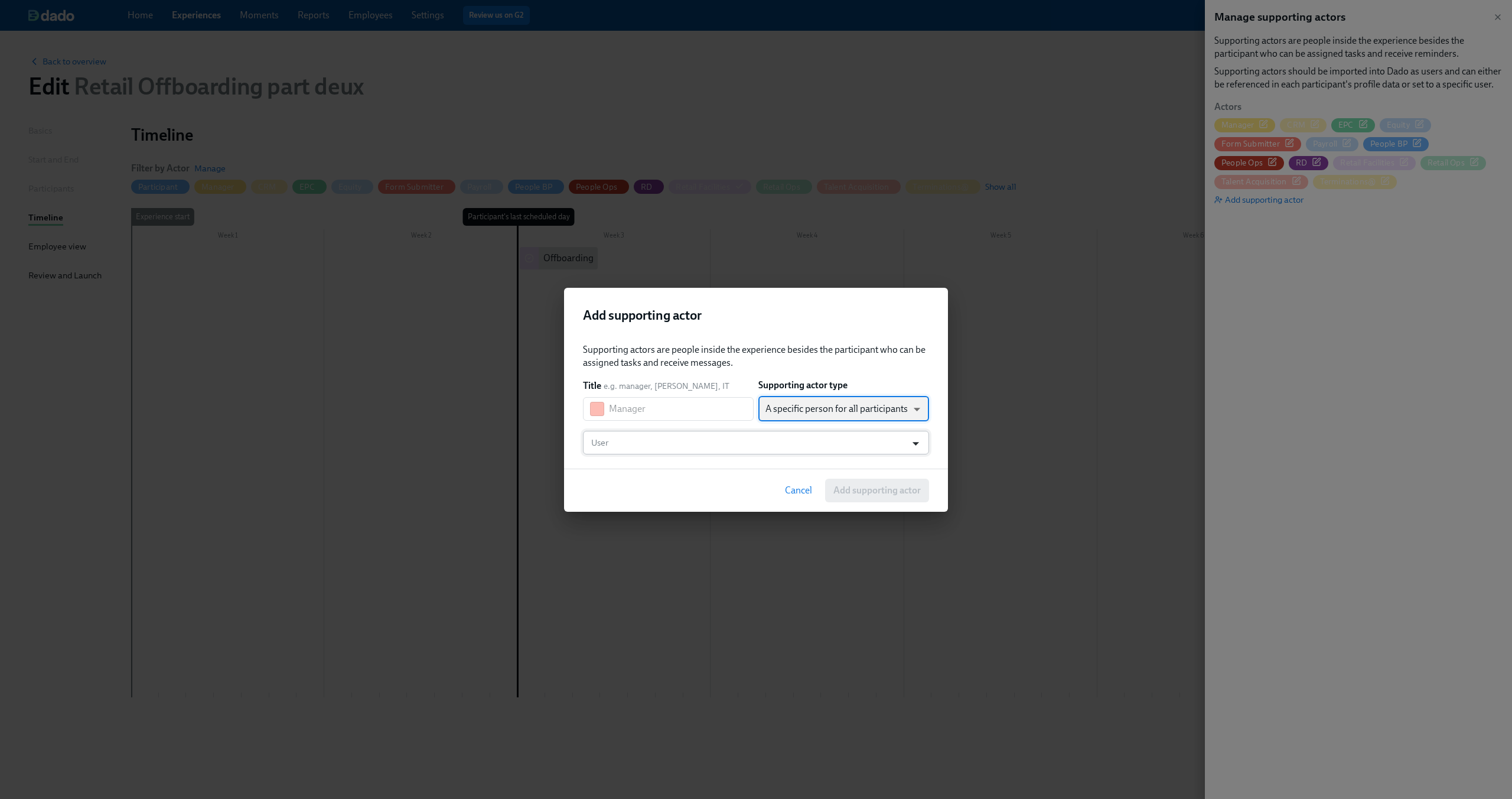
click at [911, 441] on icon "Open" at bounding box center [915, 443] width 16 height 16
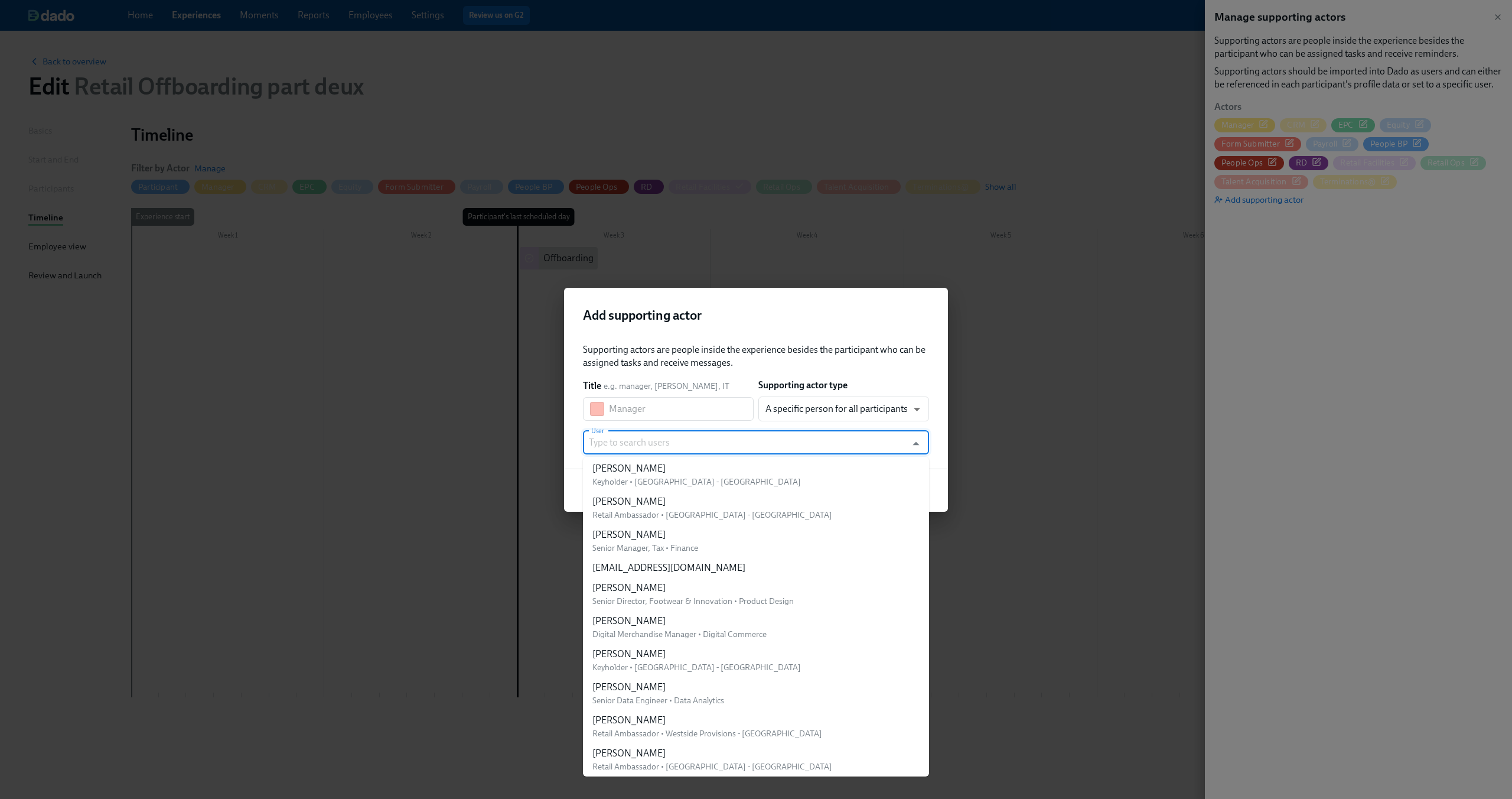
scroll to position [2956, 0]
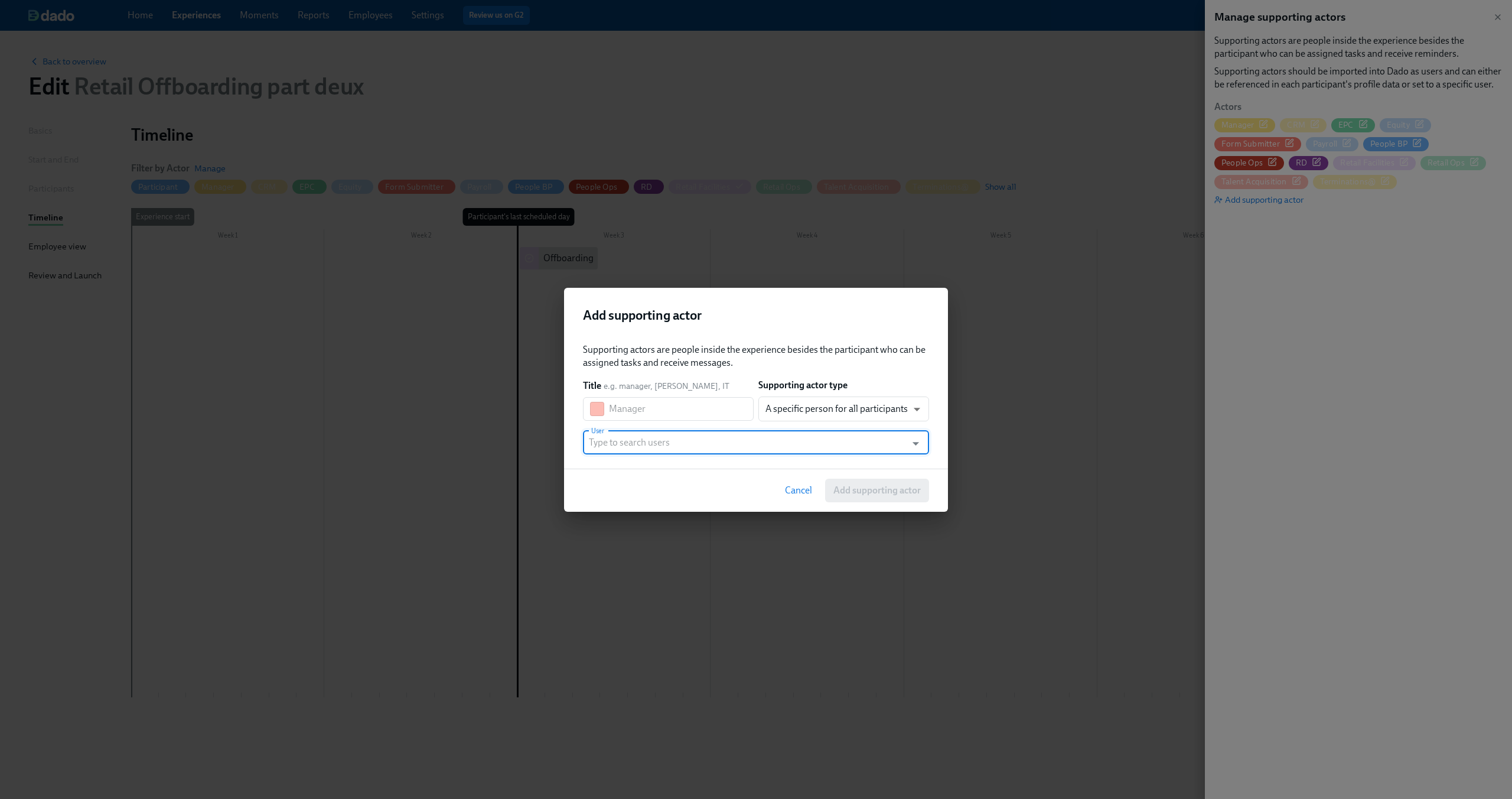
click at [763, 440] on input "User" at bounding box center [745, 443] width 312 height 24
type input "fac"
click at [747, 489] on div "Cancel Add supporting actor" at bounding box center [756, 490] width 384 height 43
click at [818, 448] on input "User" at bounding box center [745, 443] width 312 height 24
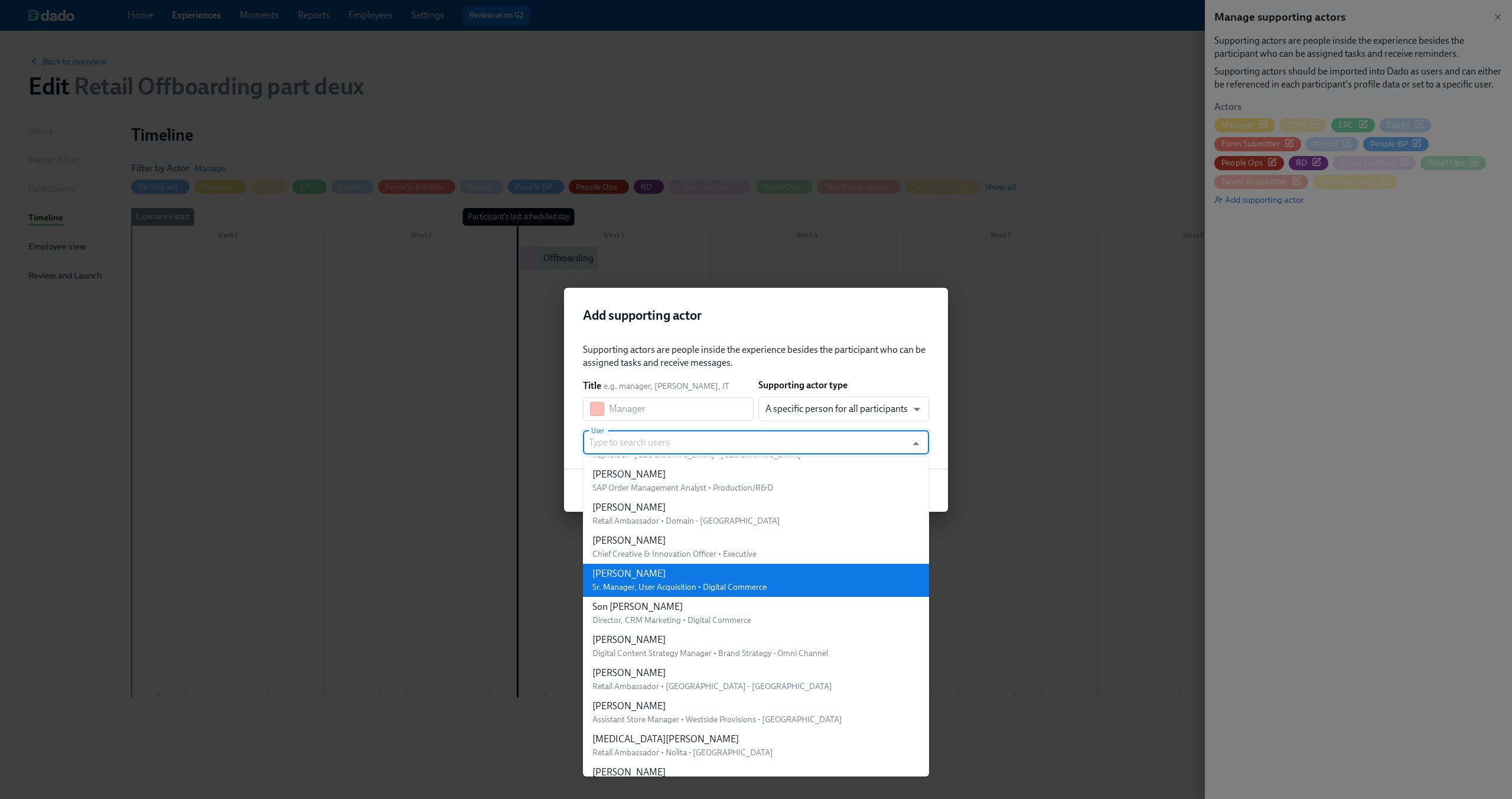
scroll to position [0, 0]
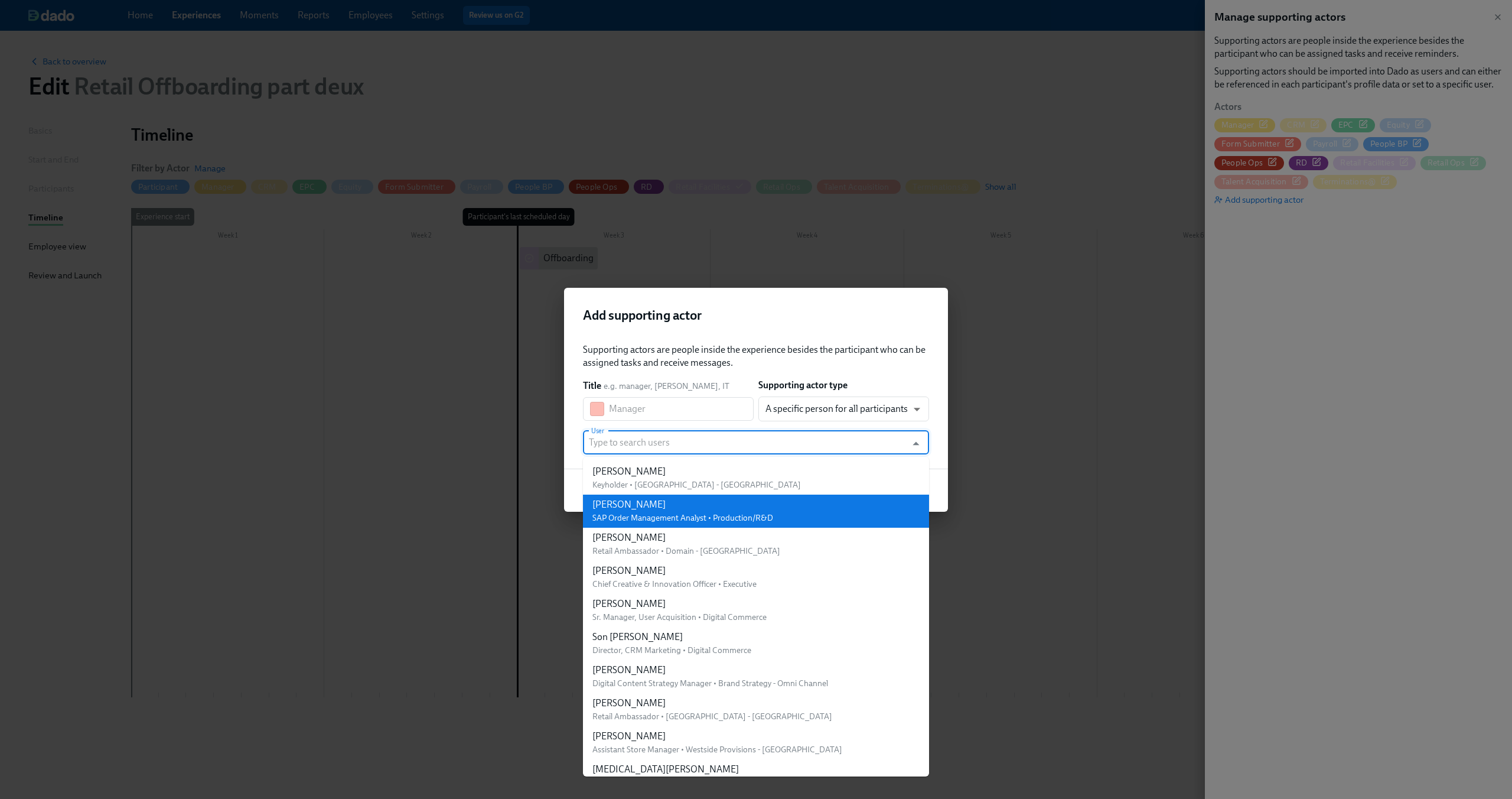
click at [804, 309] on h2 "Add supporting actor" at bounding box center [756, 316] width 346 height 18
click at [824, 440] on input "User" at bounding box center [745, 443] width 312 height 24
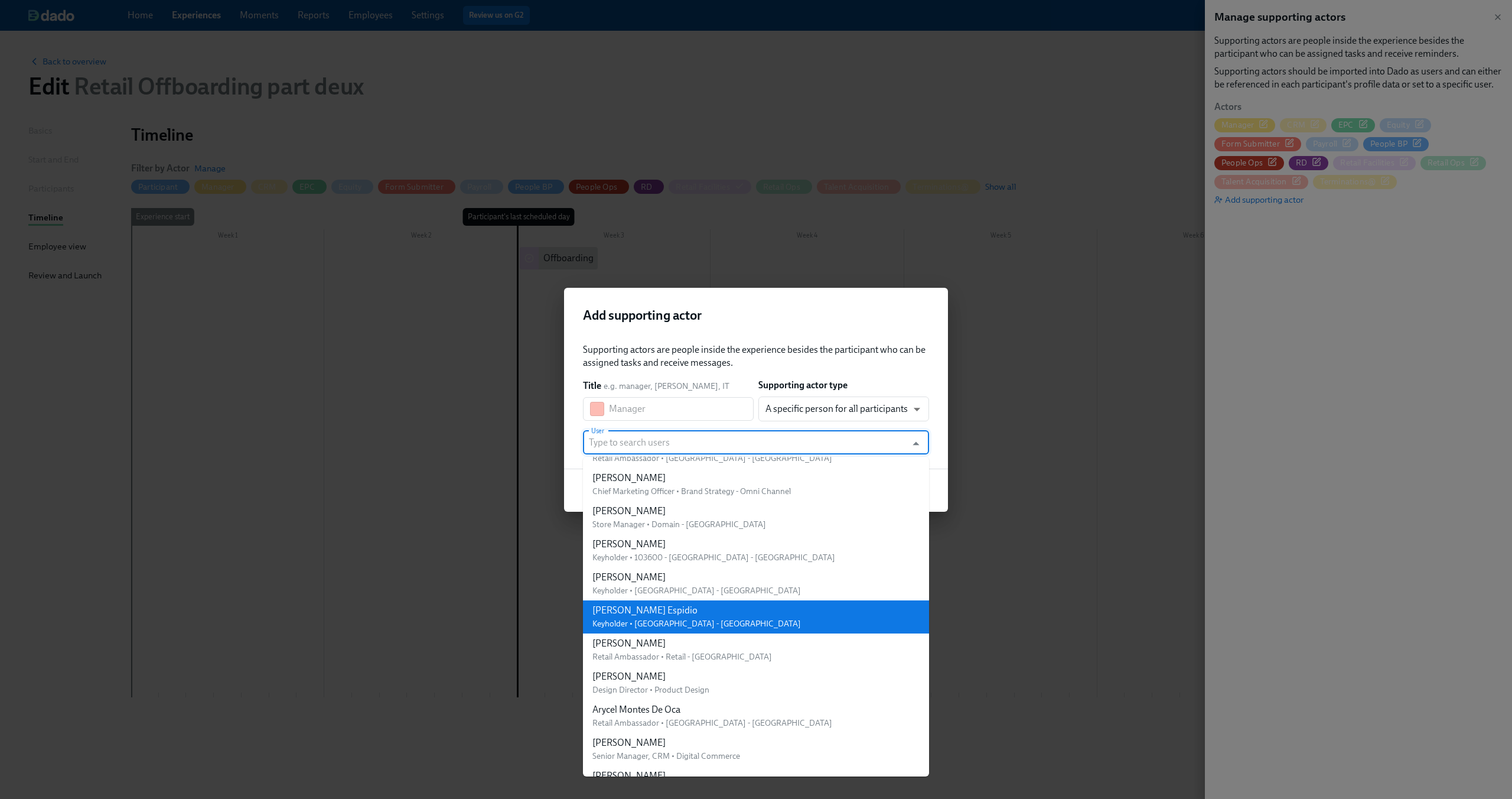
scroll to position [14025, 0]
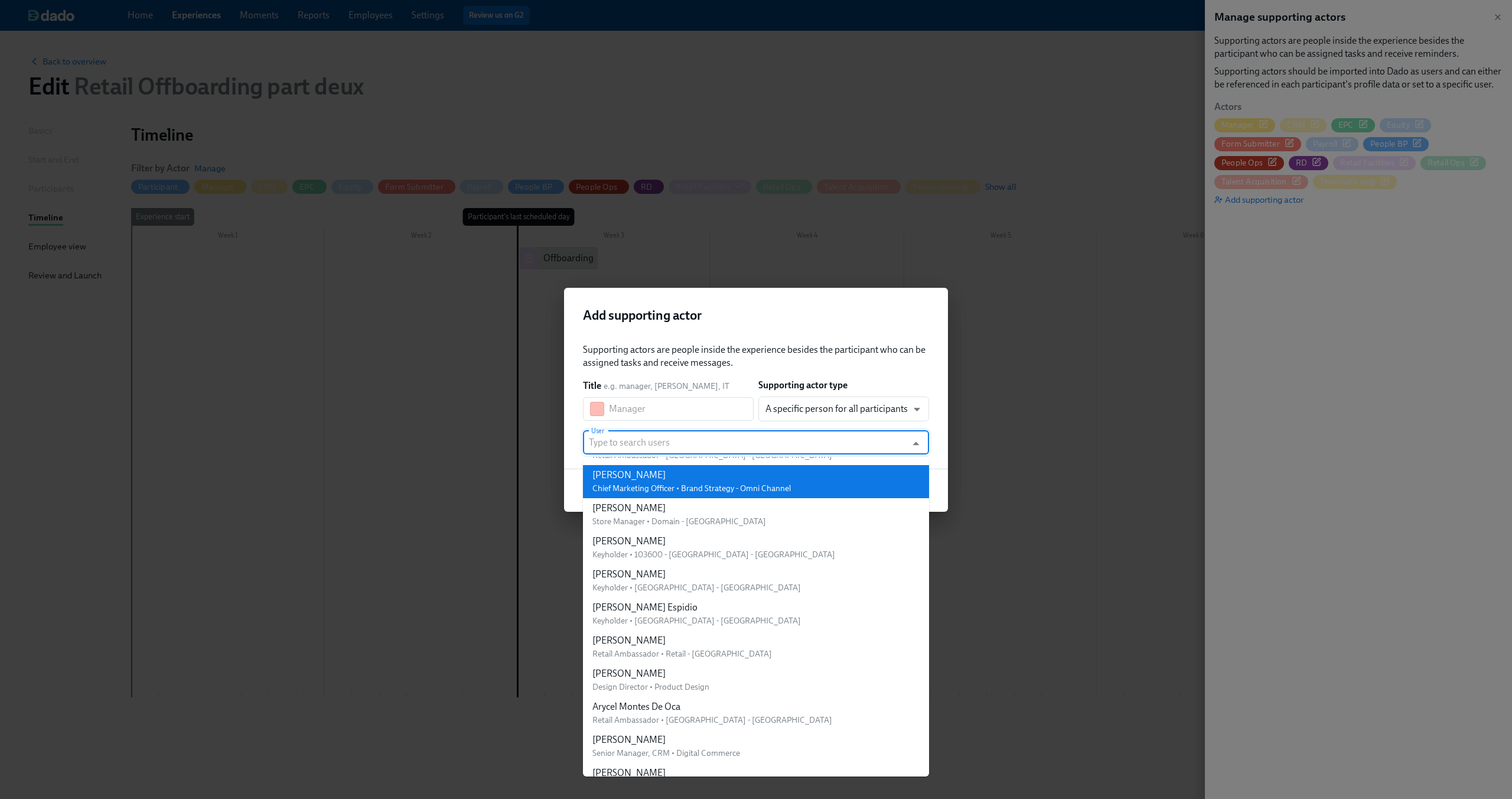
click at [835, 313] on h2 "Add supporting actor" at bounding box center [756, 316] width 346 height 18
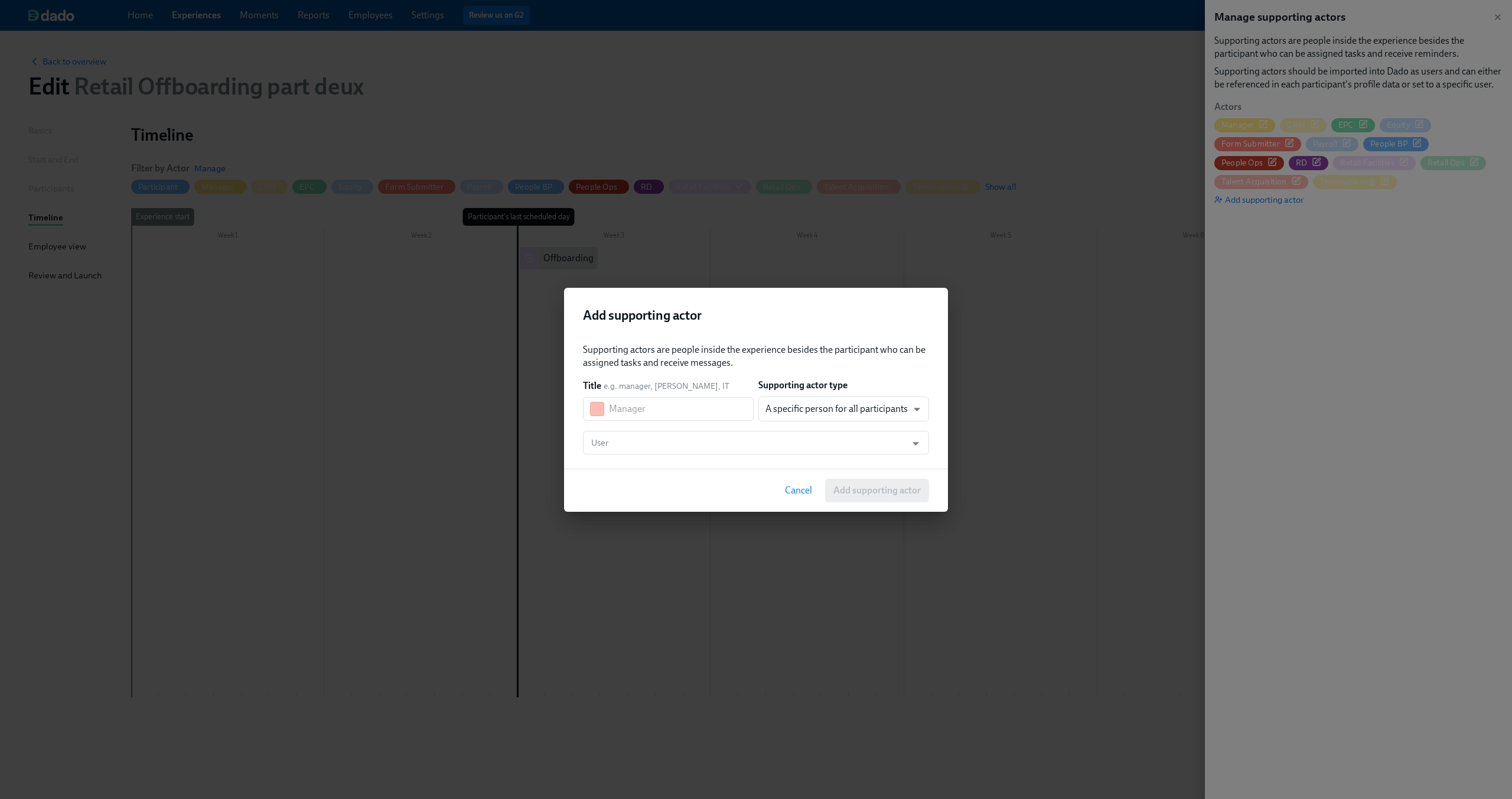
click at [801, 493] on span "Cancel" at bounding box center [798, 491] width 27 height 12
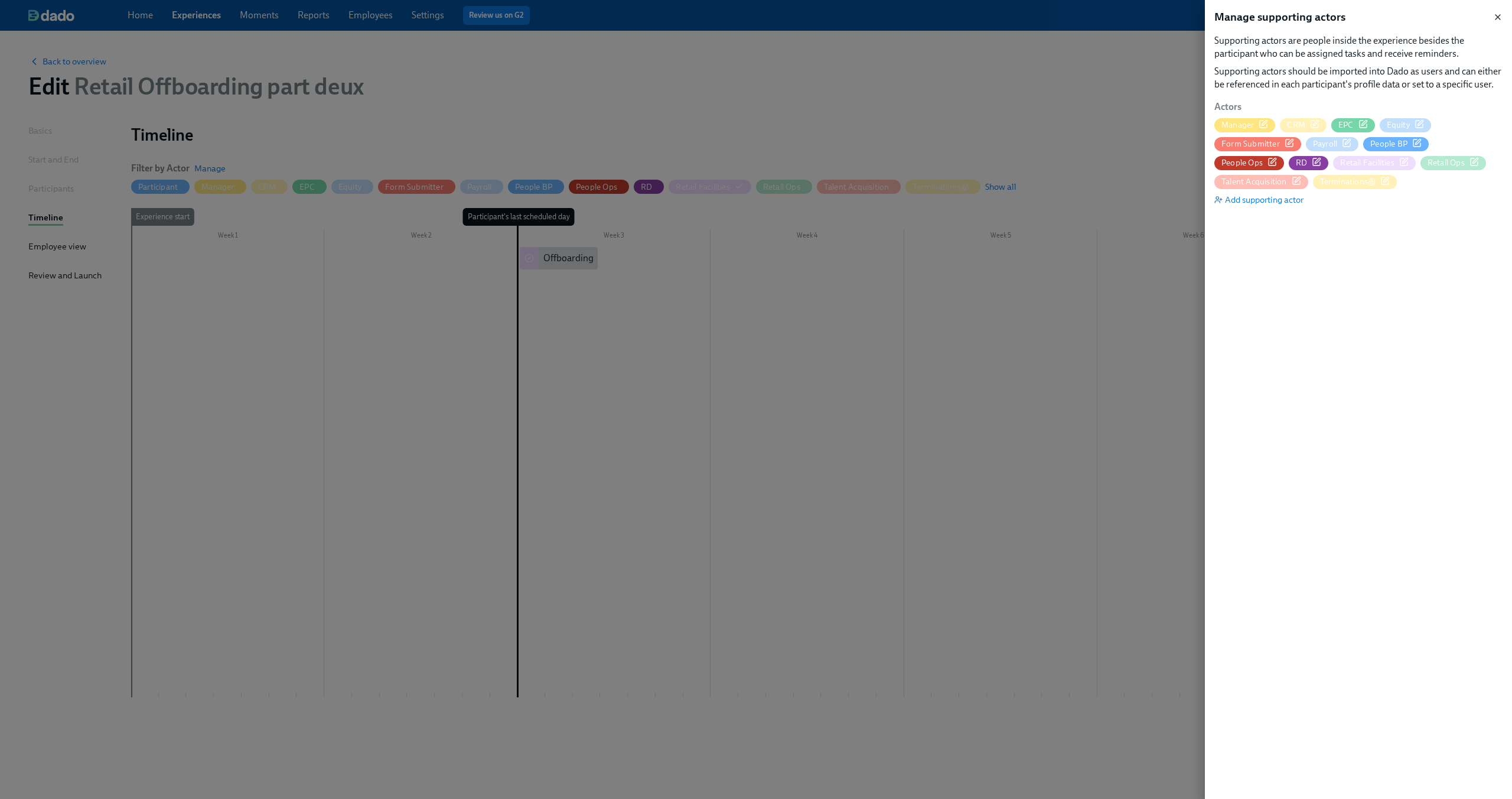
click at [1495, 16] on icon "button" at bounding box center [1498, 17] width 10 height 10
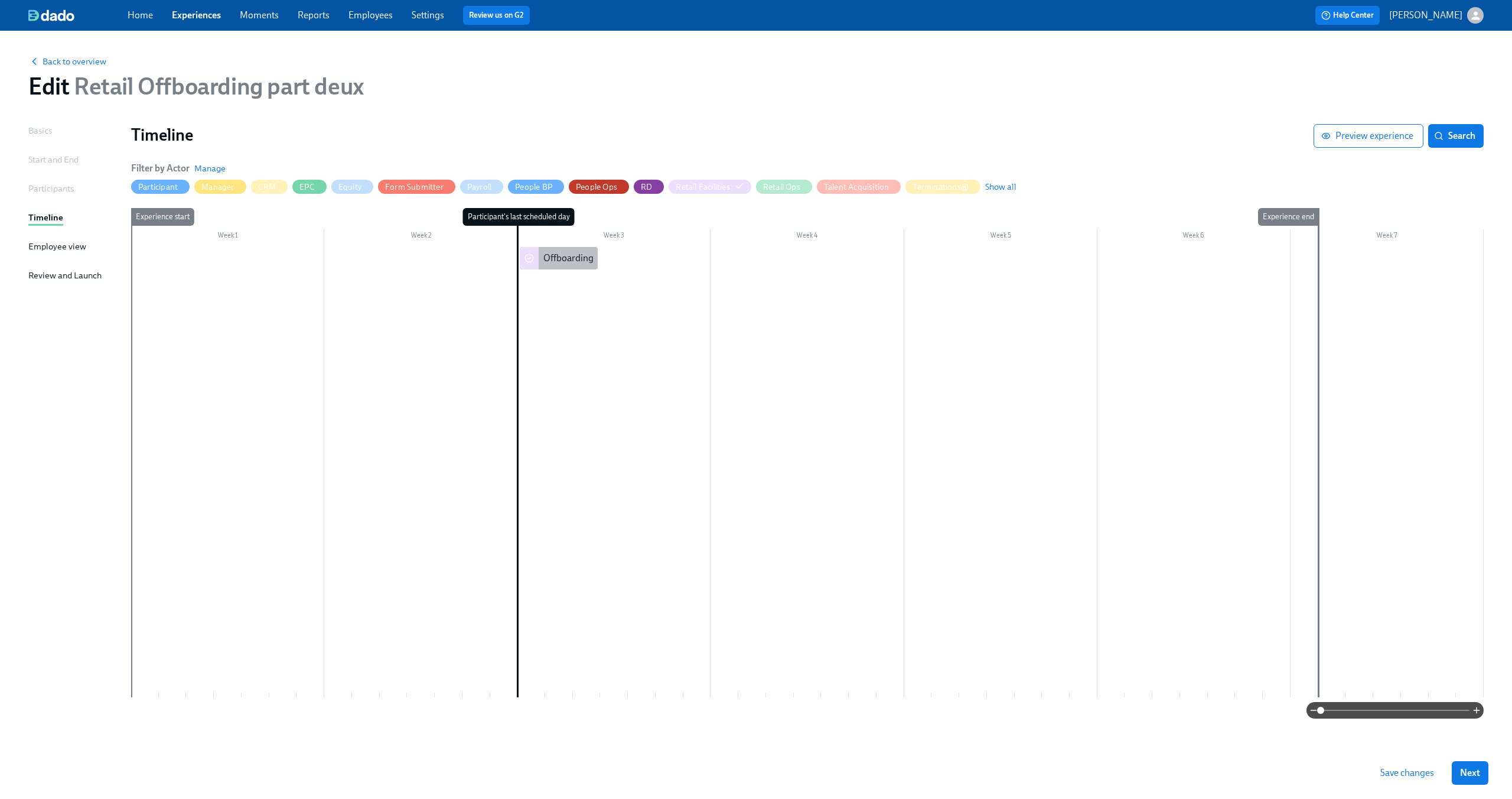
click at [573, 253] on div "Offboarding Notice: {{ participant.fullName }}" at bounding box center [636, 258] width 184 height 13
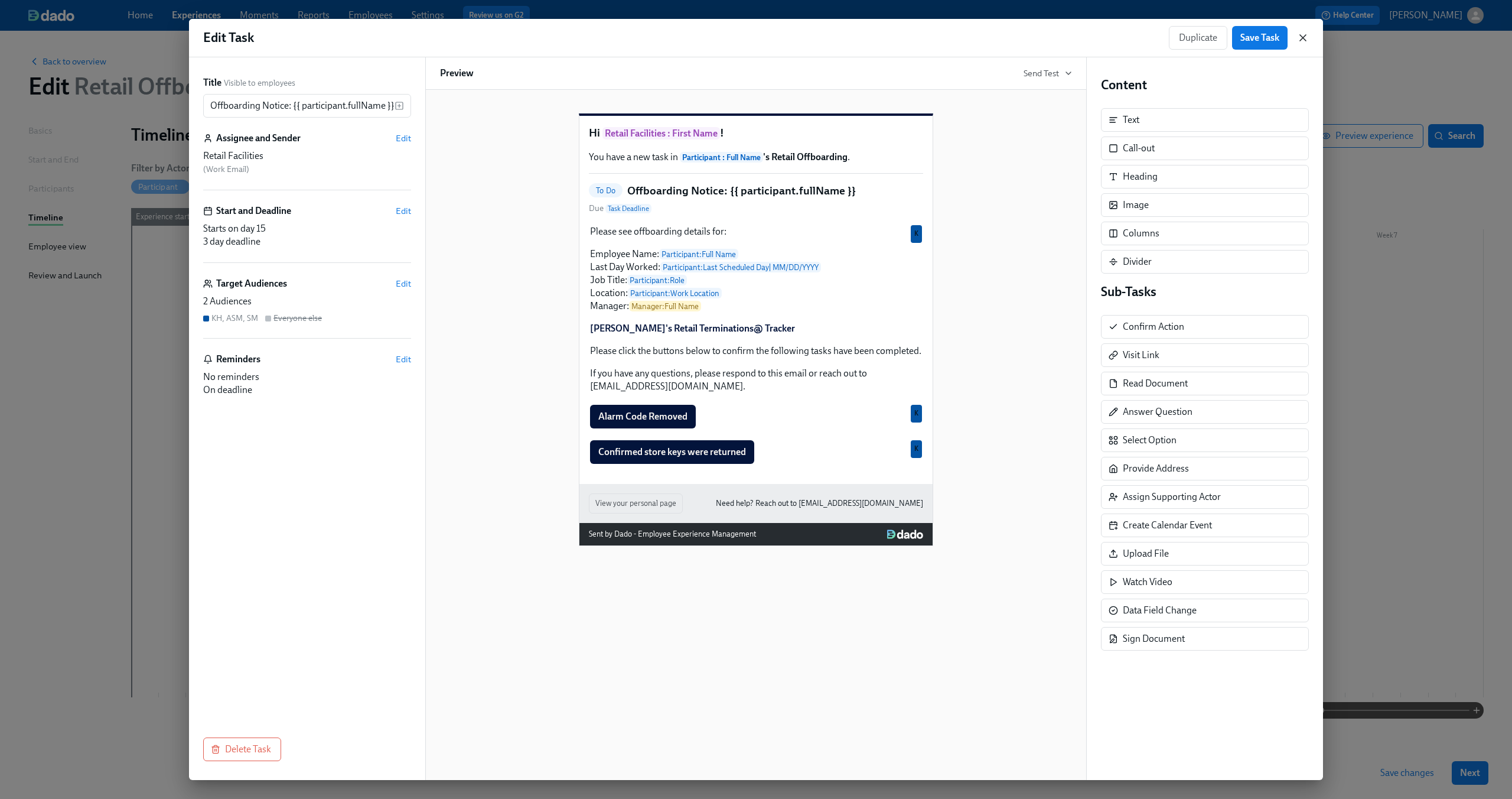
click at [1302, 38] on icon "button" at bounding box center [1303, 38] width 6 height 6
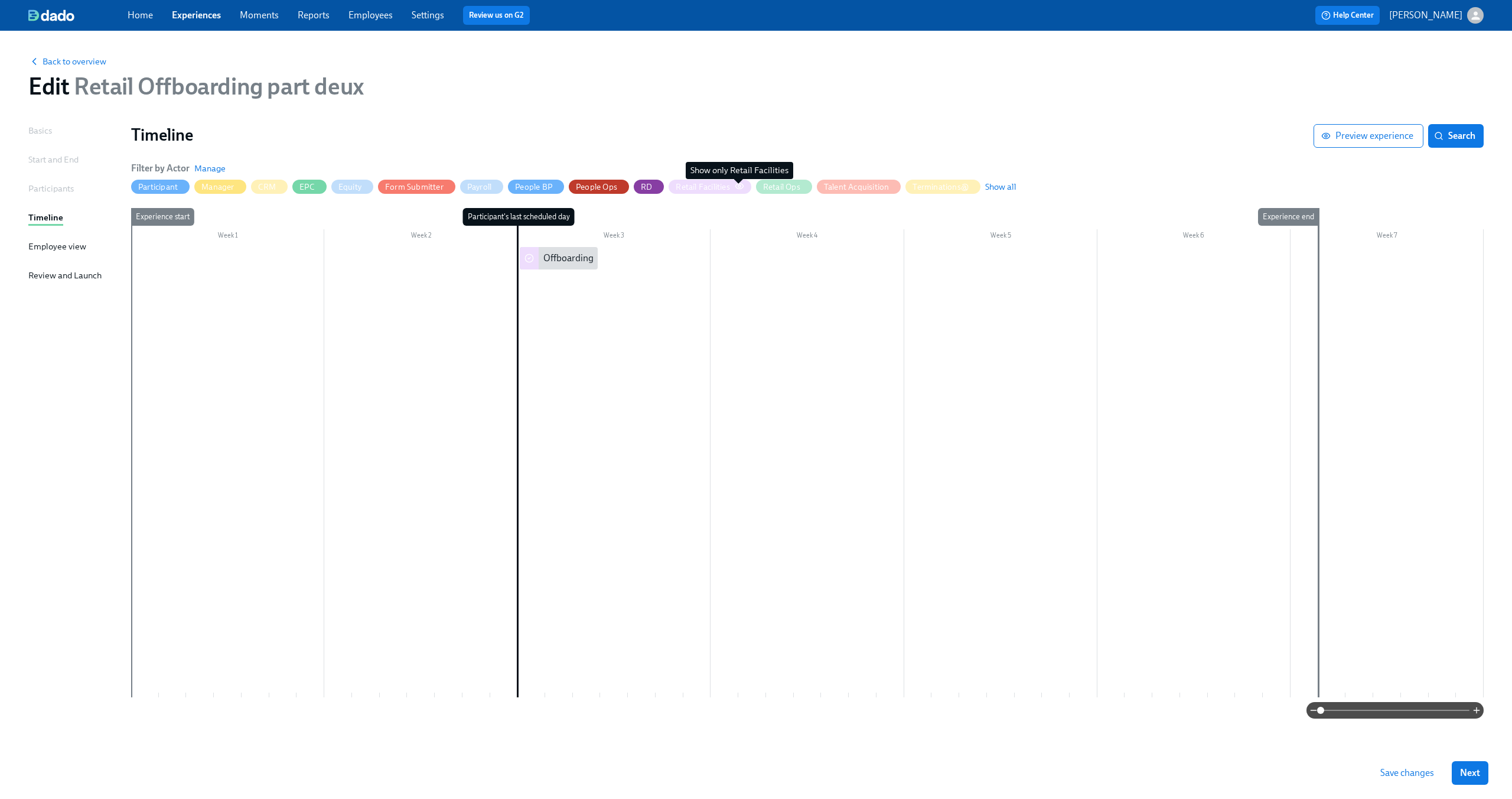
click at [742, 188] on icon "button" at bounding box center [740, 186] width 10 height 10
click at [737, 183] on icon "button" at bounding box center [740, 186] width 10 height 10
click at [706, 185] on div "Retail Facilities" at bounding box center [703, 186] width 54 height 11
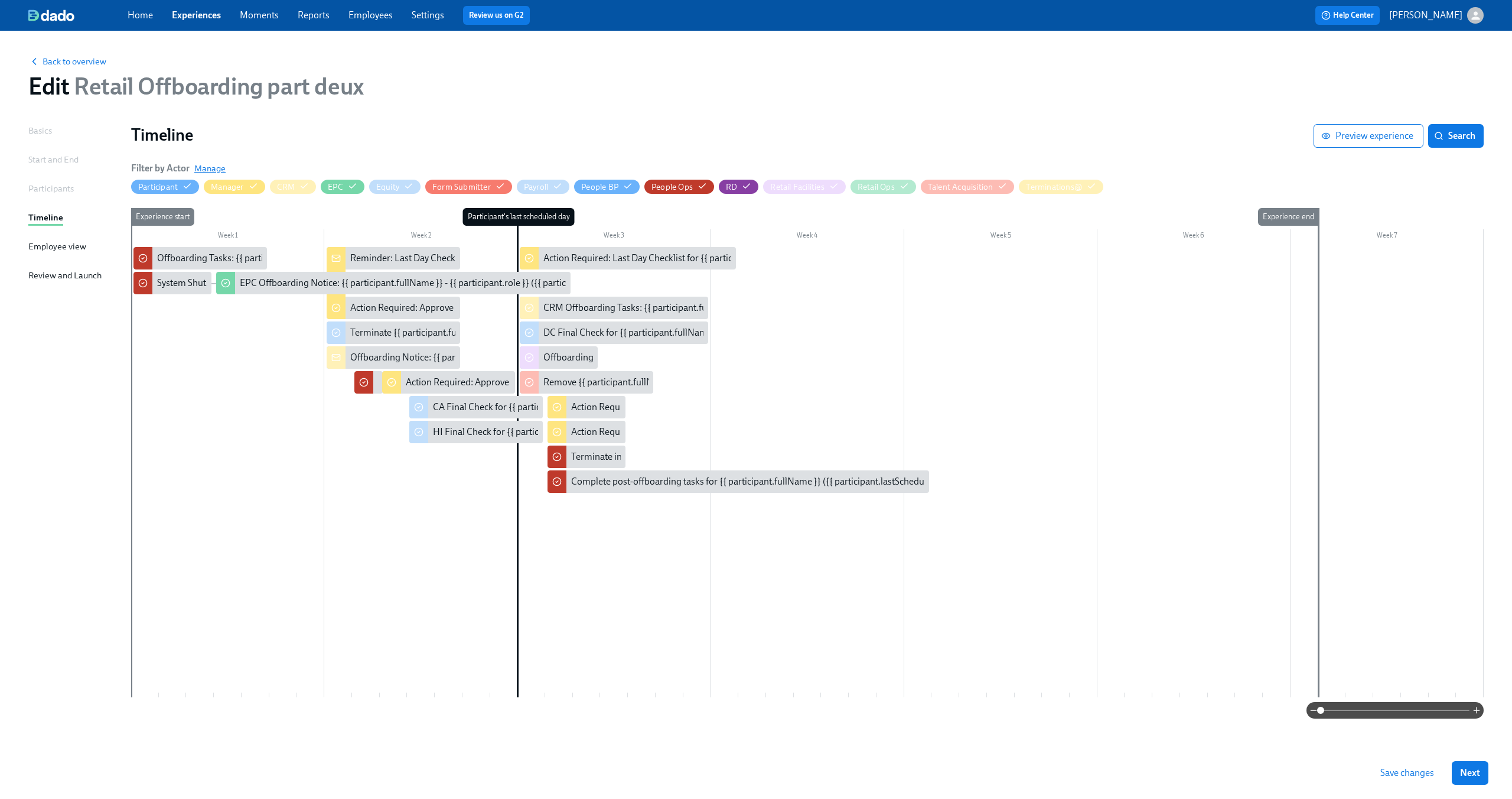
click at [203, 167] on span "Manage" at bounding box center [210, 169] width 31 height 12
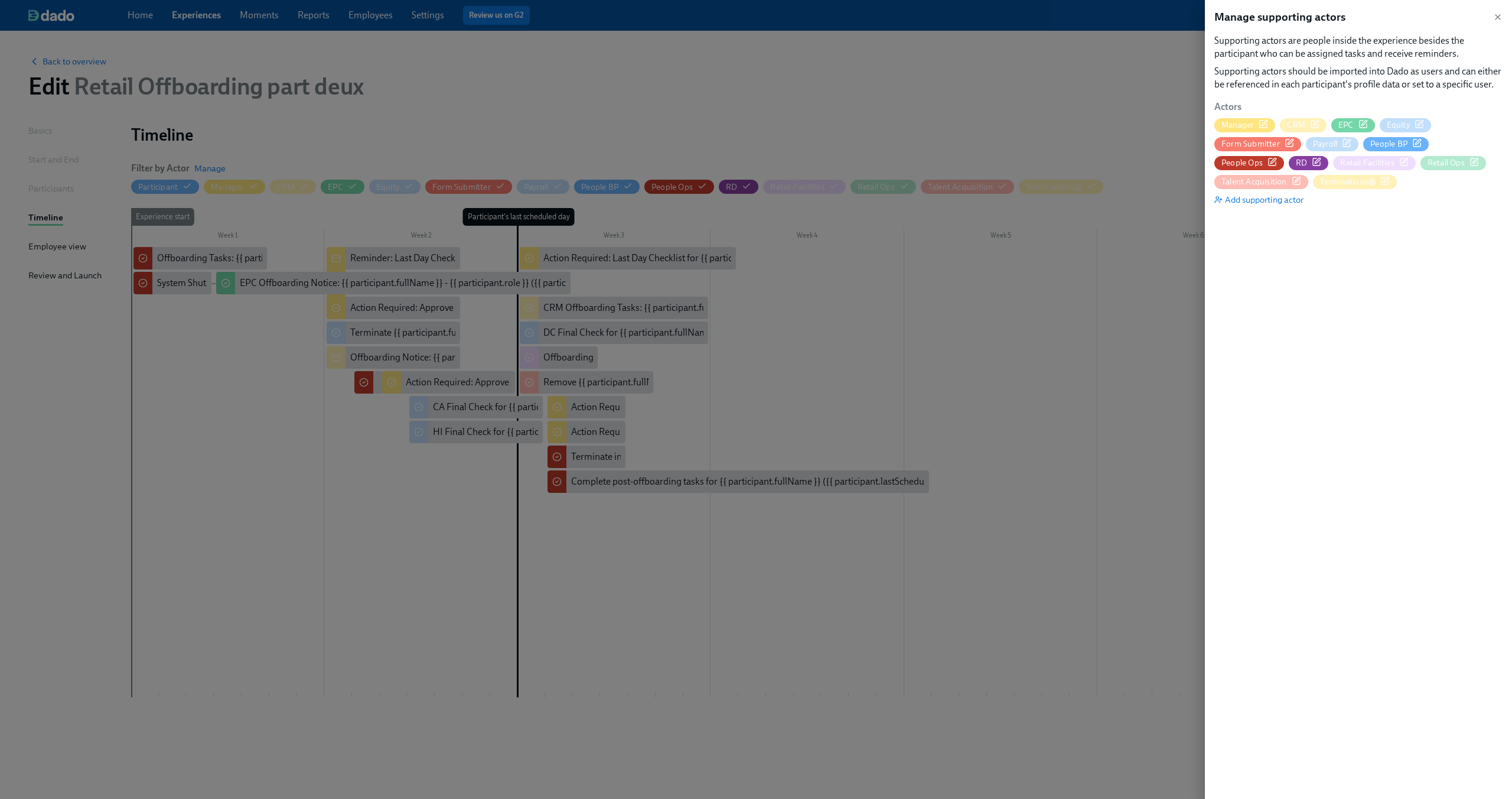
click at [1399, 163] on icon "button" at bounding box center [1404, 162] width 10 height 10
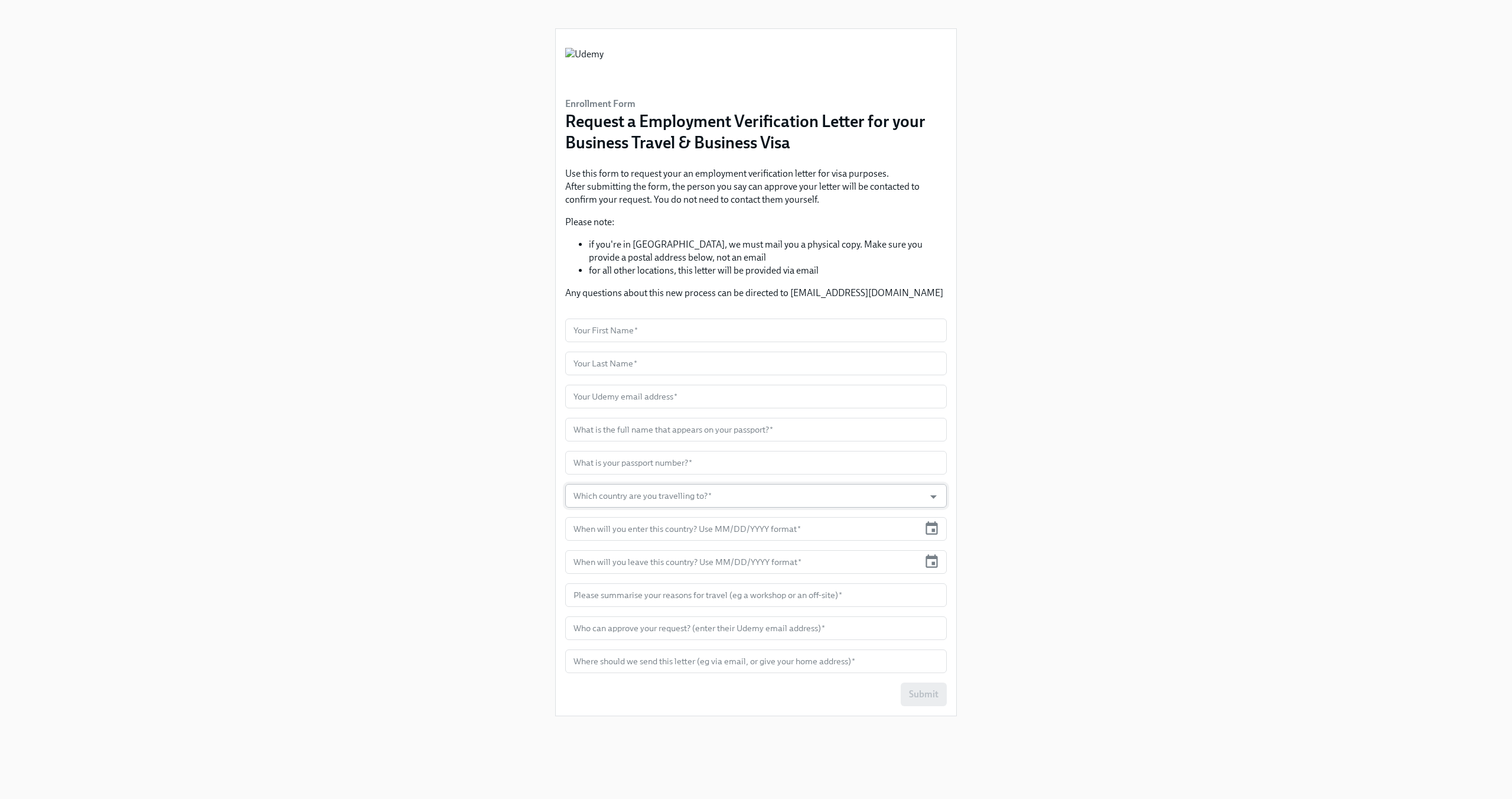
click at [800, 505] on input "Which country are you travelling to?   *" at bounding box center [744, 496] width 347 height 24
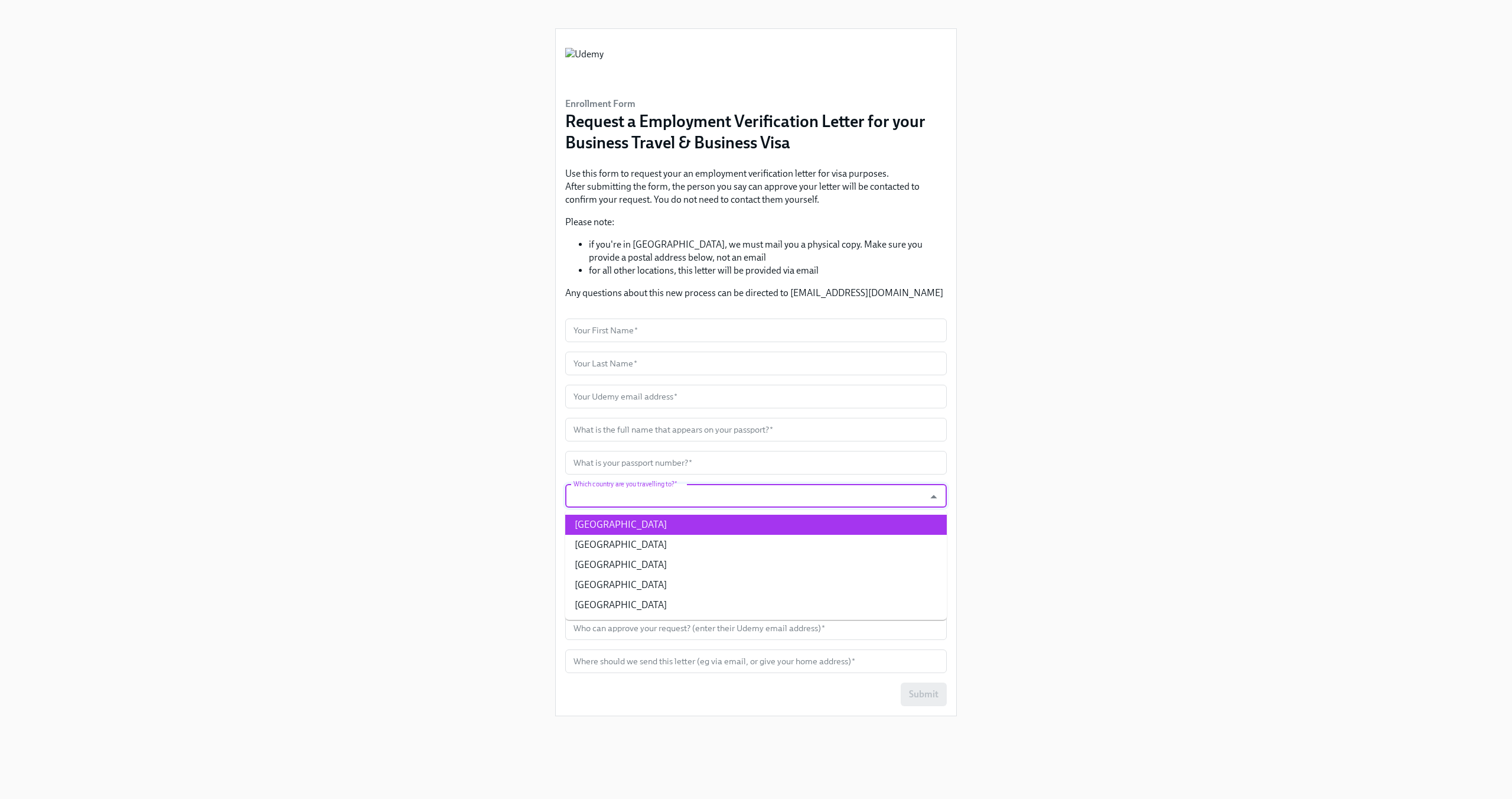
click at [1090, 318] on div "Enrollment Form Request a Employment Verification Letter for your Business Trav…" at bounding box center [756, 385] width 1455 height 770
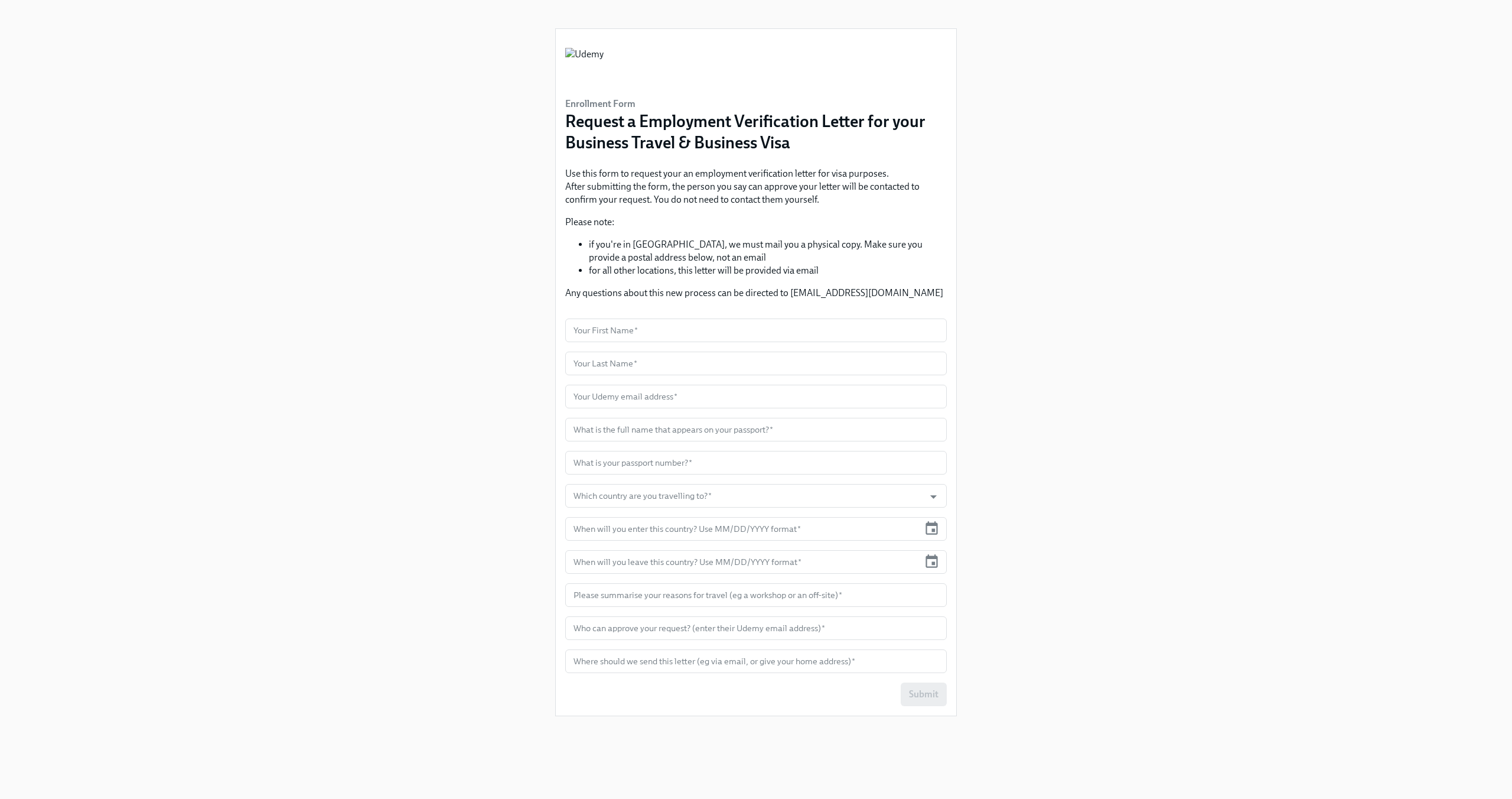
click at [1056, 186] on div "Enrollment Form Request a Employment Verification Letter for your Business Trav…" at bounding box center [756, 385] width 1455 height 770
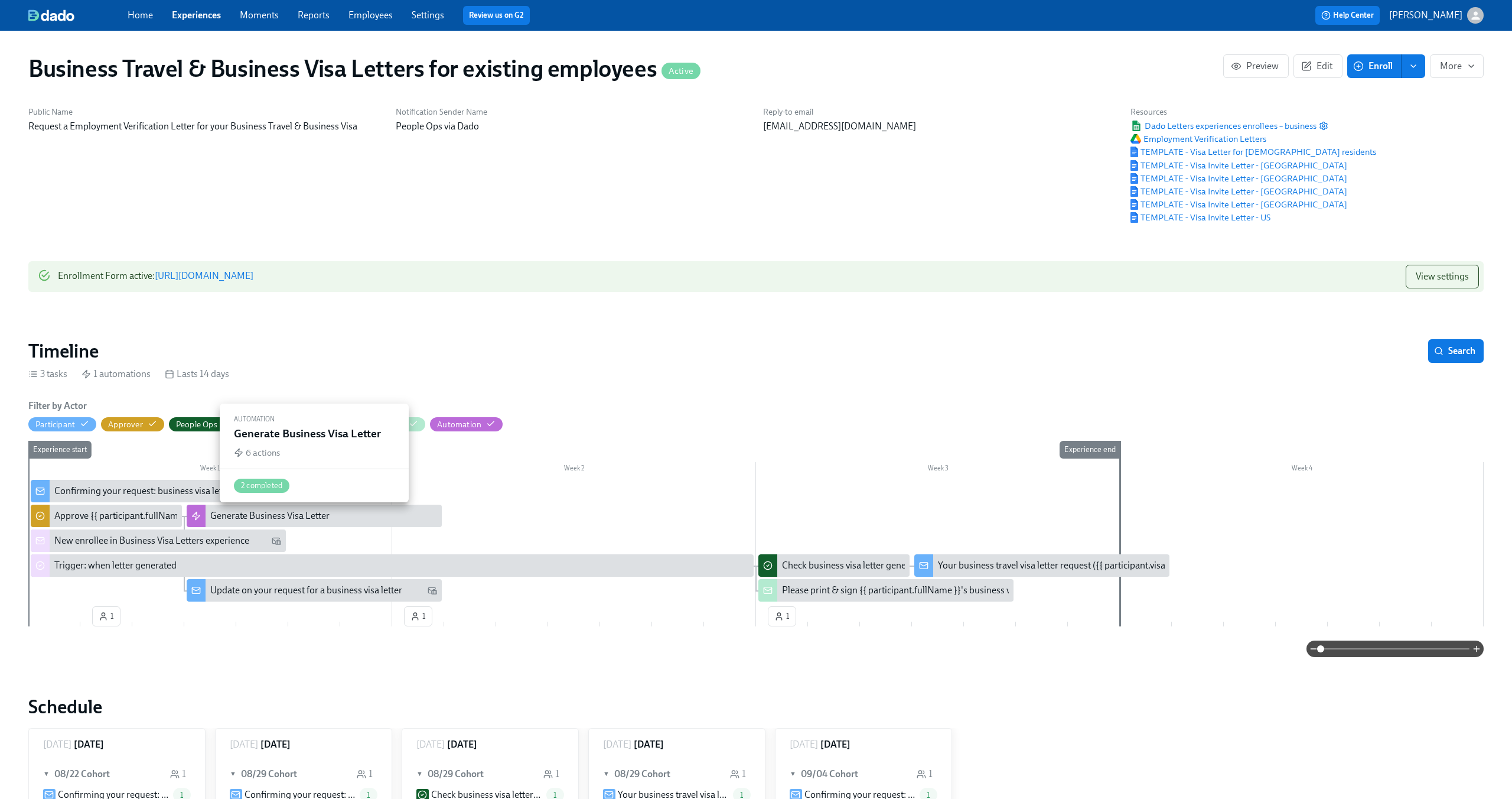
click at [284, 513] on div "Generate Business Visa Letter" at bounding box center [270, 516] width 119 height 13
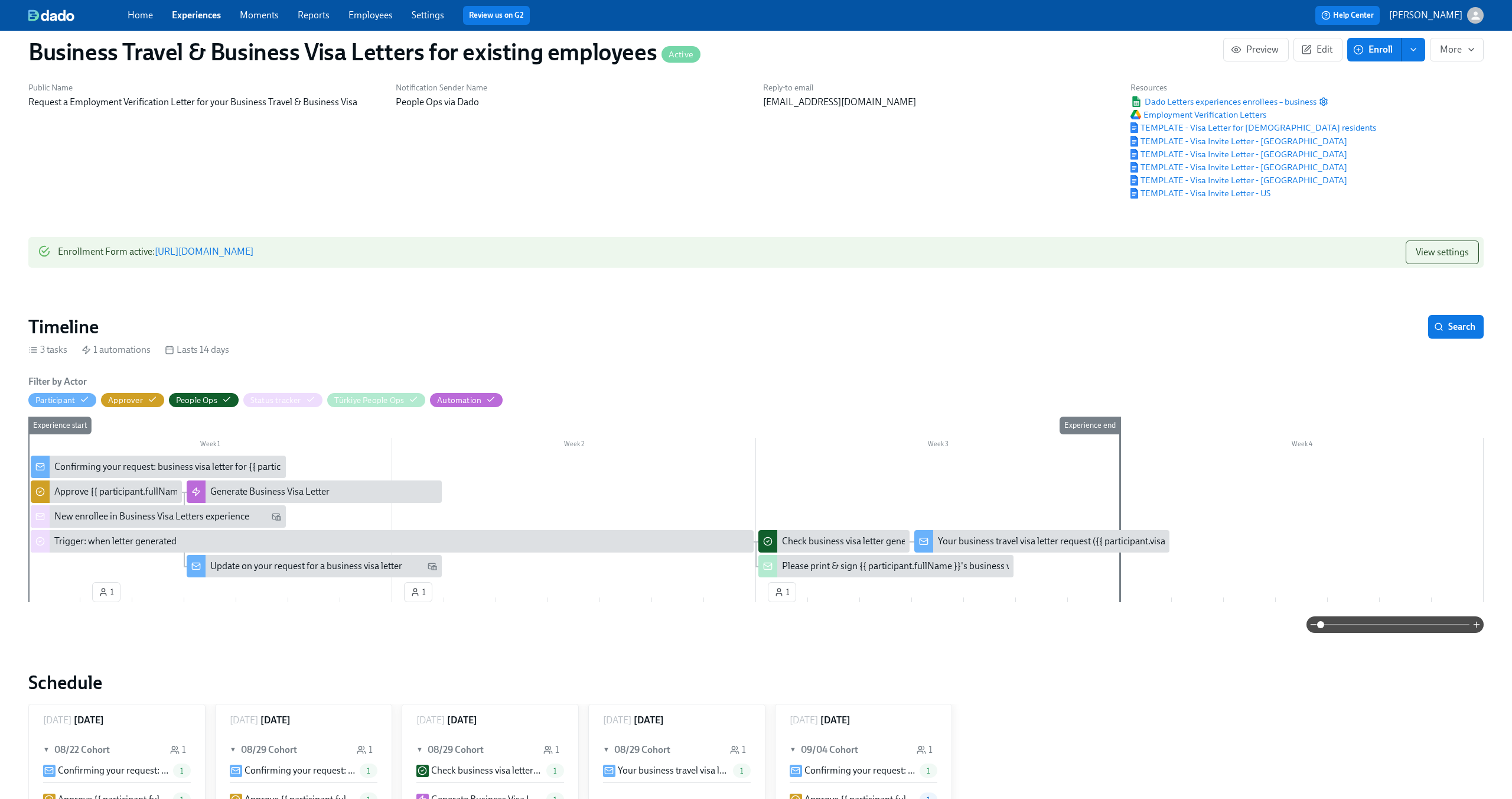
scroll to position [67, 0]
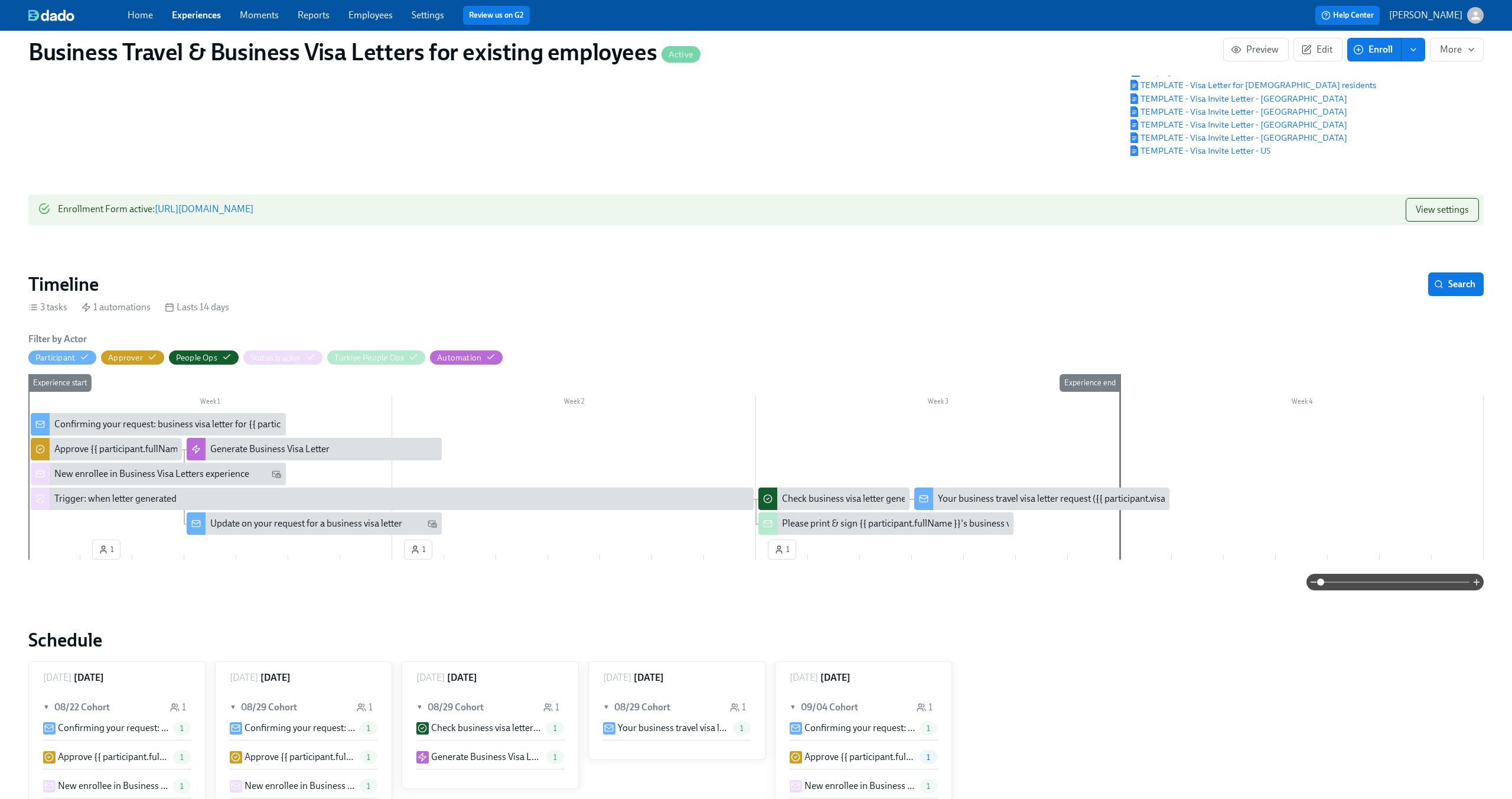
click at [100, 472] on div "New enrollee in Business Visa Letters experience" at bounding box center [152, 474] width 195 height 13
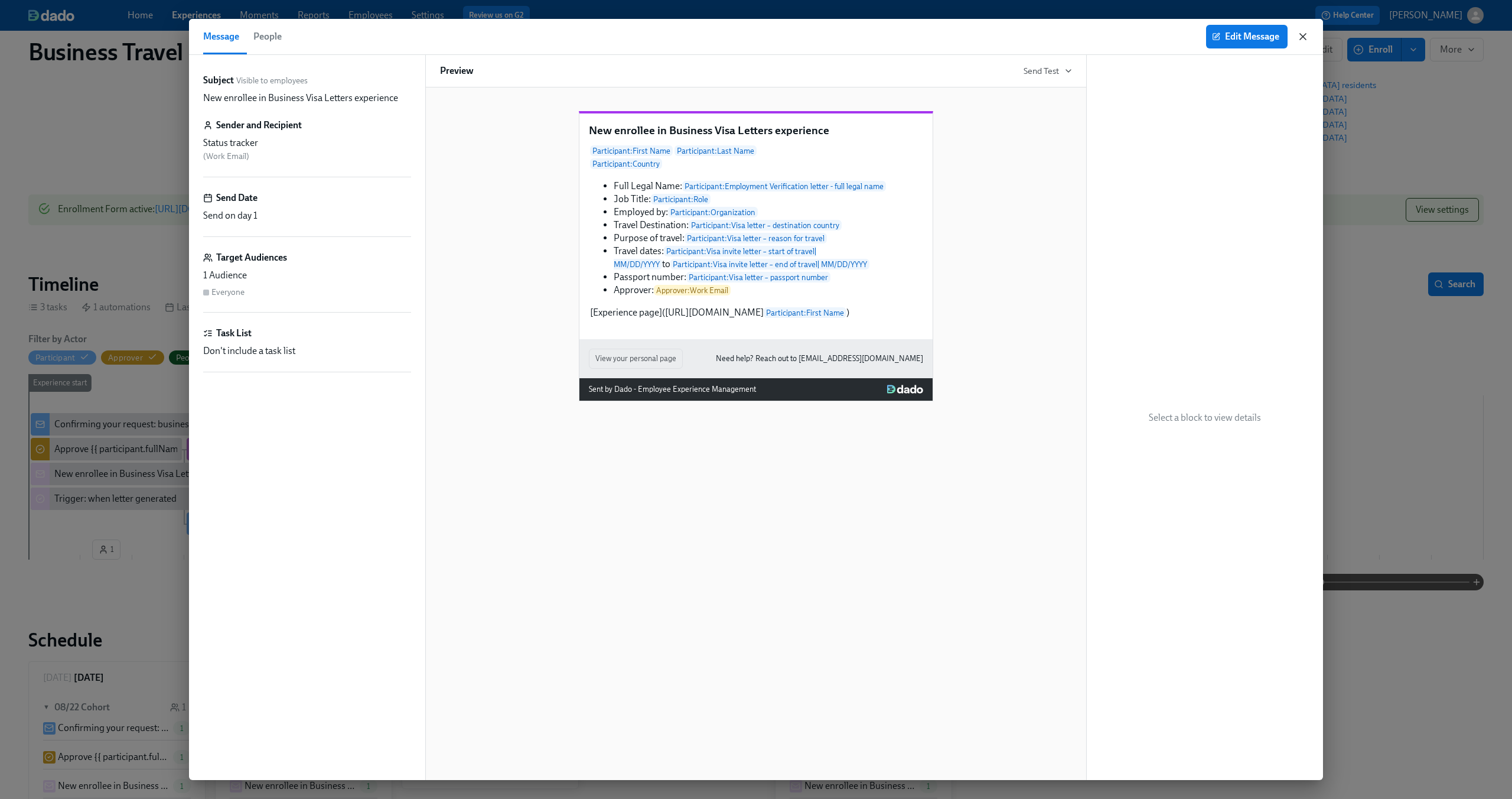
click at [1303, 38] on icon "button" at bounding box center [1303, 36] width 12 height 12
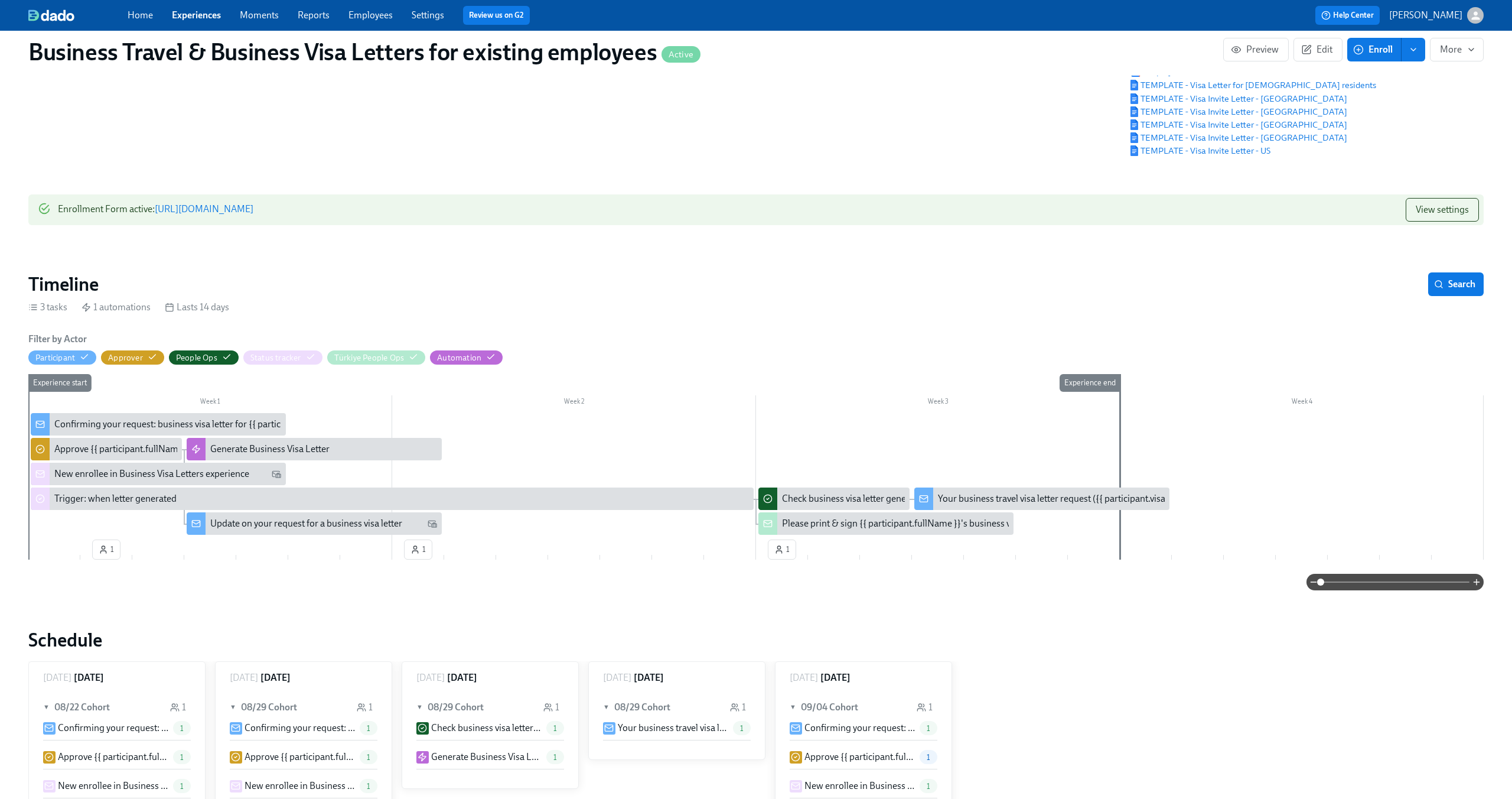
click at [225, 474] on div "New enrollee in Business Visa Letters experience" at bounding box center [152, 474] width 195 height 13
click at [158, 430] on div "Confirming your request: business visa letter for {{ participant.visaLetterDest…" at bounding box center [243, 424] width 376 height 13
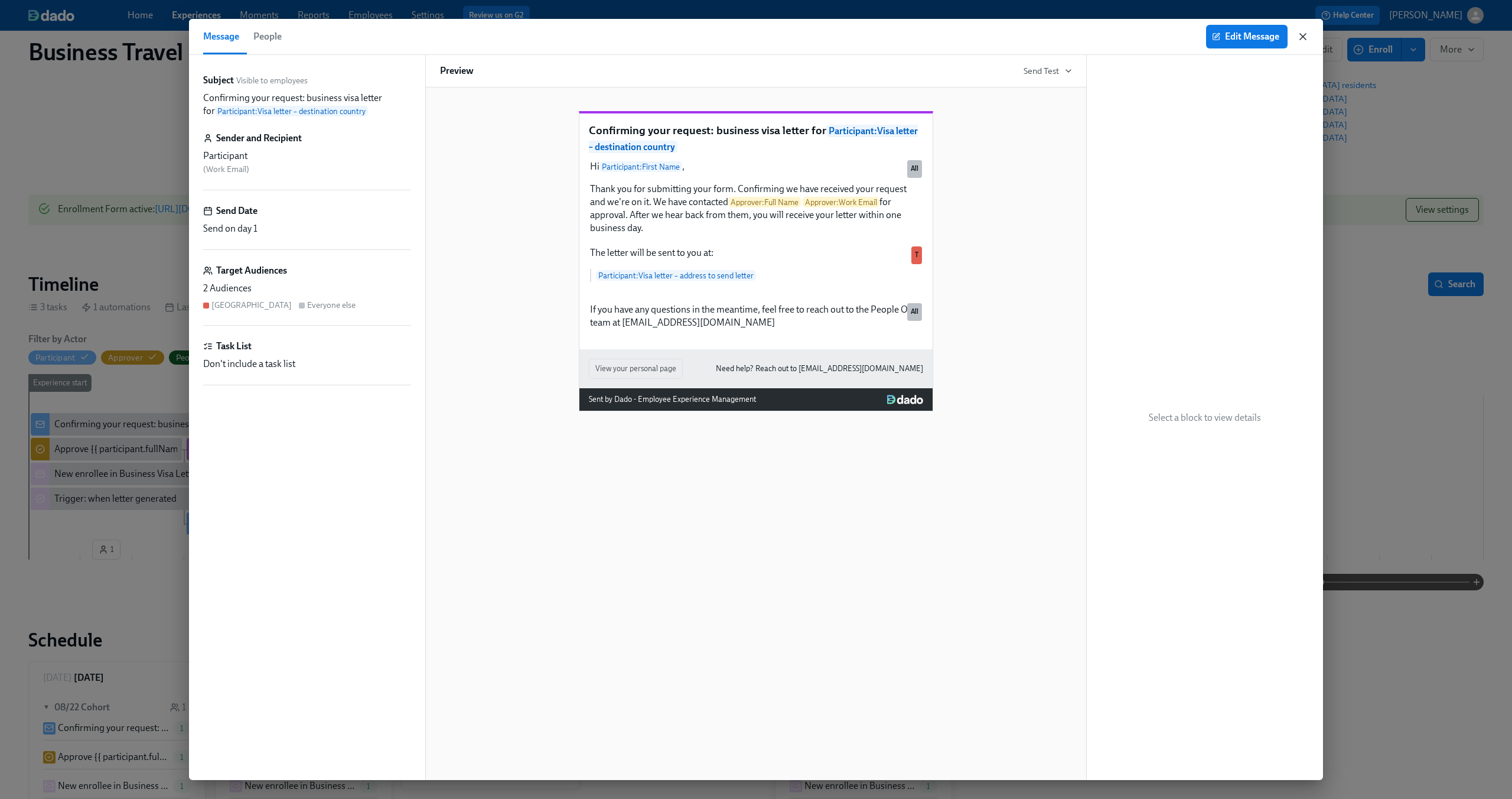
click at [1301, 32] on icon "button" at bounding box center [1303, 36] width 12 height 12
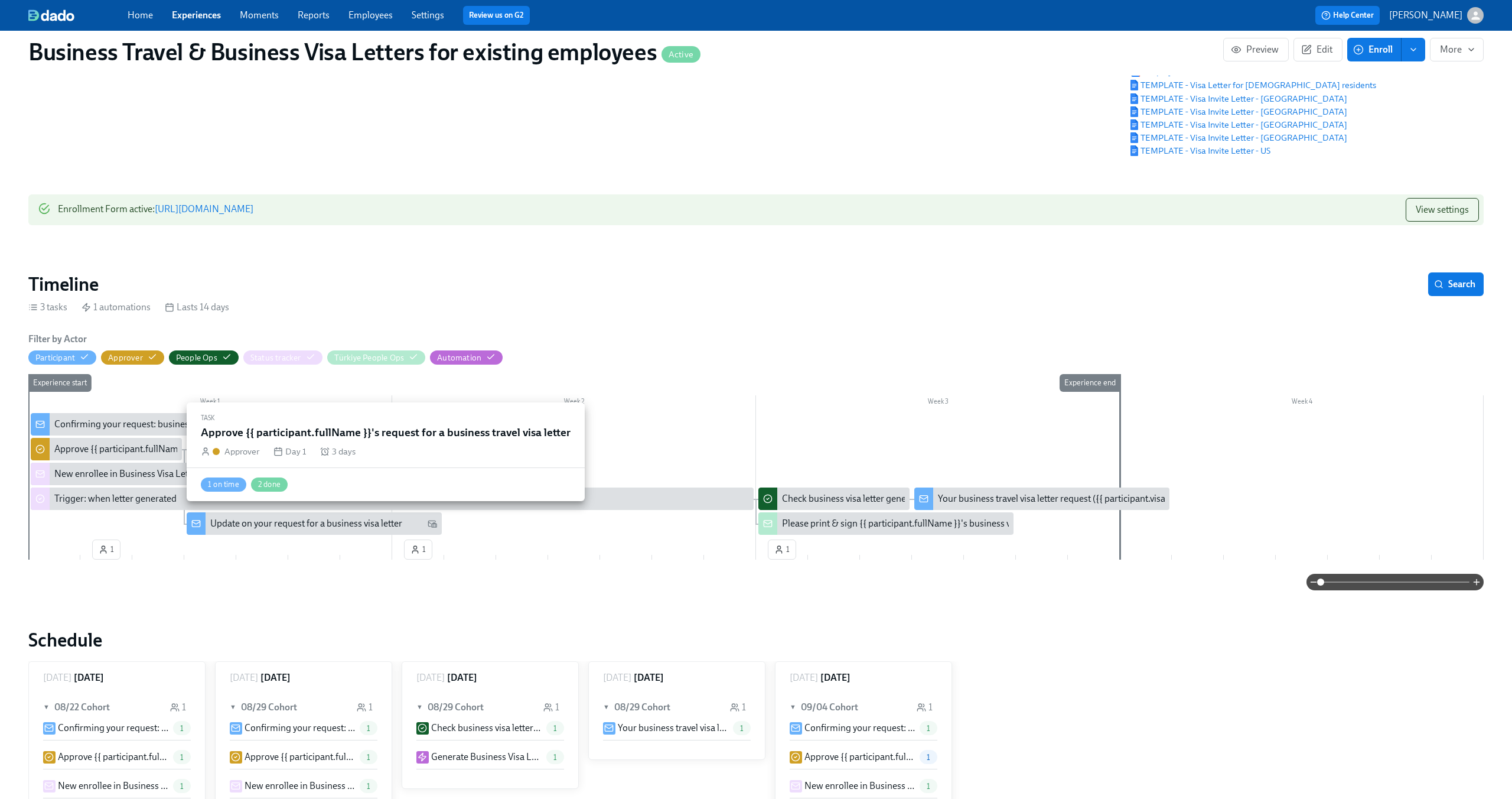
click at [126, 455] on div "Approve {{ participant.fullName }}'s request for a business travel visa letter" at bounding box center [203, 449] width 298 height 13
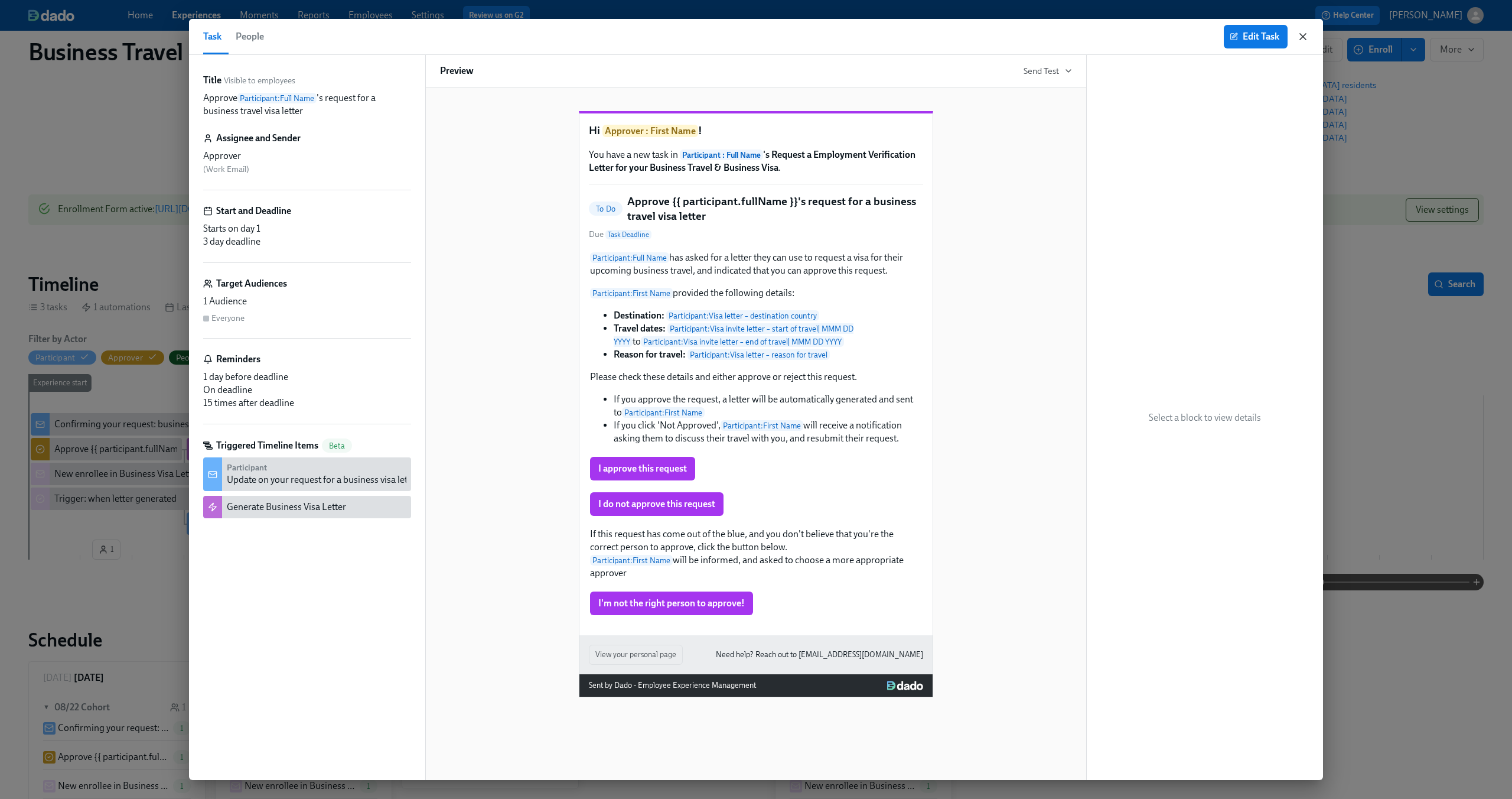
click at [1302, 35] on icon "button" at bounding box center [1303, 36] width 6 height 6
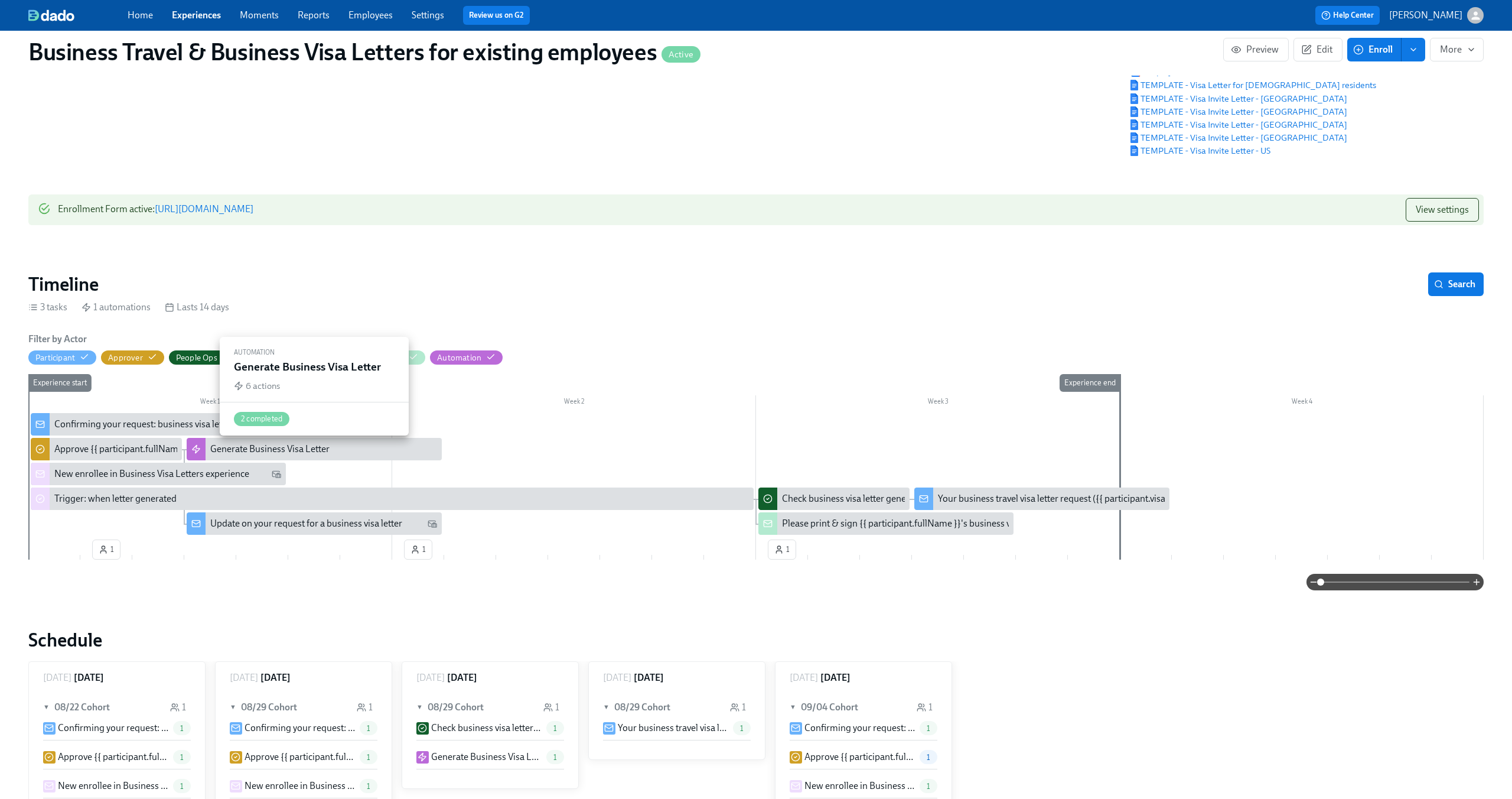
click at [267, 449] on div "Generate Business Visa Letter" at bounding box center [270, 449] width 119 height 13
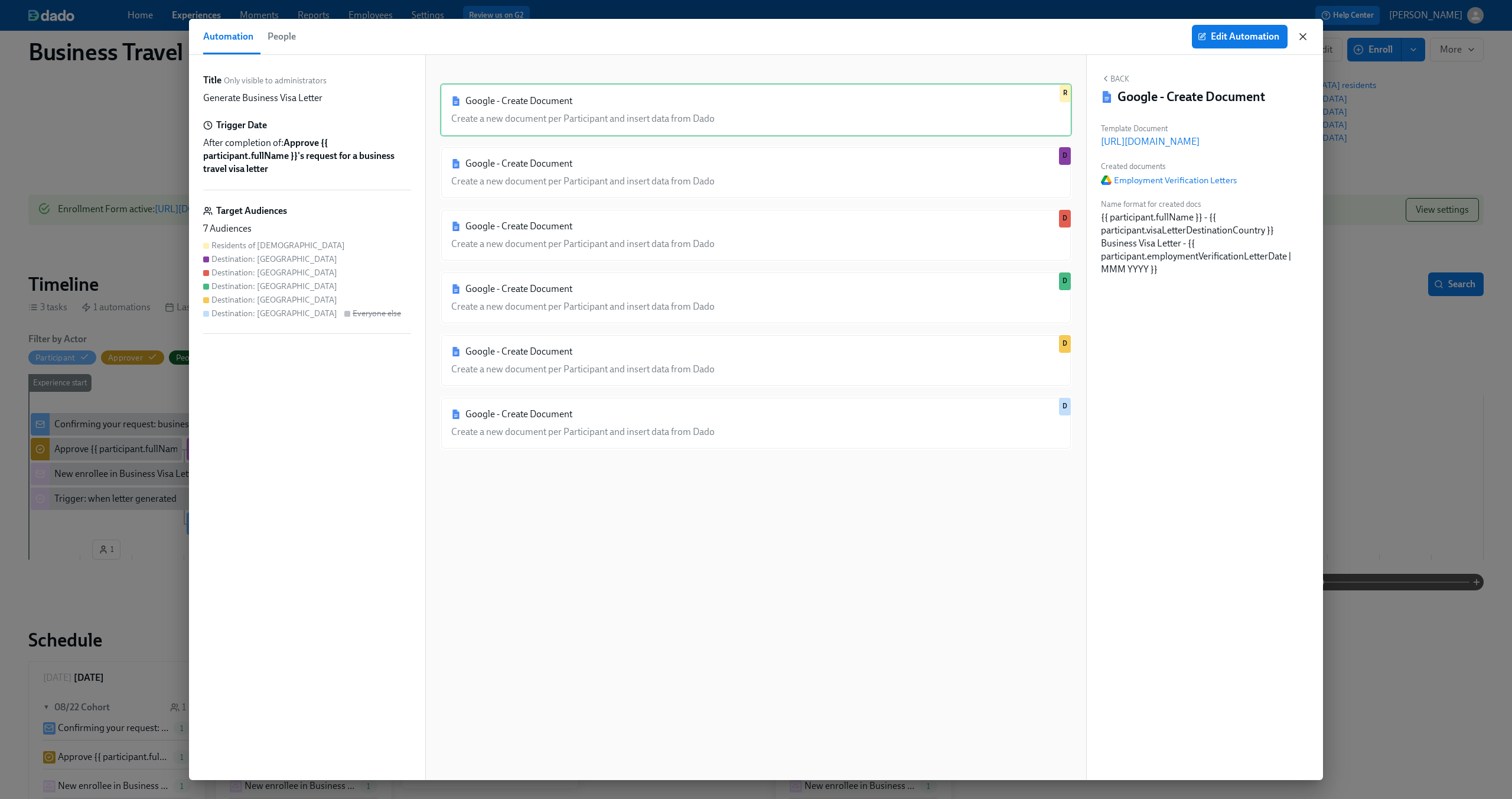
click at [1302, 30] on icon "button" at bounding box center [1303, 36] width 12 height 12
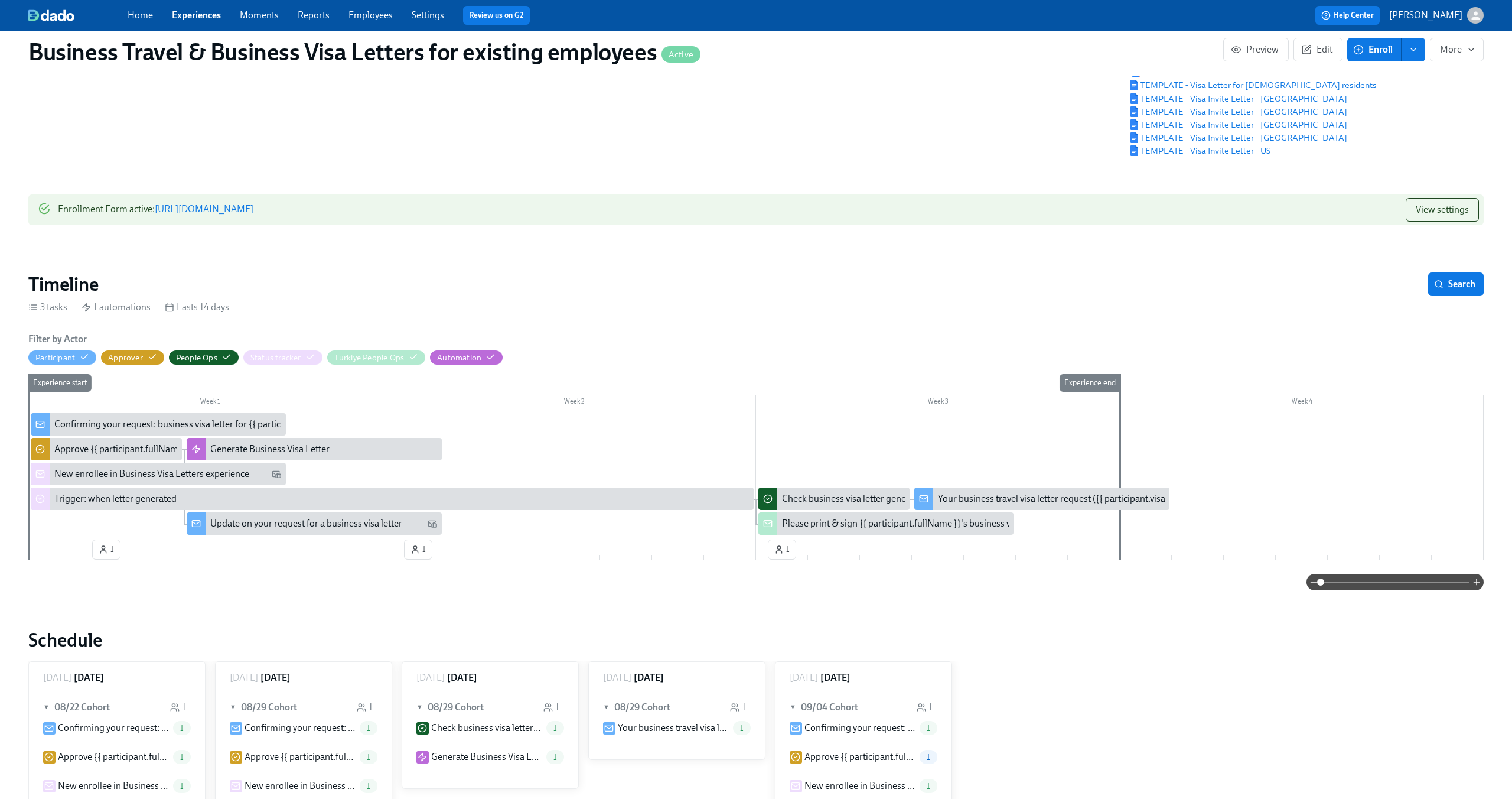
click at [139, 472] on div "New enrollee in Business Visa Letters experience" at bounding box center [152, 474] width 195 height 13
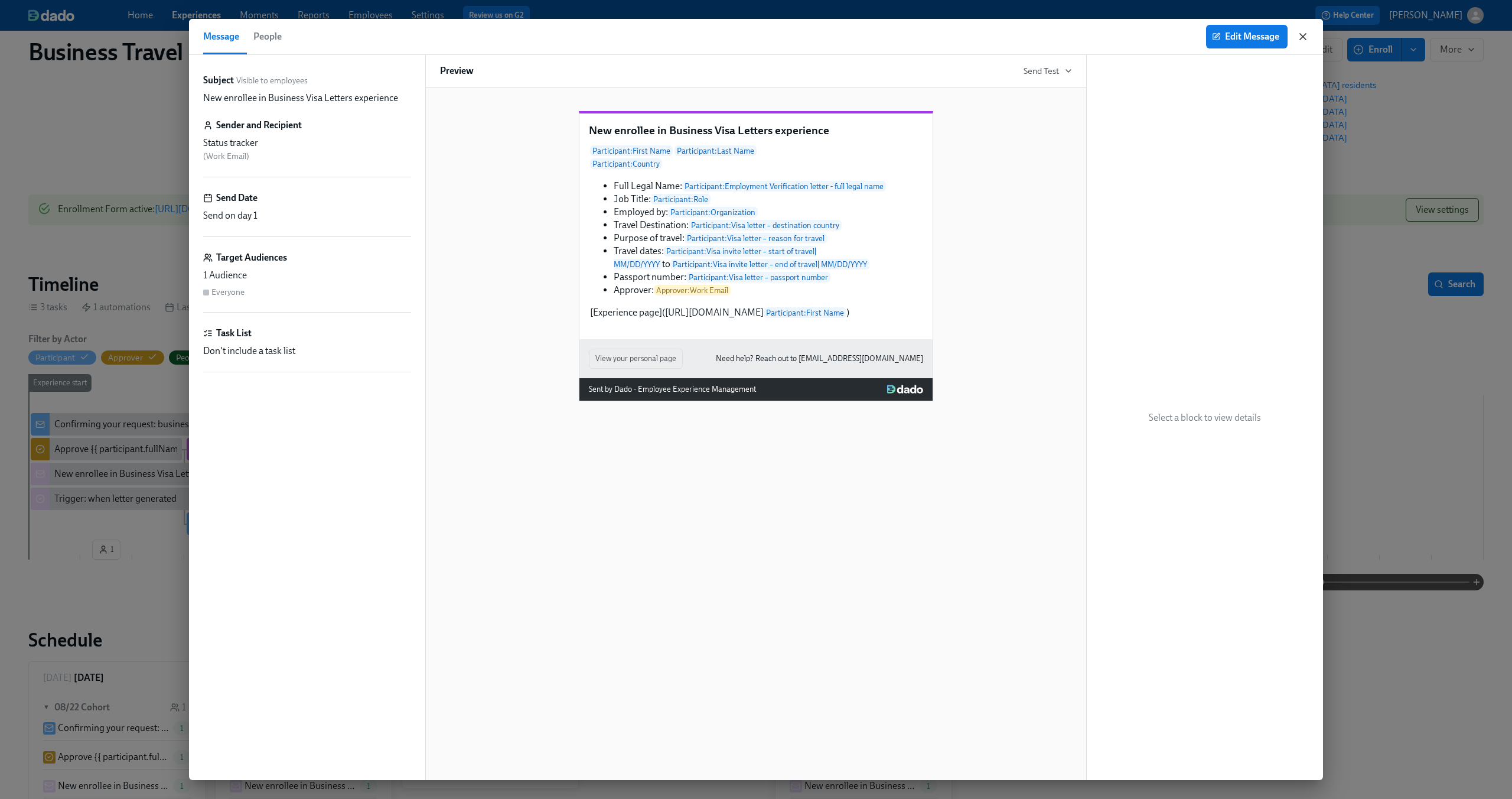
click at [1303, 34] on icon "button" at bounding box center [1303, 36] width 12 height 12
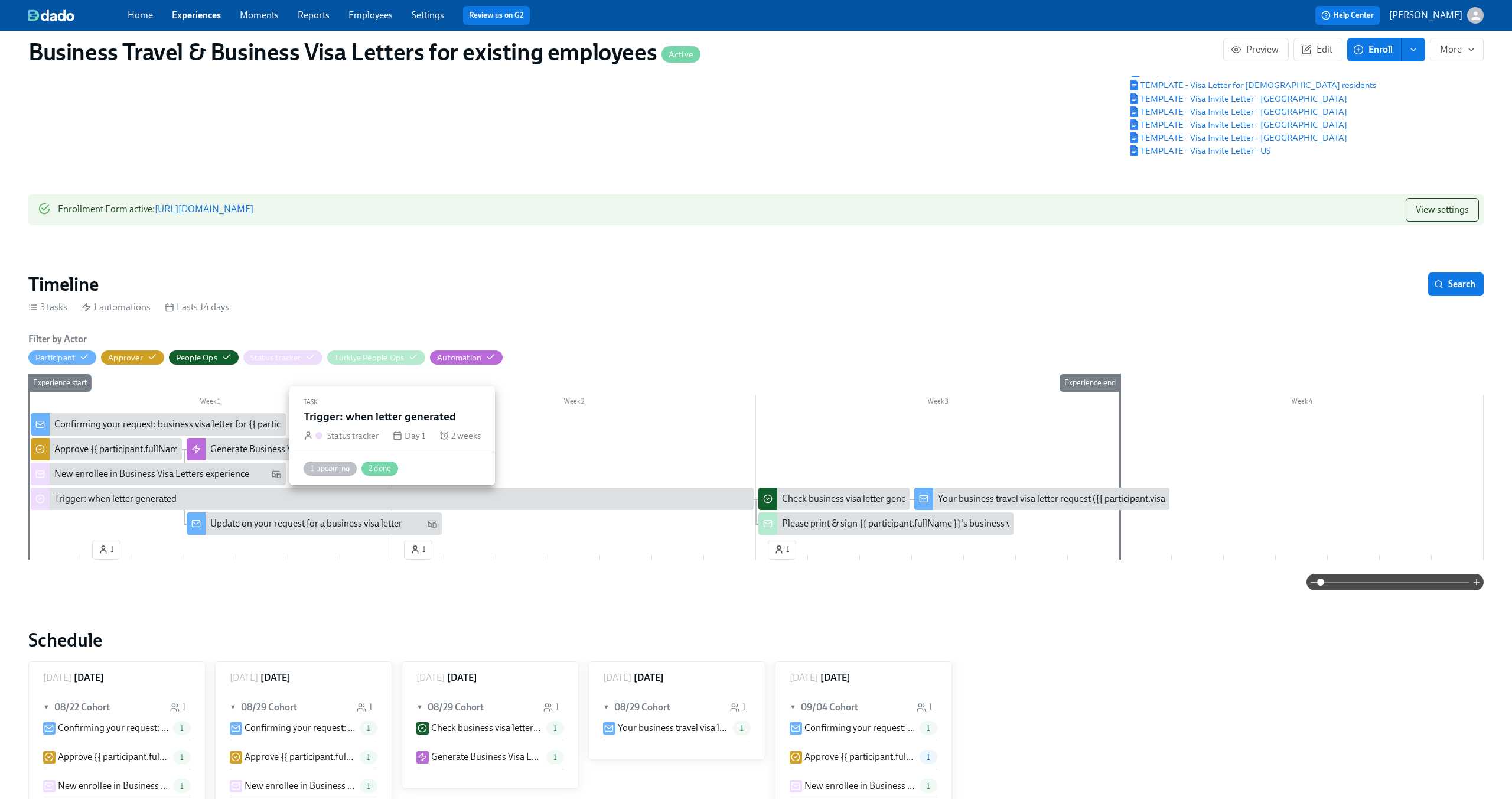
click at [111, 503] on div "Trigger: when letter generated" at bounding box center [115, 499] width 122 height 13
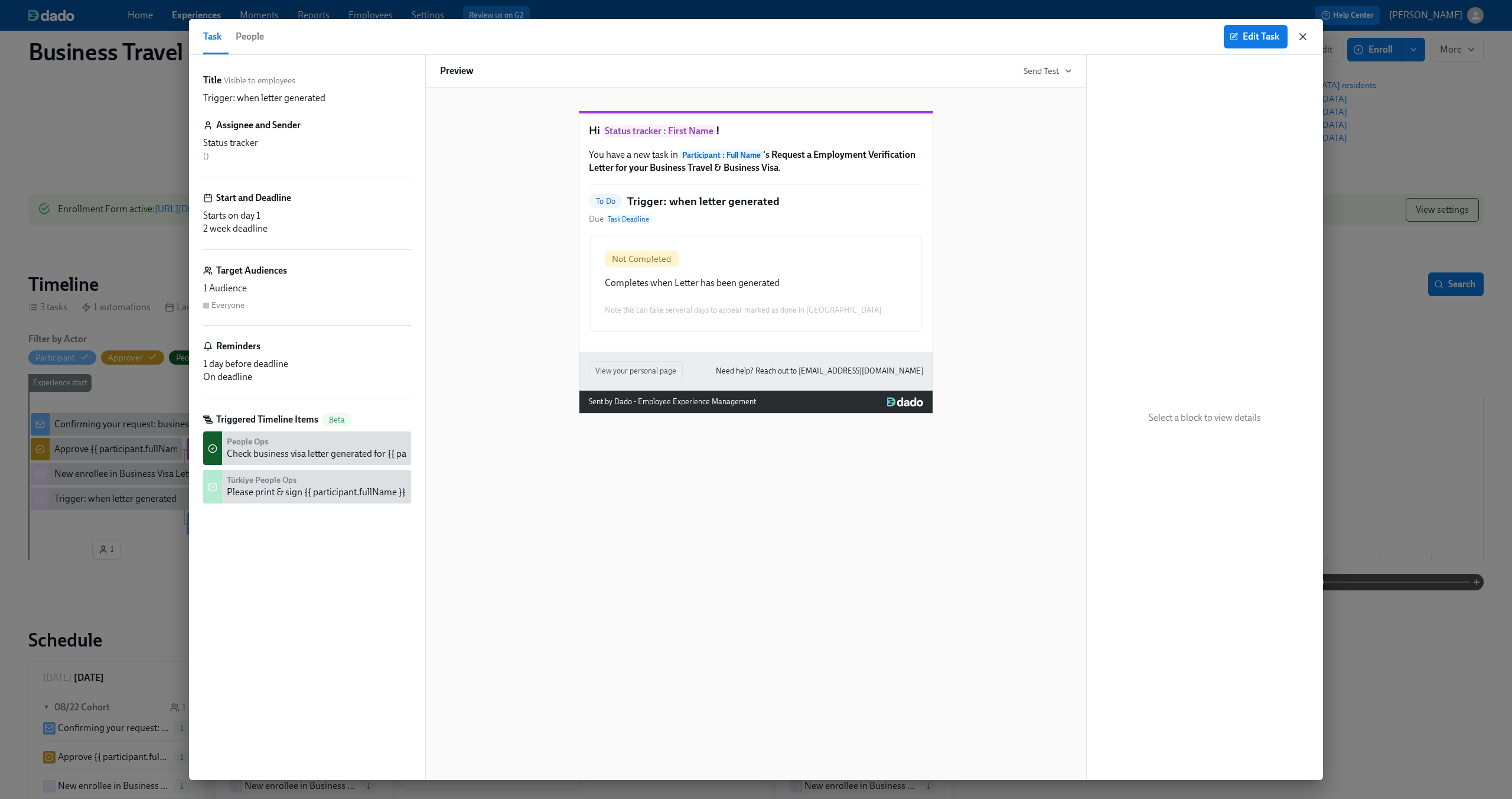
click at [1302, 36] on icon "button" at bounding box center [1303, 36] width 6 height 6
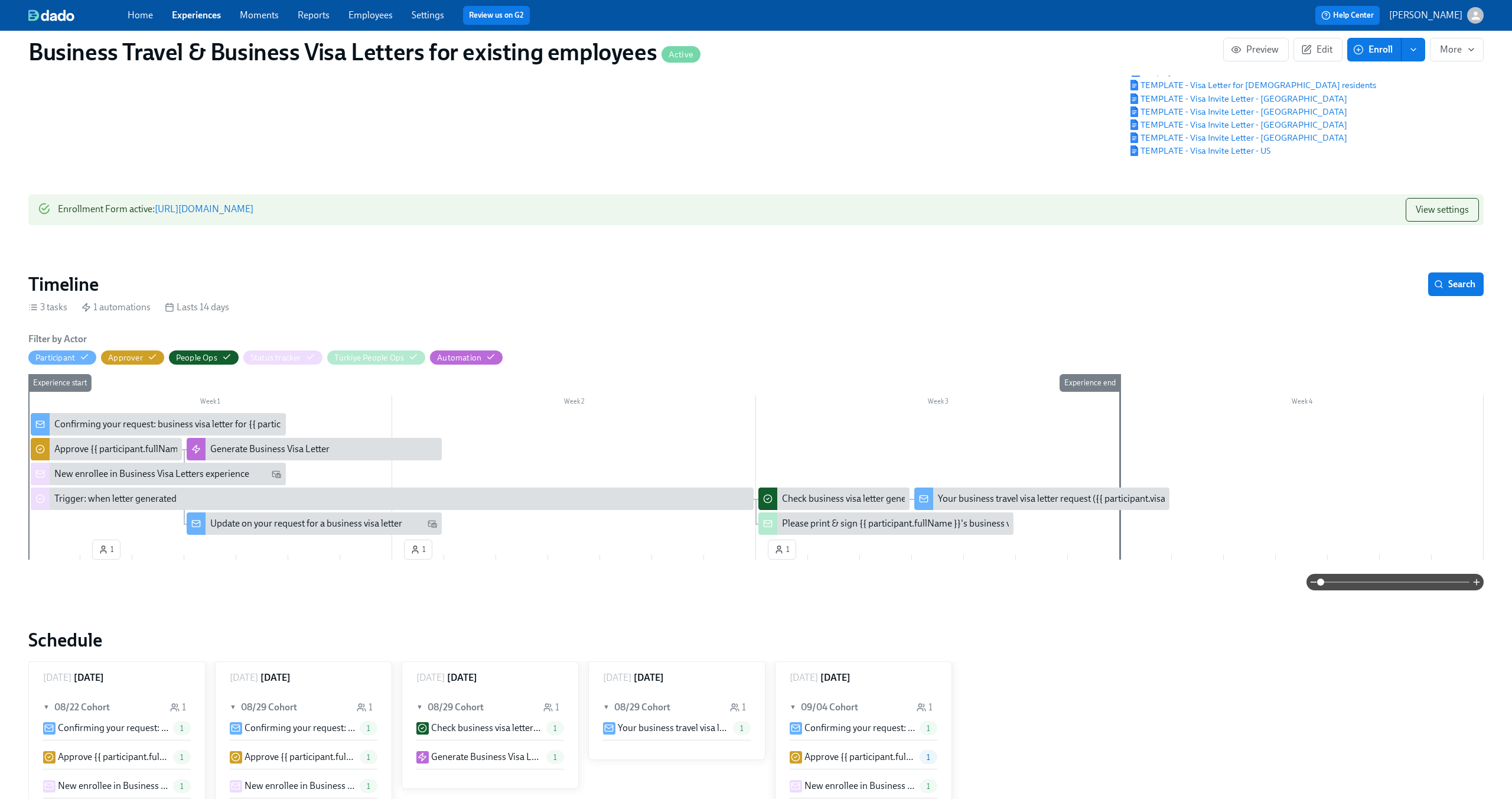
click at [372, 524] on div "Update on your request for a business visa letter" at bounding box center [306, 524] width 192 height 13
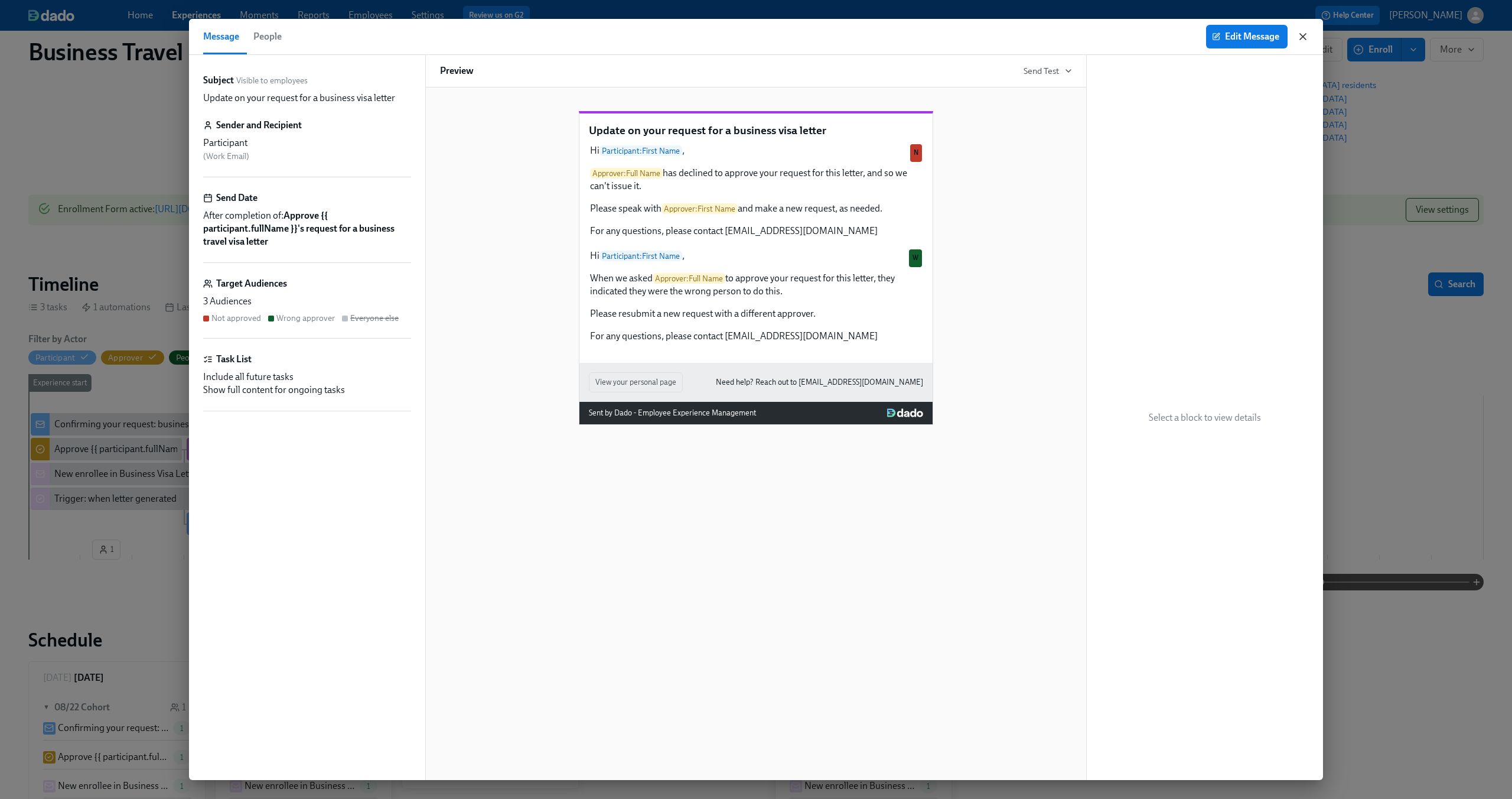
click at [1298, 34] on icon "button" at bounding box center [1303, 36] width 12 height 12
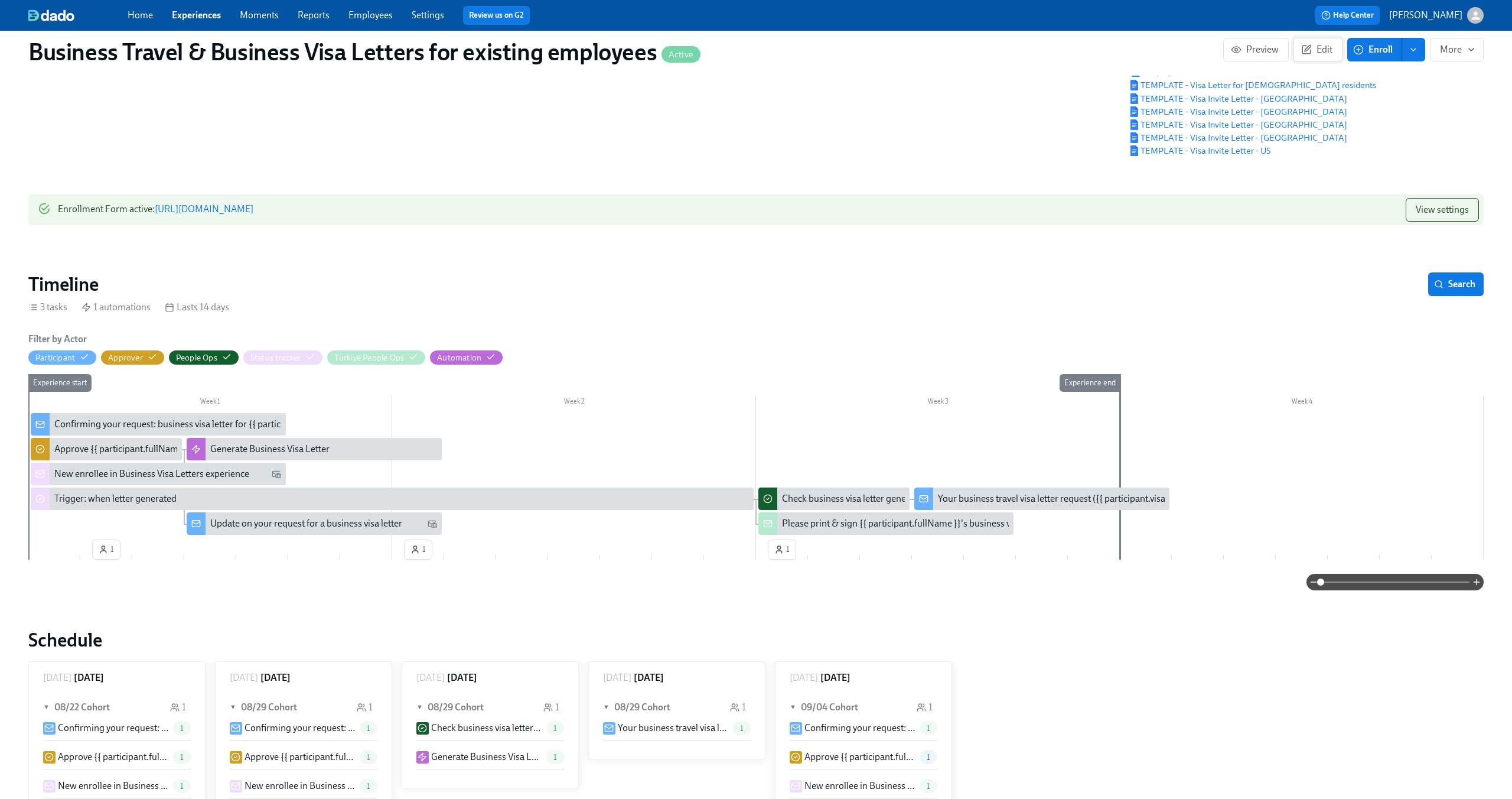
click at [1326, 47] on span "Edit" at bounding box center [1318, 50] width 29 height 12
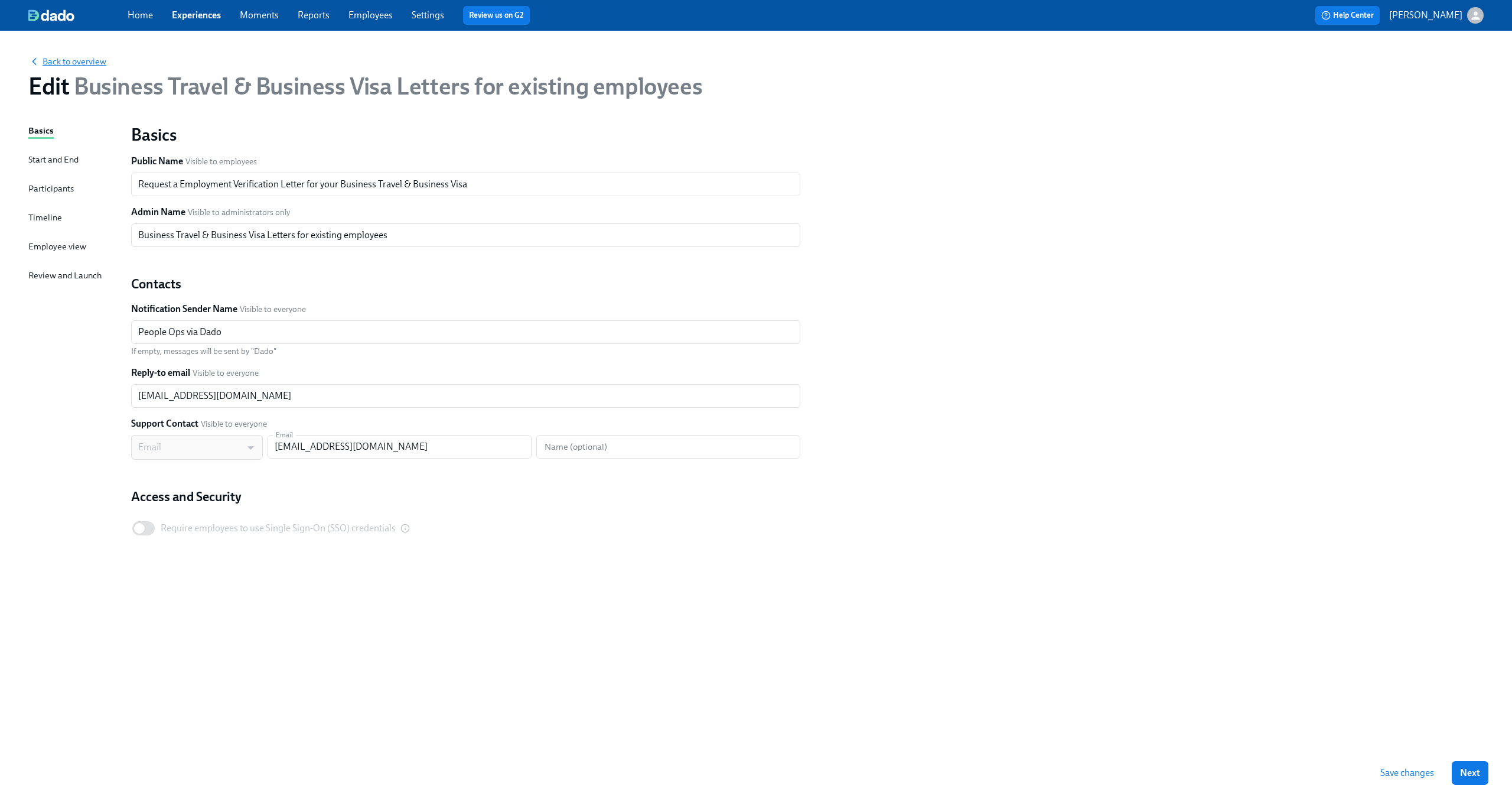
click at [95, 63] on span "Back to overview" at bounding box center [67, 62] width 78 height 12
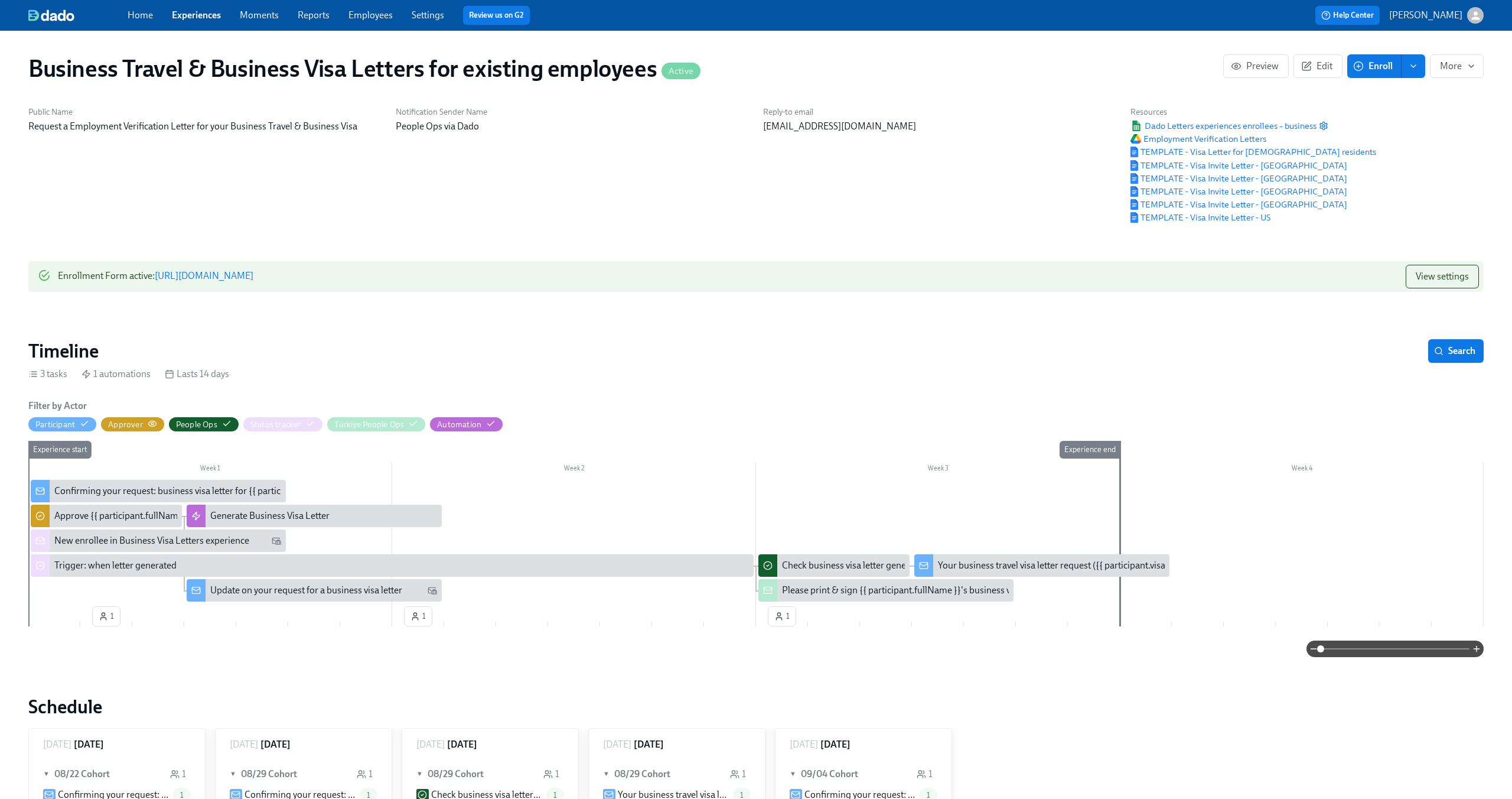
click at [146, 424] on div "Approver" at bounding box center [133, 424] width 49 height 11
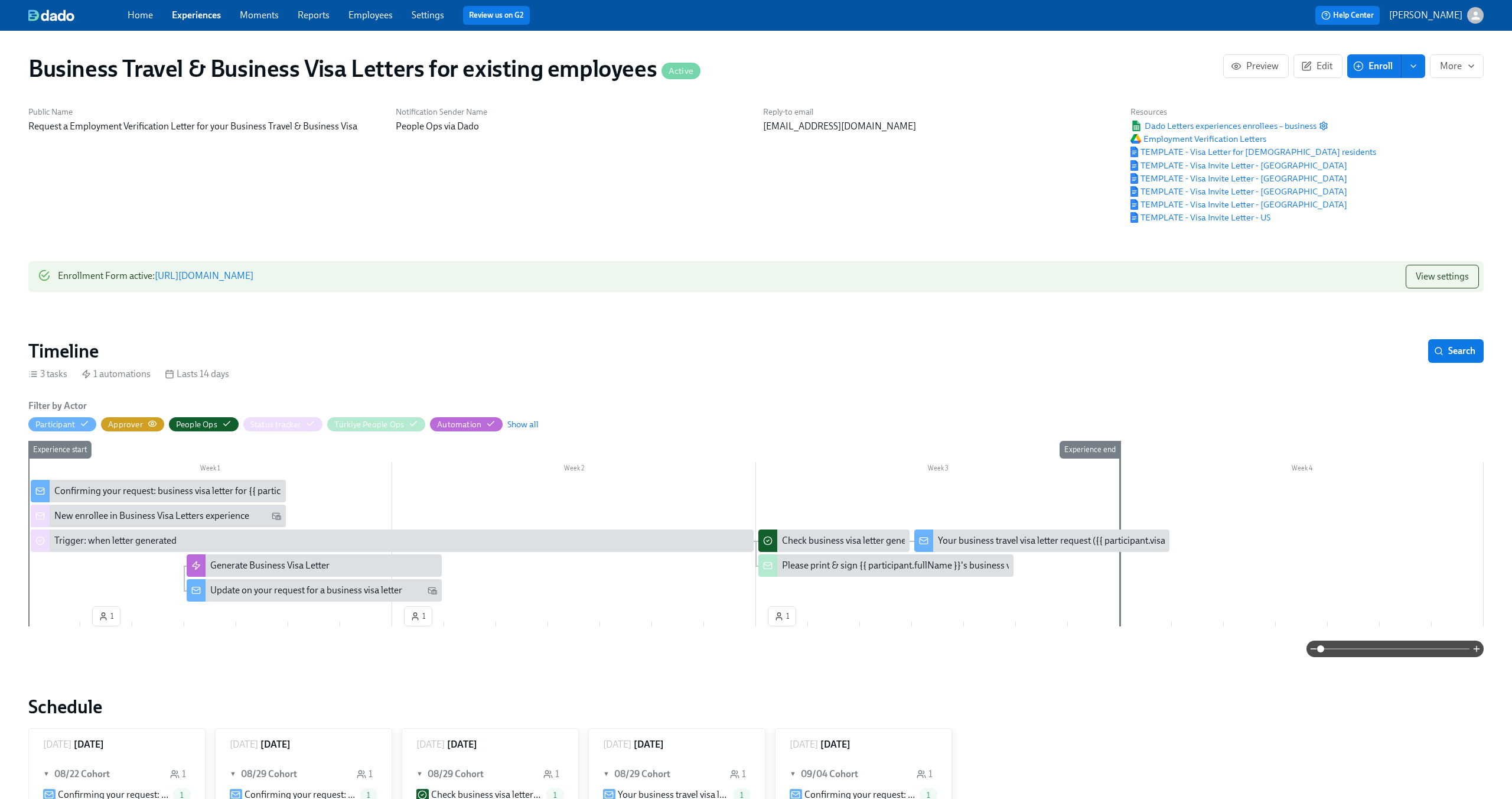
click at [146, 424] on div "Approver" at bounding box center [133, 424] width 49 height 11
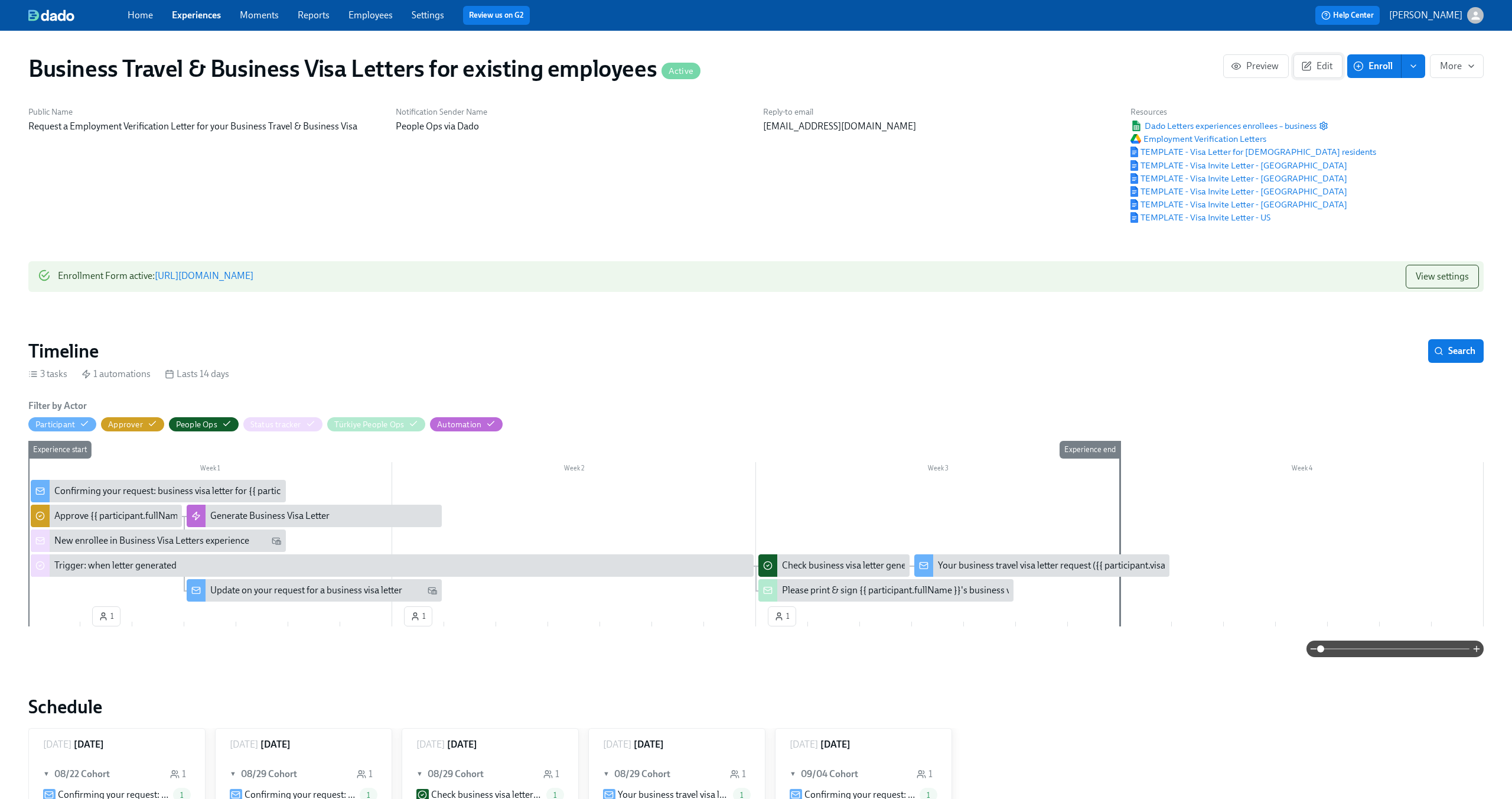
click at [1327, 64] on span "Edit" at bounding box center [1318, 66] width 29 height 12
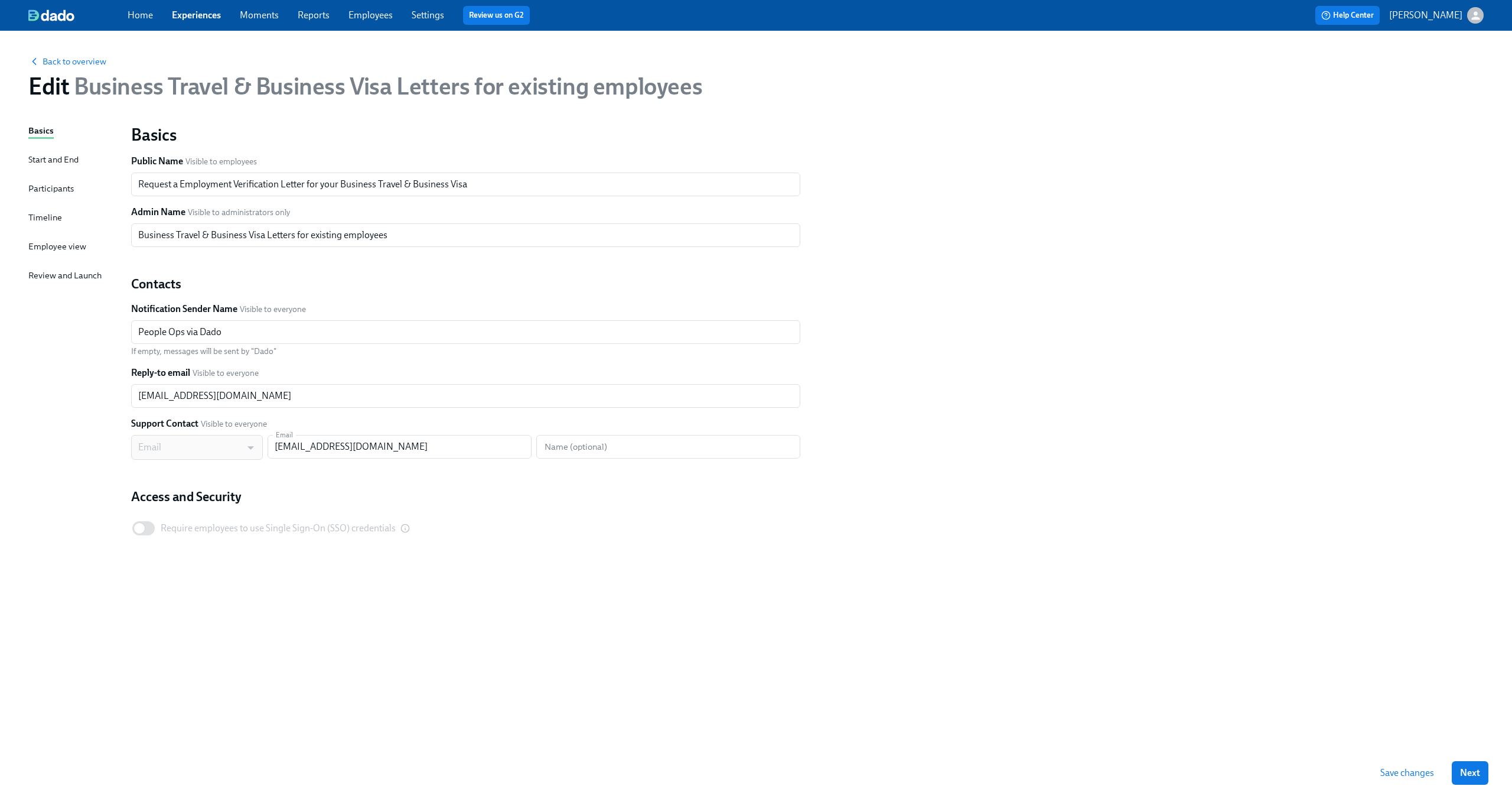
click at [33, 212] on div "Timeline" at bounding box center [45, 218] width 33 height 13
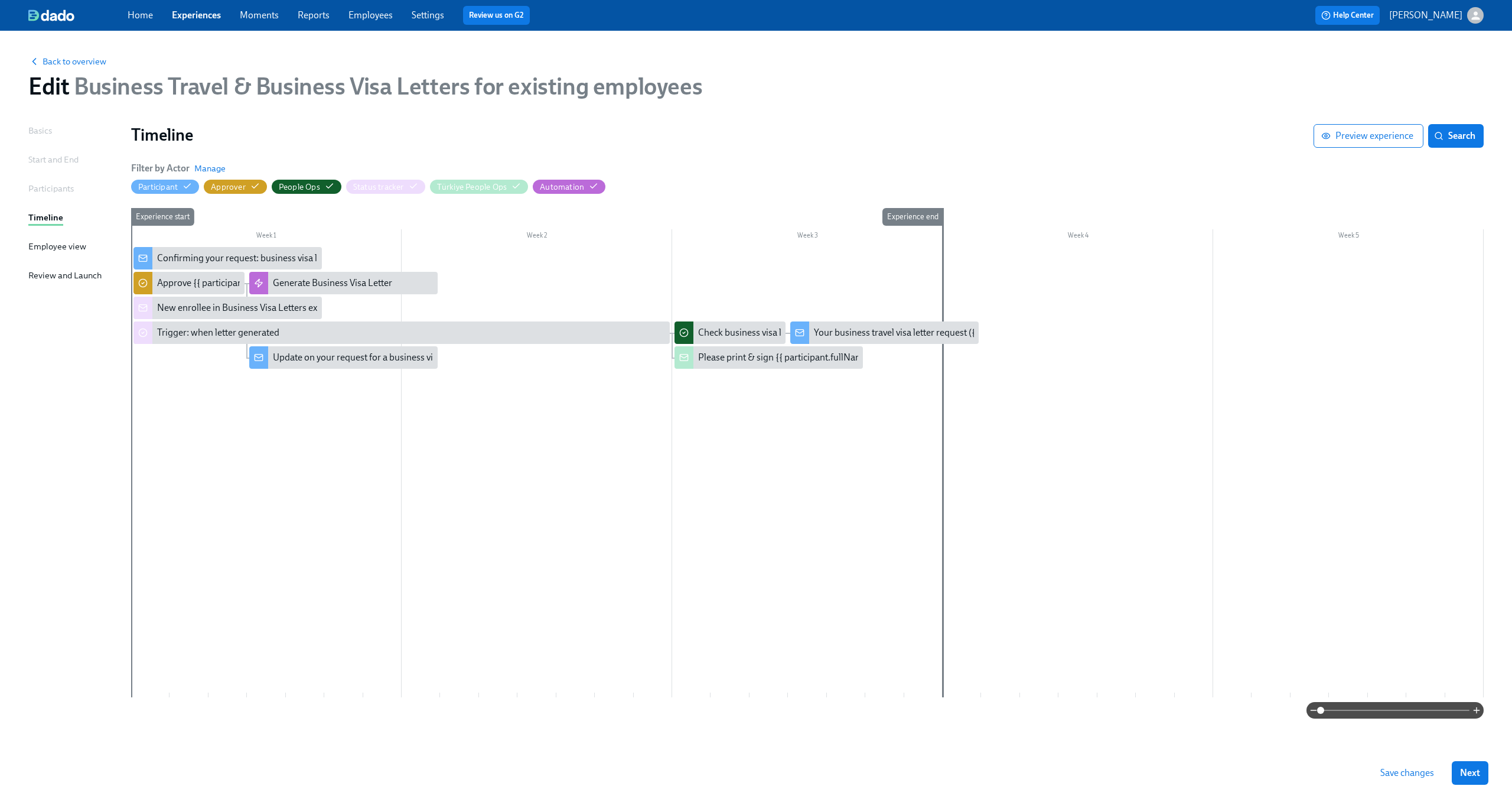
click at [41, 190] on div "Participants" at bounding box center [51, 188] width 45 height 13
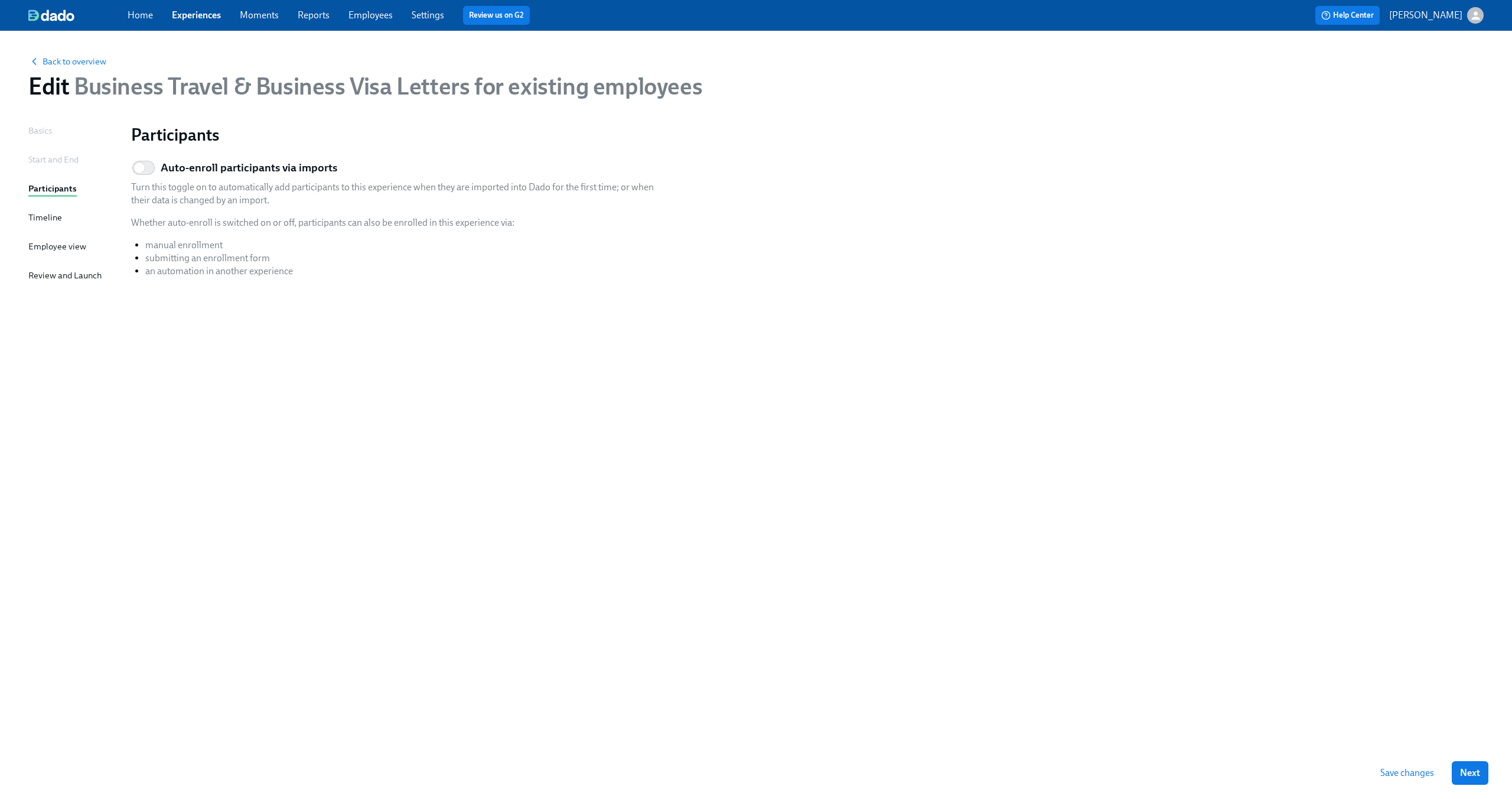
click at [37, 212] on div "Timeline" at bounding box center [45, 218] width 33 height 13
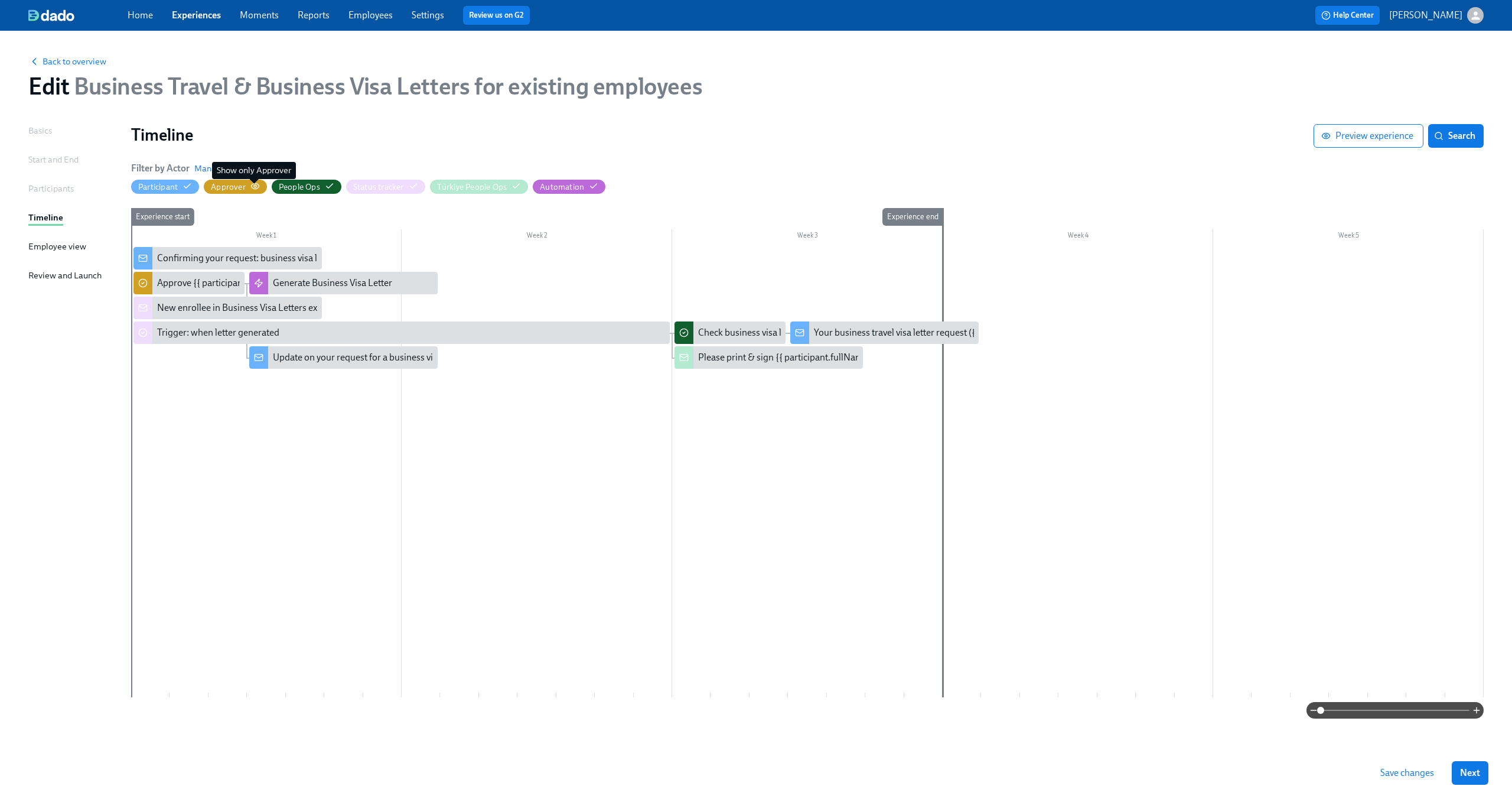
click at [254, 186] on icon "button" at bounding box center [255, 186] width 10 height 10
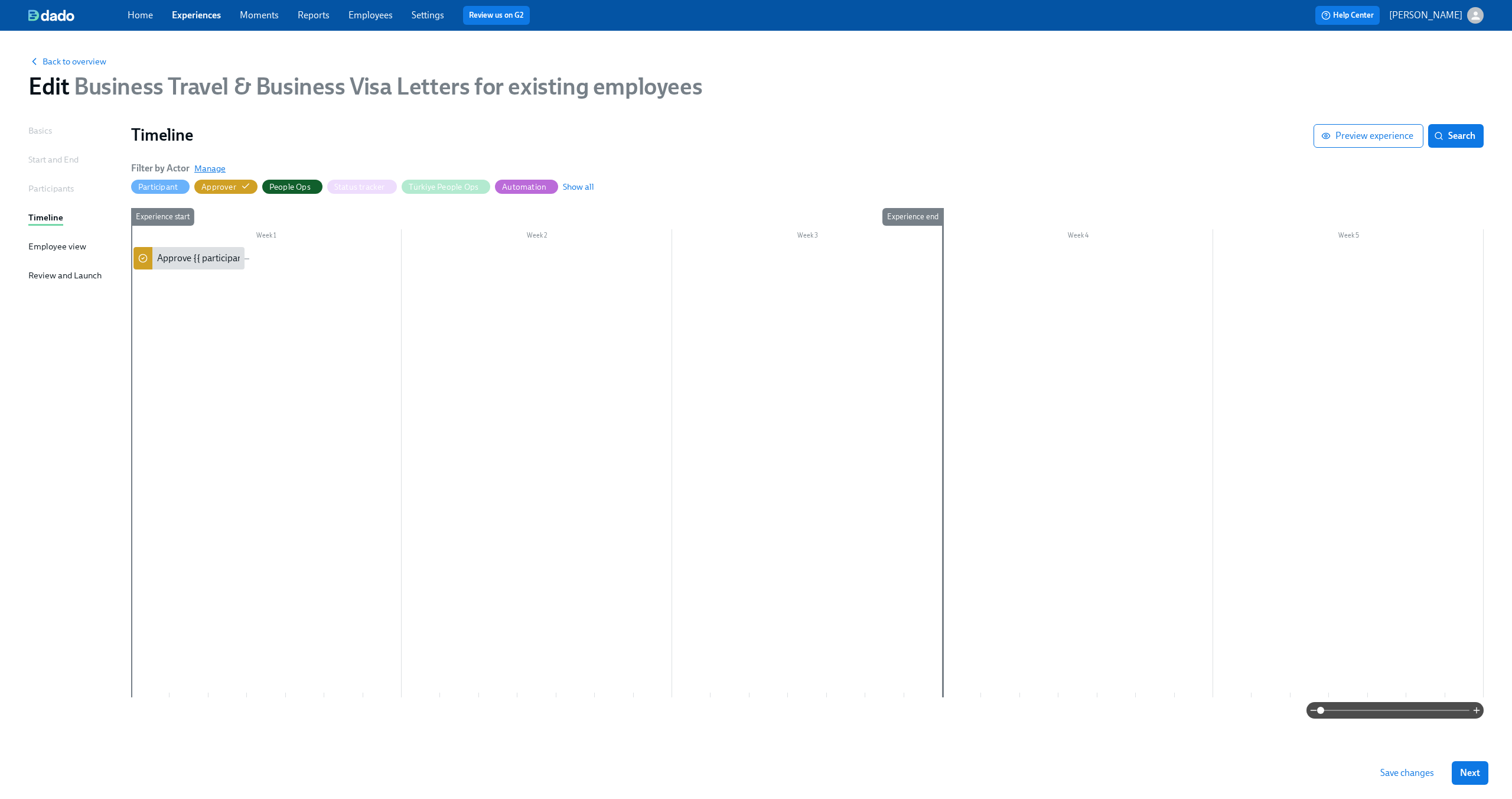
click at [207, 168] on span "Manage" at bounding box center [210, 169] width 31 height 12
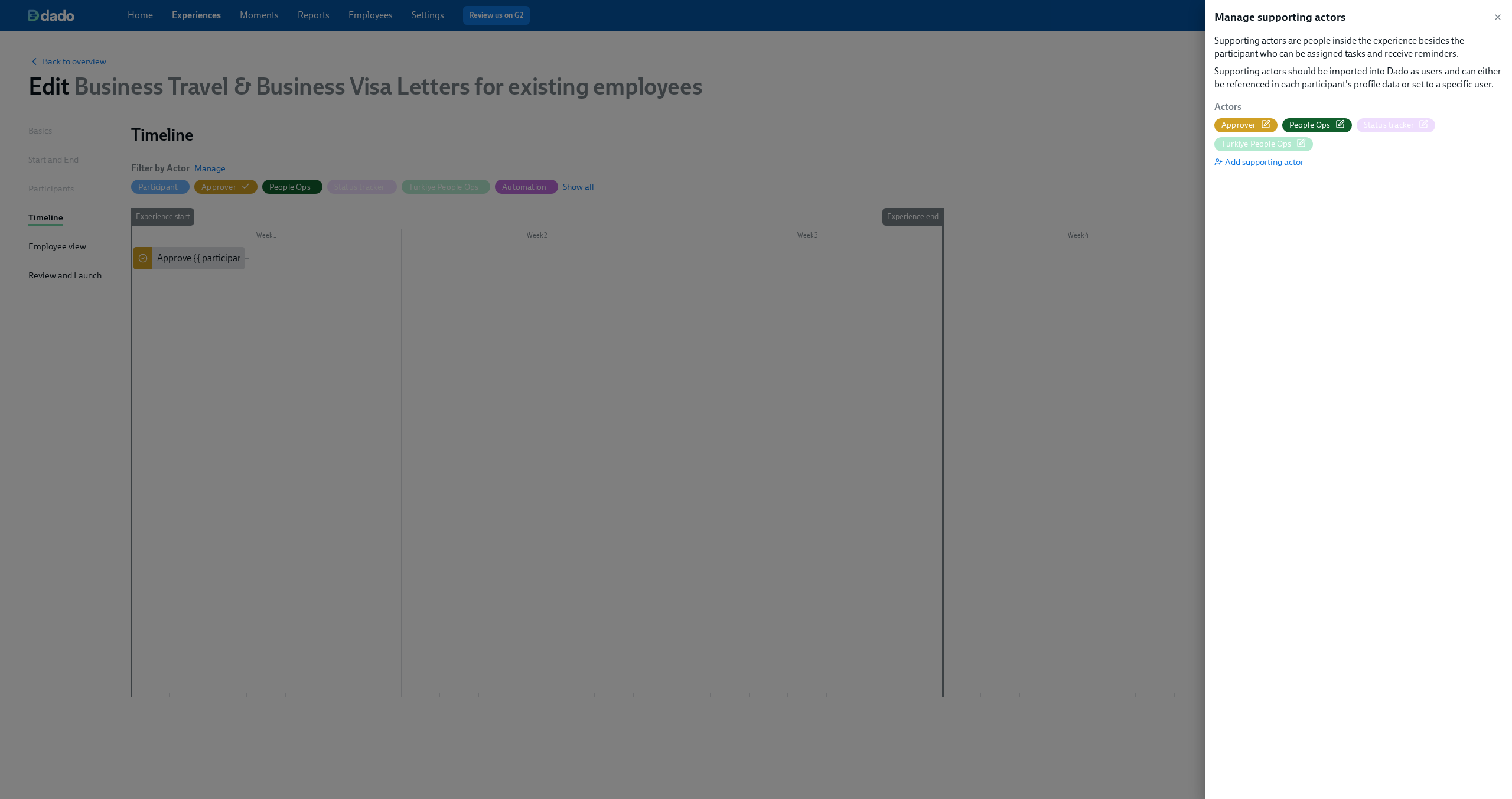
click at [1268, 121] on icon "button" at bounding box center [1266, 123] width 5 height 5
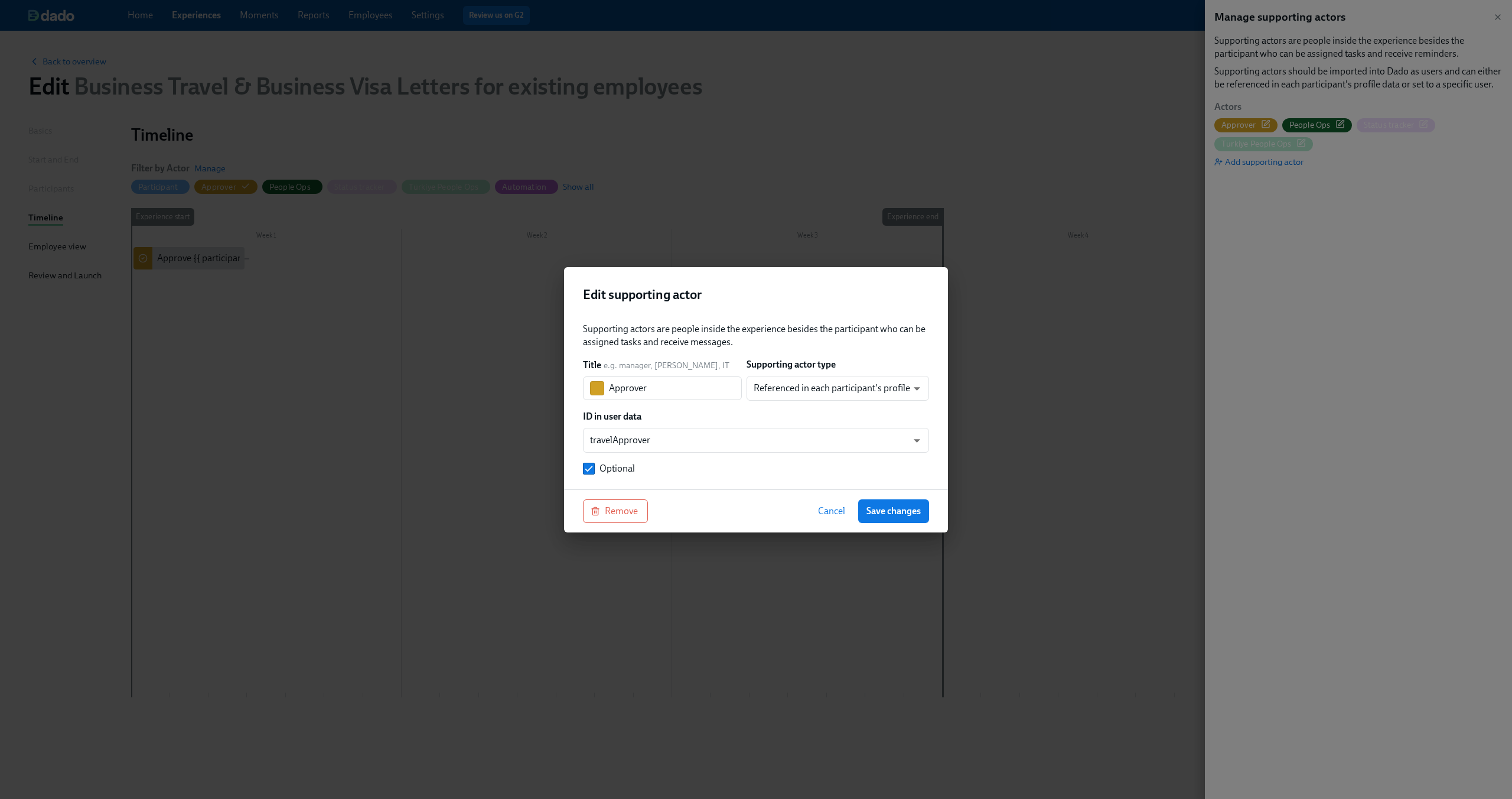
click at [833, 509] on span "Cancel" at bounding box center [831, 511] width 27 height 12
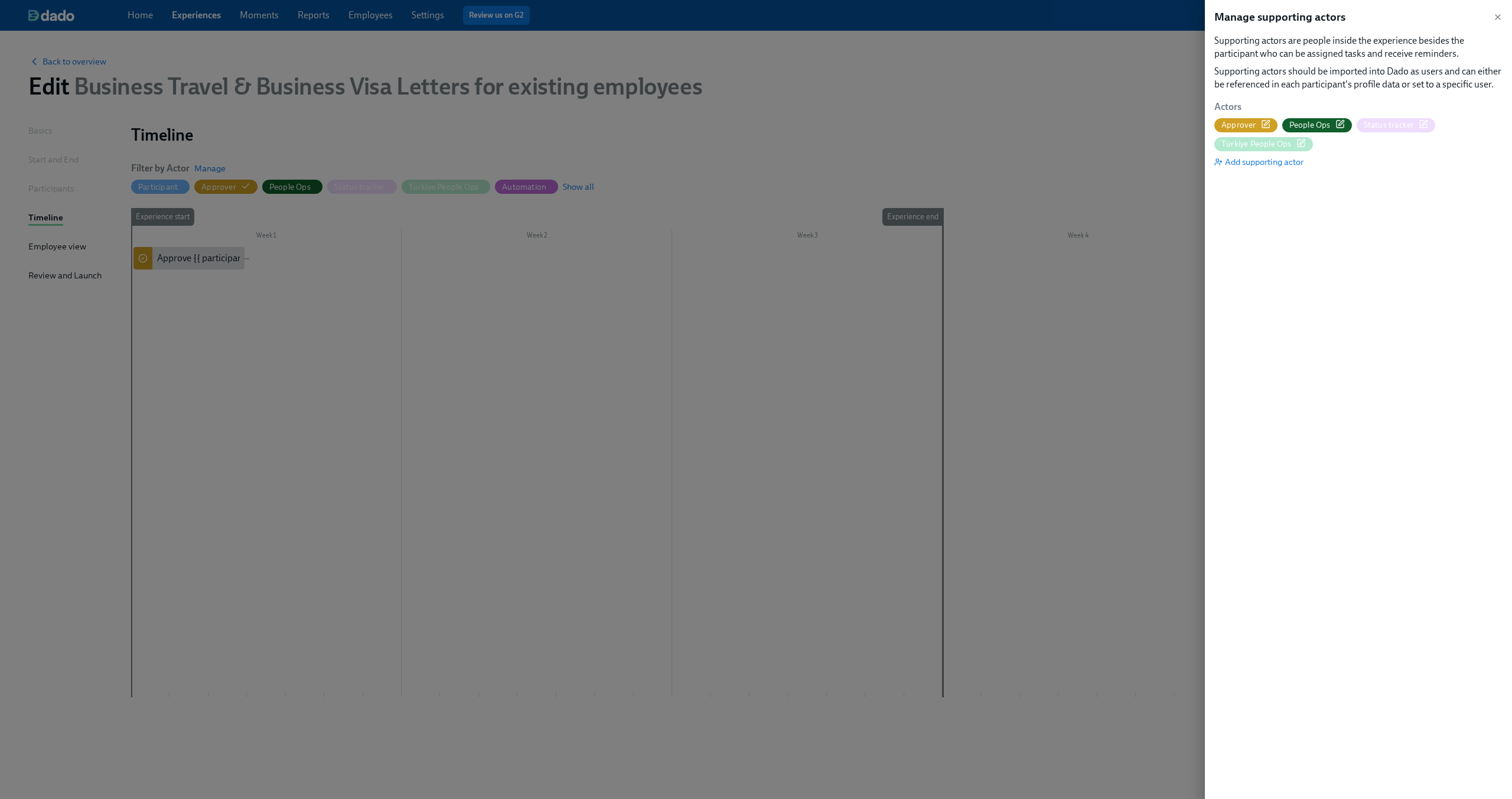
click at [1263, 128] on icon "button" at bounding box center [1266, 124] width 7 height 7
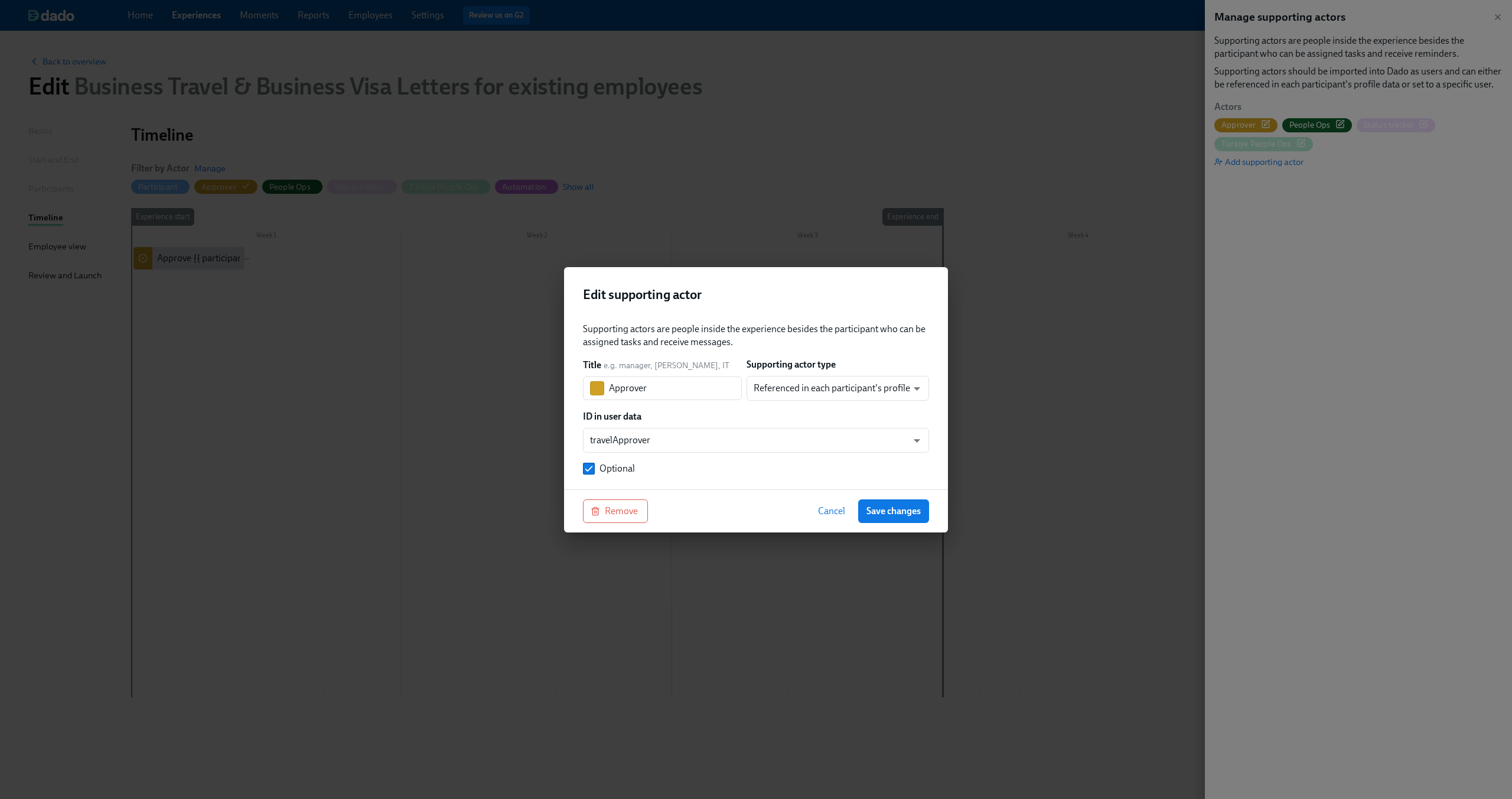
click at [835, 515] on span "Cancel" at bounding box center [831, 511] width 27 height 12
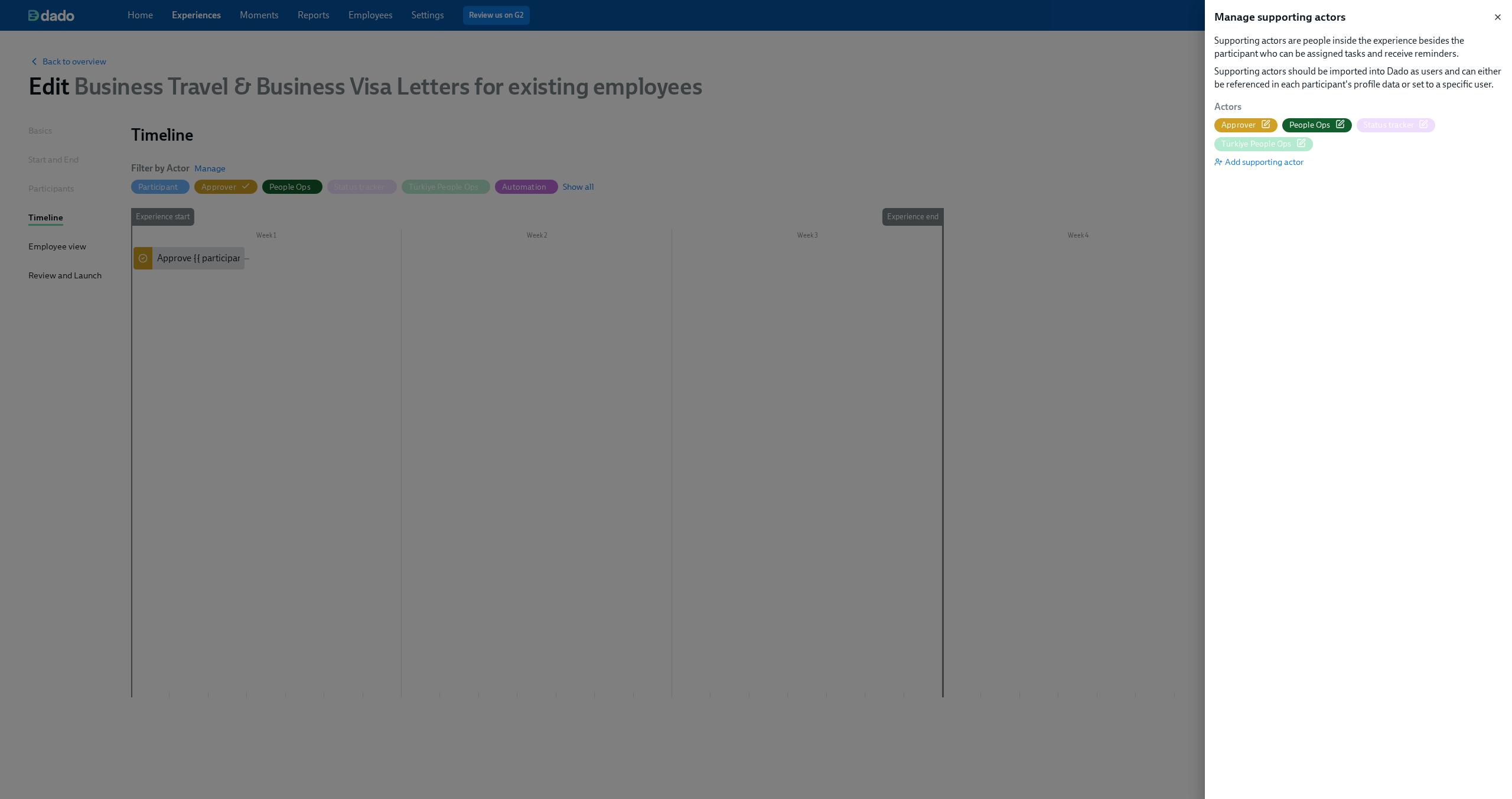
click at [1496, 16] on icon "button" at bounding box center [1498, 17] width 5 height 5
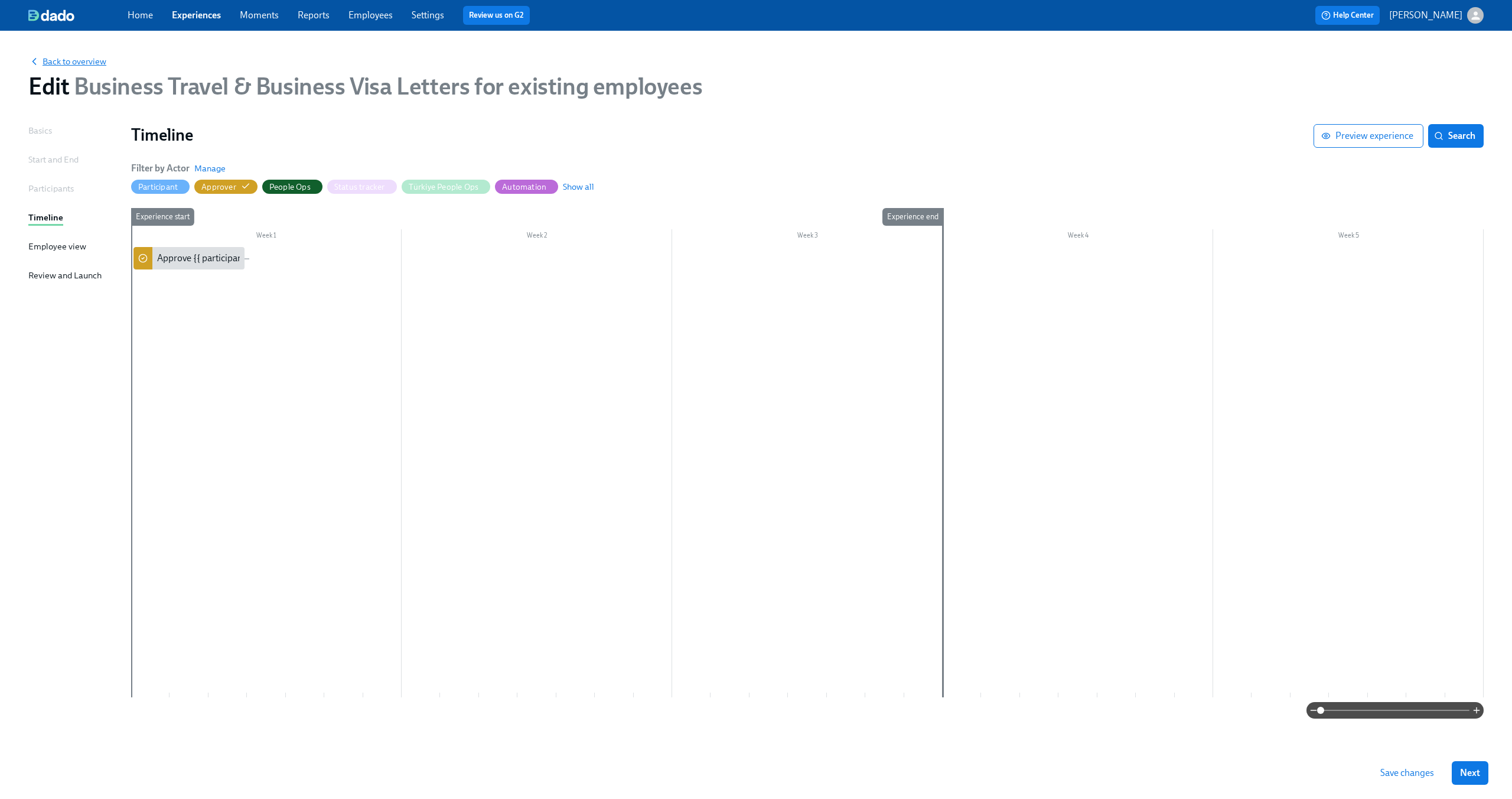
click at [73, 66] on span "Back to overview" at bounding box center [67, 62] width 78 height 12
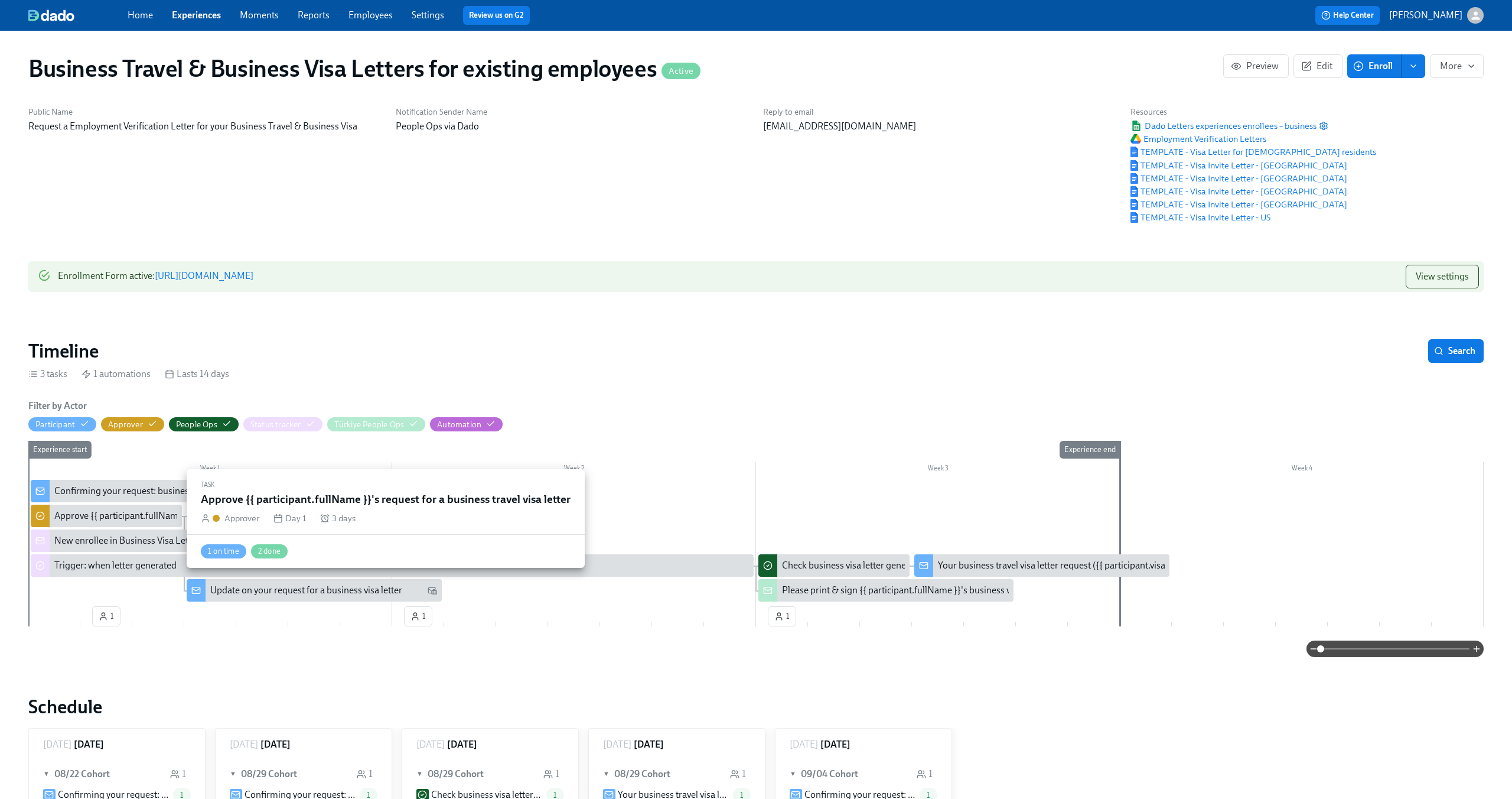
click at [64, 521] on div "Approve {{ participant.fullName }}'s request for a business travel visa letter" at bounding box center [203, 516] width 298 height 13
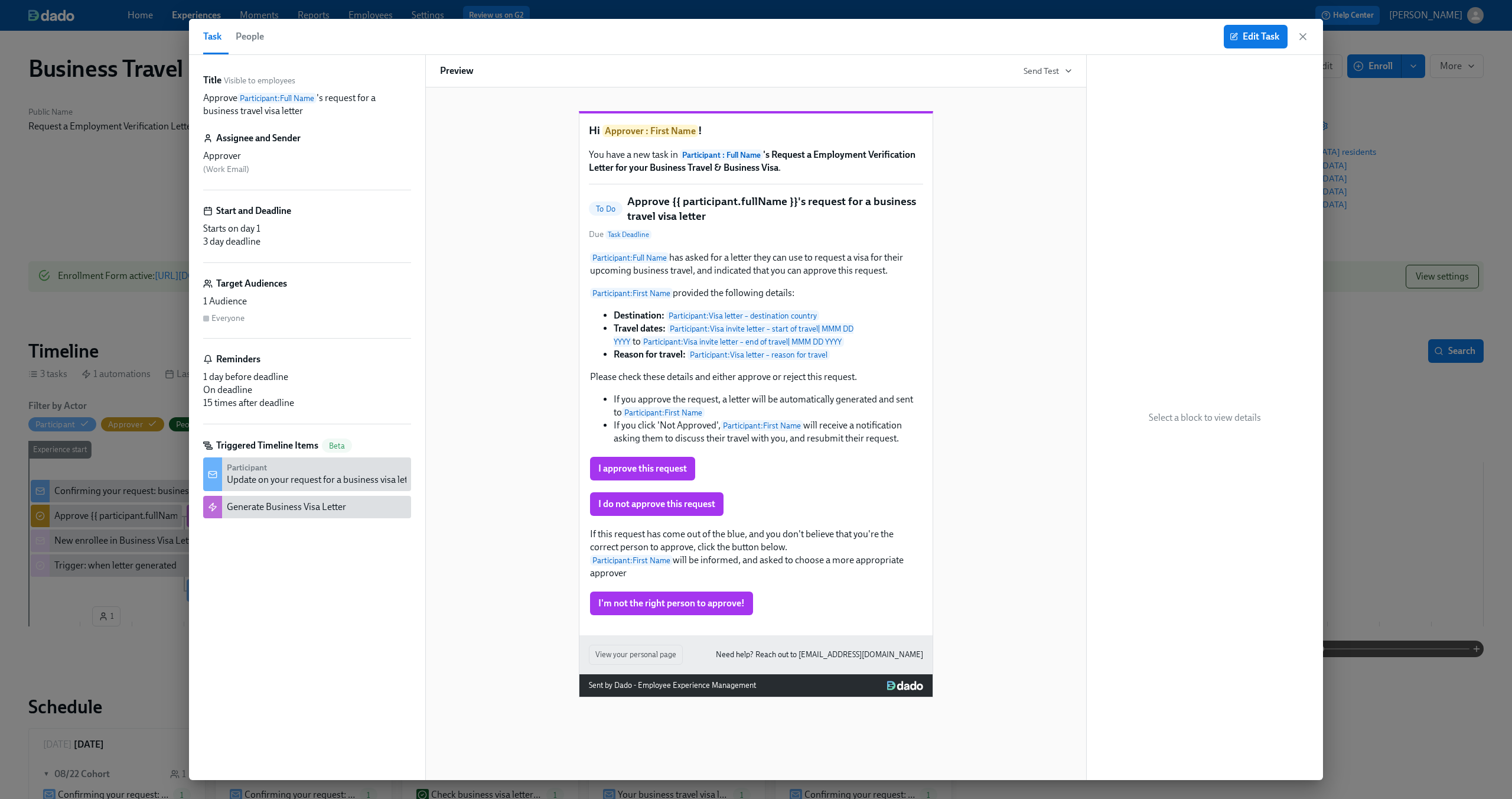
click at [680, 240] on div "To Do Approve {{ participant.fullName }}'s request for a business travel visa l…" at bounding box center [756, 217] width 335 height 47
click at [1262, 36] on span "Edit Task" at bounding box center [1255, 36] width 47 height 12
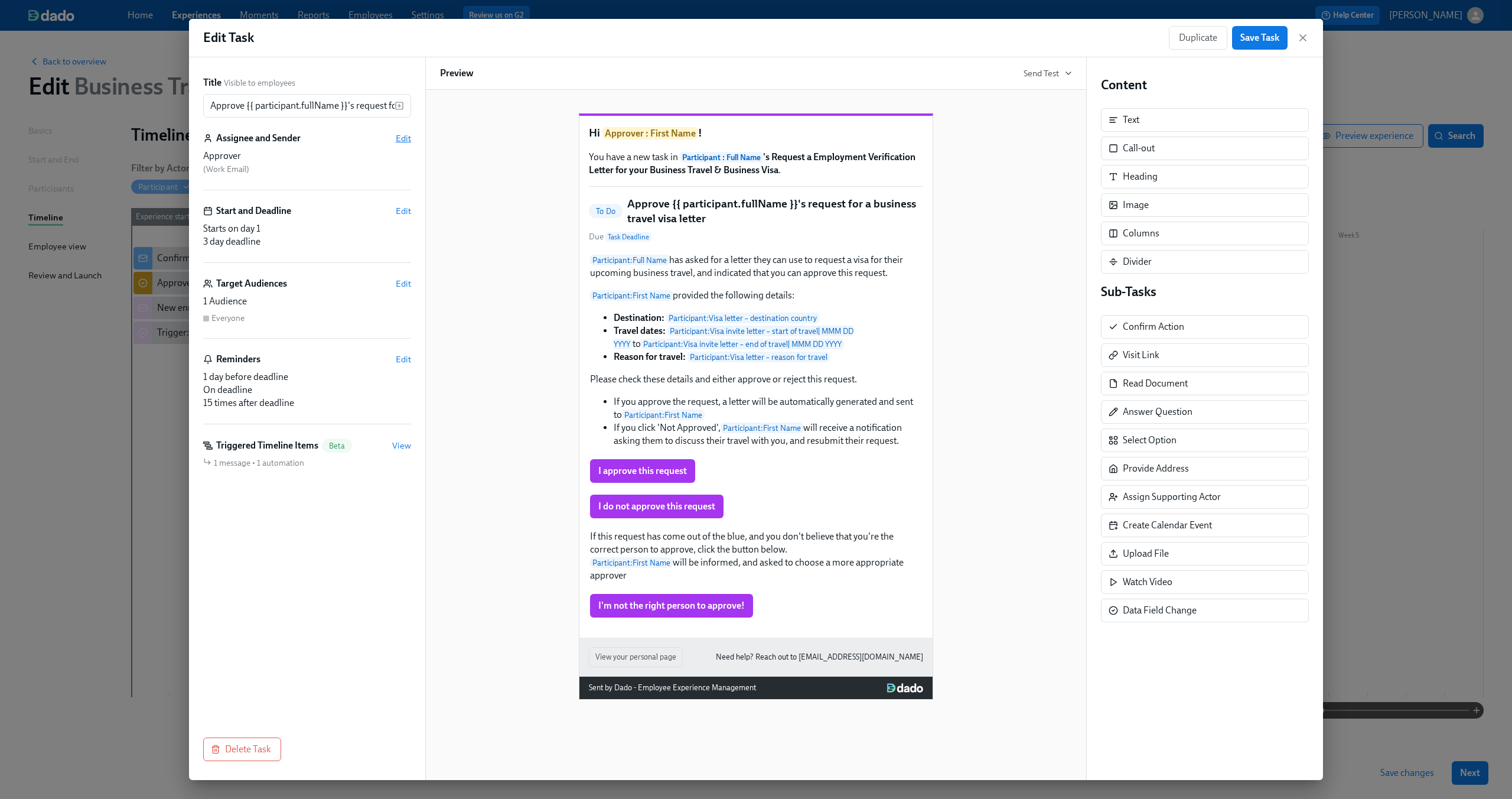
click at [401, 140] on span "Edit" at bounding box center [403, 138] width 16 height 12
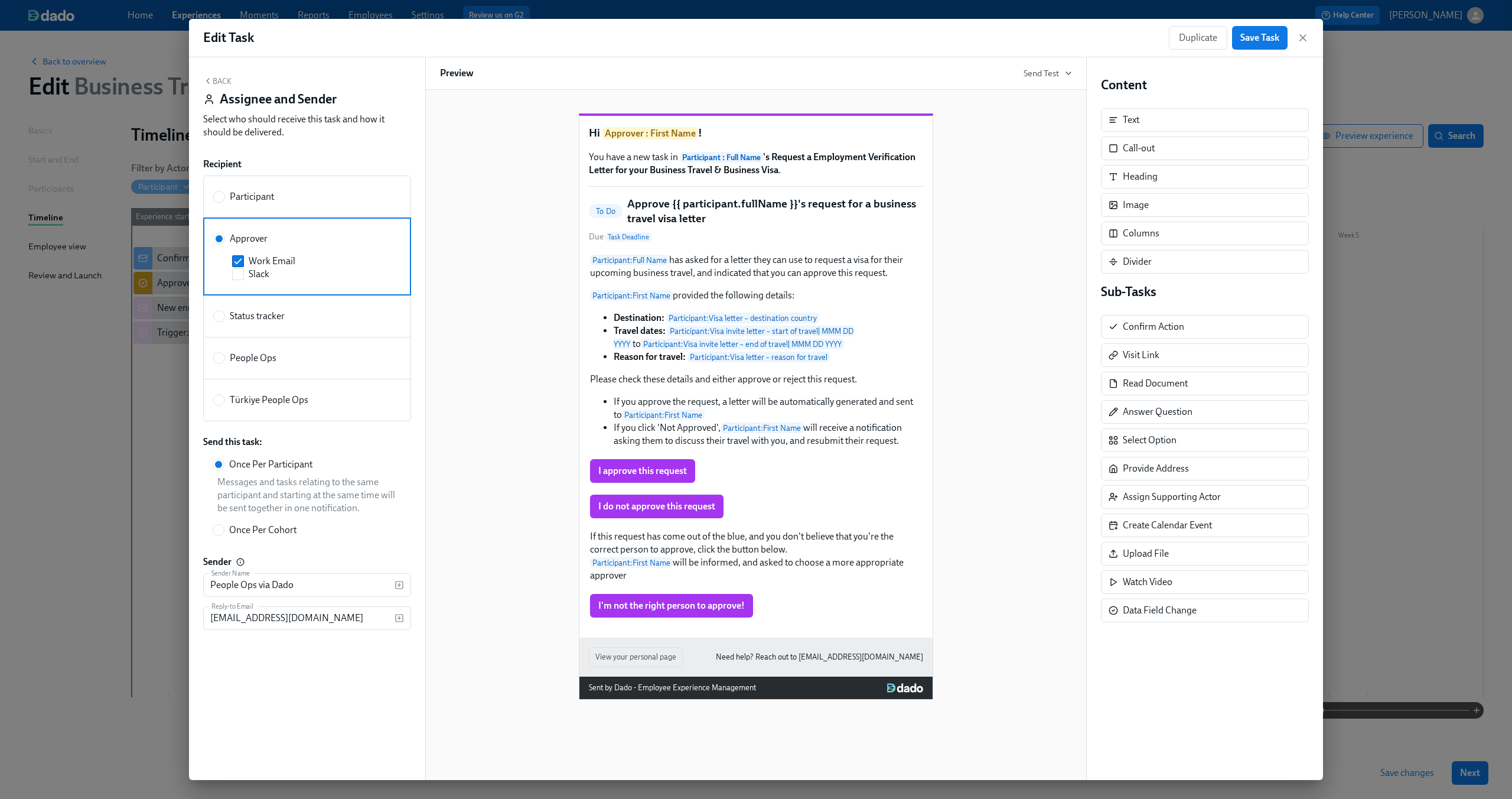
click at [498, 140] on div "Hi Approver : First Name ! You have a new task in Participant : Full Name 's Re…" at bounding box center [756, 397] width 632 height 605
click at [690, 305] on div "Participant : Full Name has asked for a letter they can use to request a visa f…" at bounding box center [756, 350] width 335 height 196
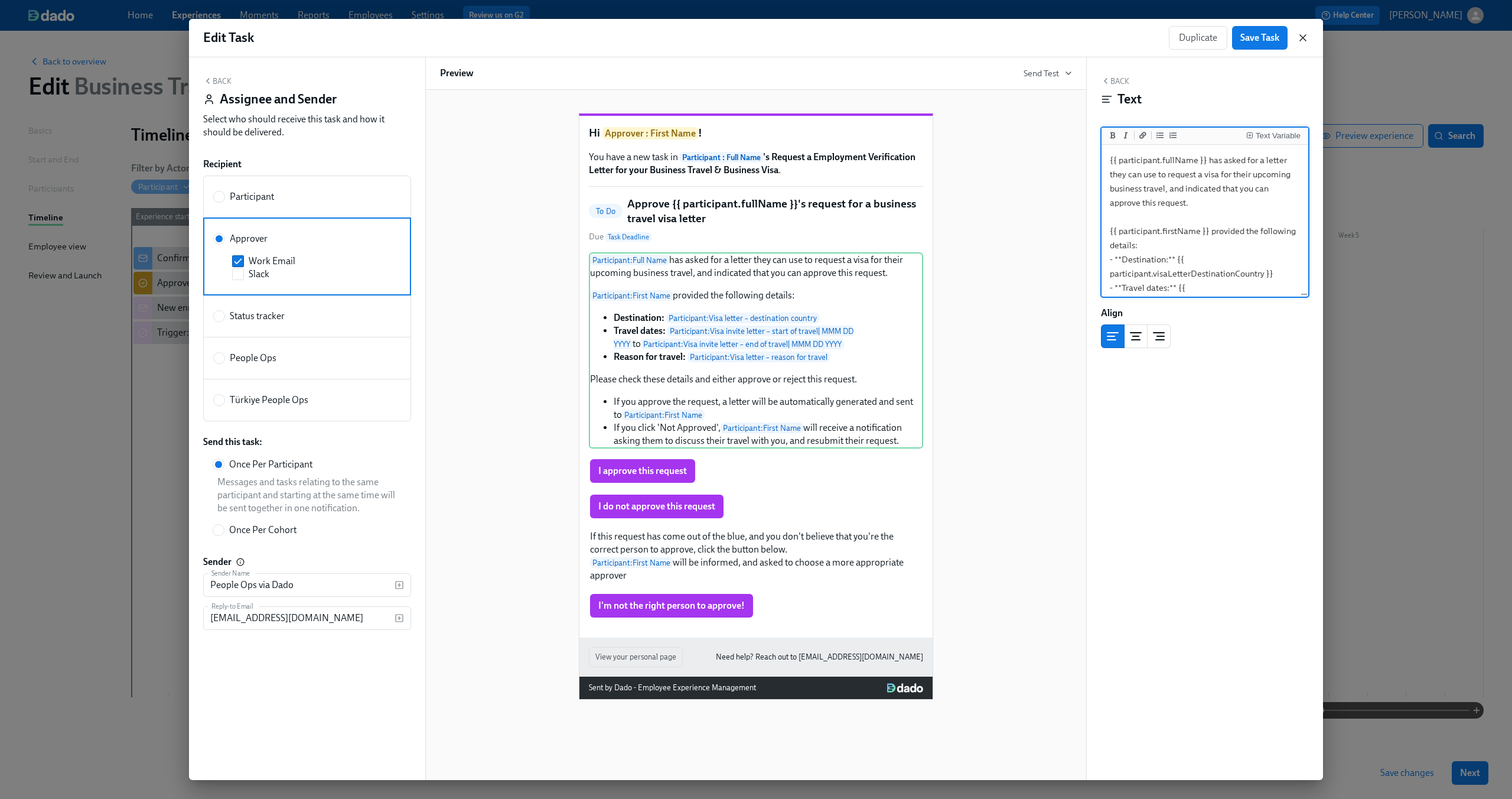
click at [1302, 39] on icon "button" at bounding box center [1303, 38] width 12 height 12
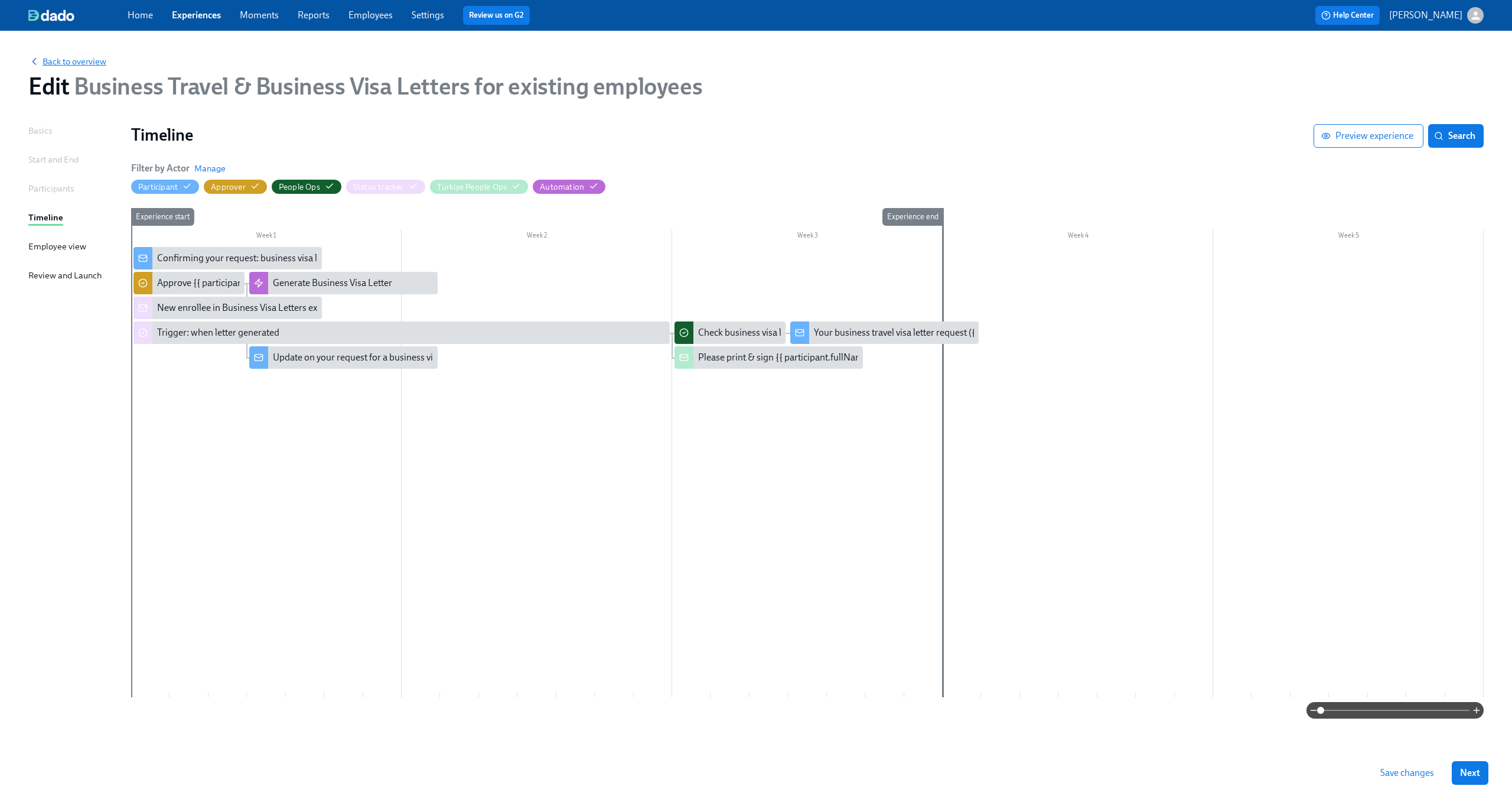
click at [82, 62] on span "Back to overview" at bounding box center [67, 62] width 78 height 12
